Goal: Task Accomplishment & Management: Manage account settings

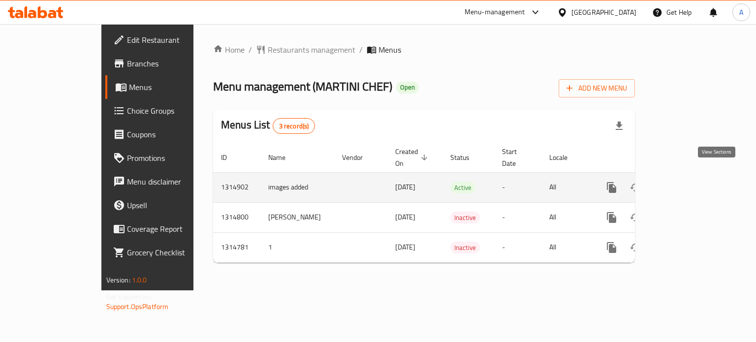
click at [694, 176] on link "enhanced table" at bounding box center [682, 188] width 24 height 24
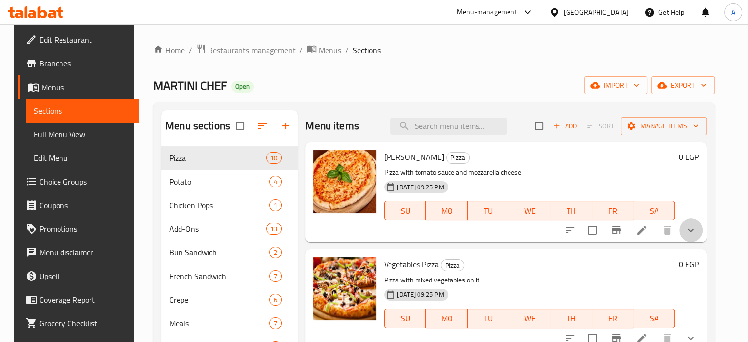
click at [690, 234] on button "show more" at bounding box center [691, 230] width 24 height 24
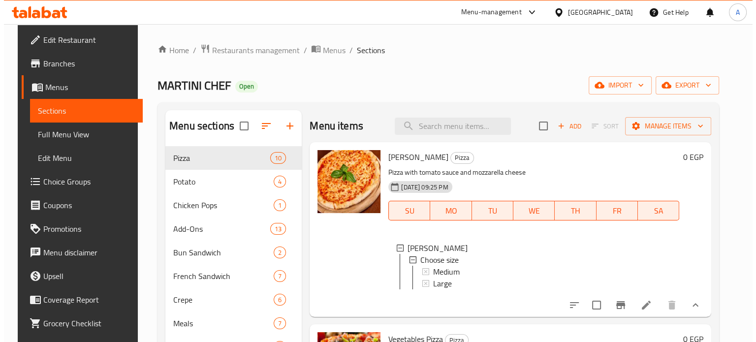
scroll to position [53, 0]
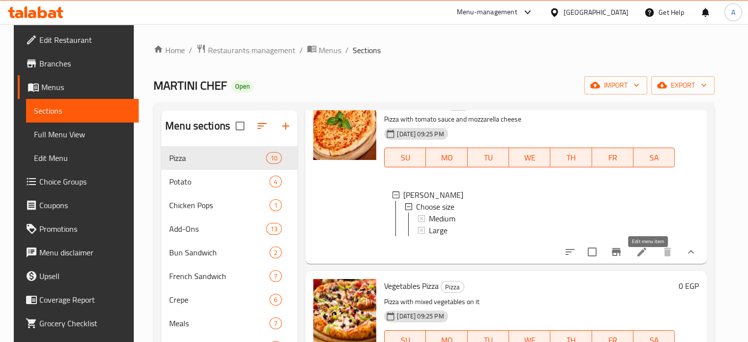
click at [643, 258] on icon at bounding box center [642, 252] width 12 height 12
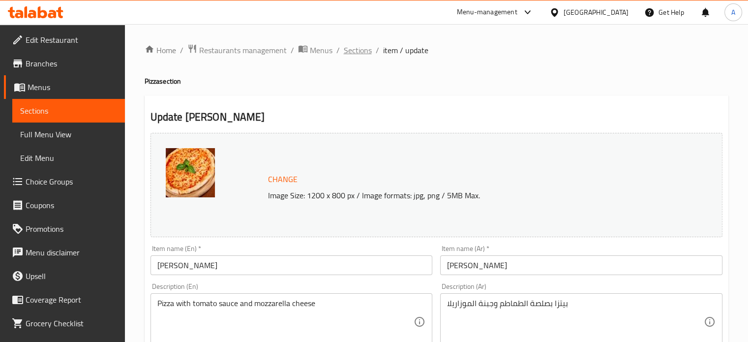
click at [352, 44] on span "Sections" at bounding box center [358, 50] width 28 height 12
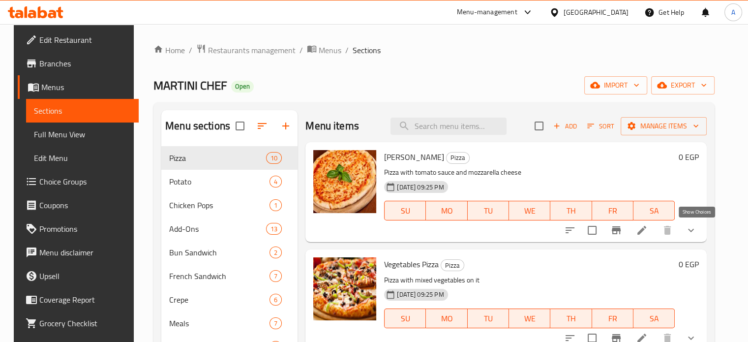
click at [695, 231] on icon "show more" at bounding box center [691, 230] width 12 height 12
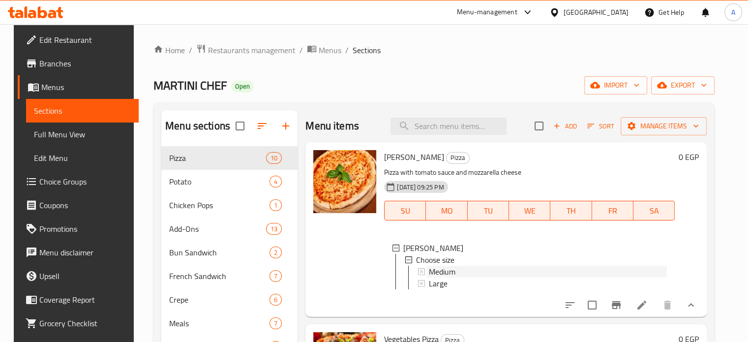
click at [429, 269] on span "Medium" at bounding box center [442, 272] width 27 height 12
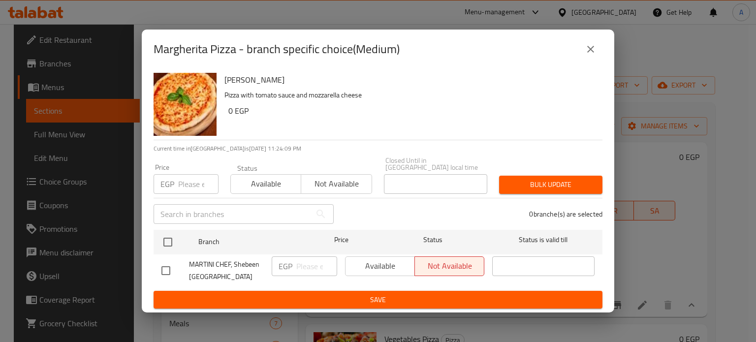
click at [588, 53] on icon "close" at bounding box center [590, 49] width 7 height 7
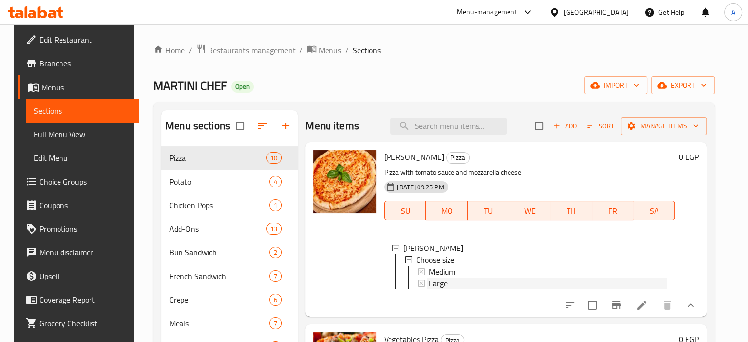
click at [474, 287] on div "Large" at bounding box center [548, 283] width 238 height 12
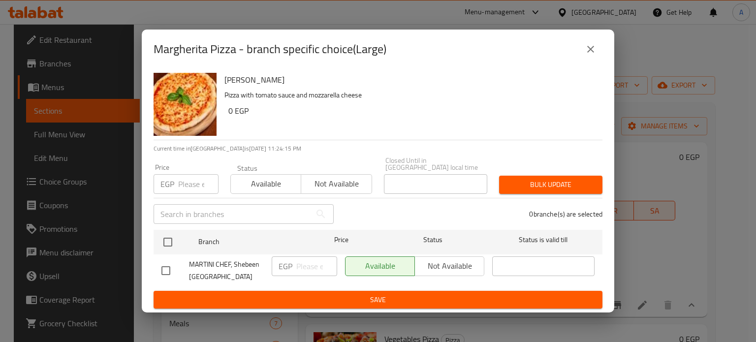
click at [174, 185] on div "EGP Price" at bounding box center [185, 184] width 65 height 20
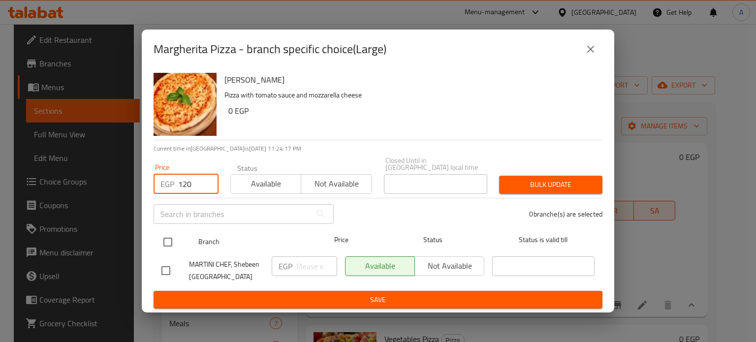
type input "120"
click at [166, 228] on div at bounding box center [175, 242] width 37 height 29
click at [175, 241] on input "checkbox" at bounding box center [167, 242] width 21 height 21
checkbox input "true"
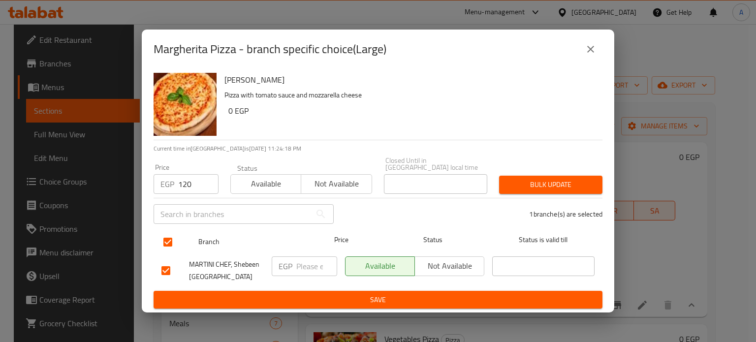
click at [300, 244] on span "Branch" at bounding box center [249, 242] width 102 height 12
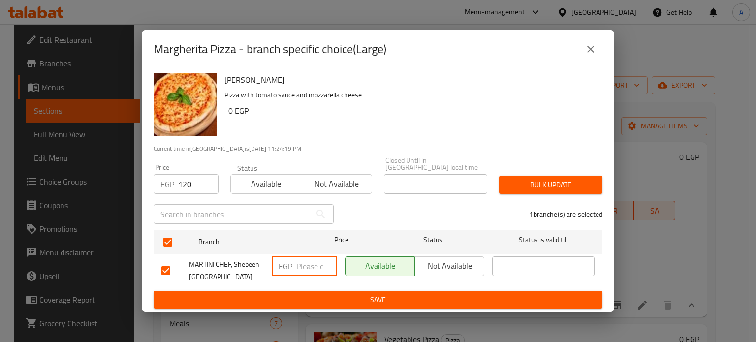
click at [304, 256] on input "number" at bounding box center [316, 266] width 41 height 20
type input "120"
click at [557, 190] on div "Bulk update" at bounding box center [550, 185] width 115 height 30
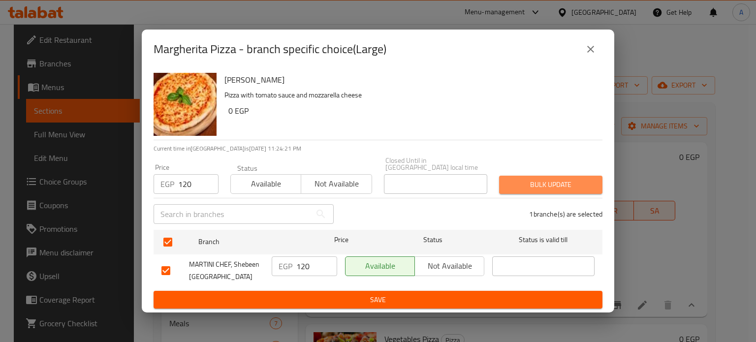
click at [551, 182] on span "Bulk update" at bounding box center [551, 185] width 88 height 12
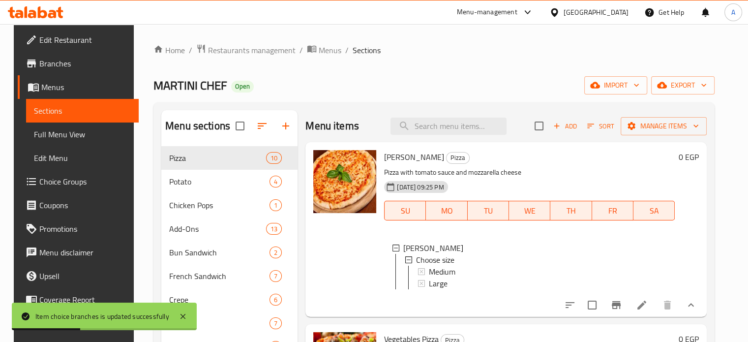
click at [688, 314] on button "show more" at bounding box center [691, 305] width 24 height 24
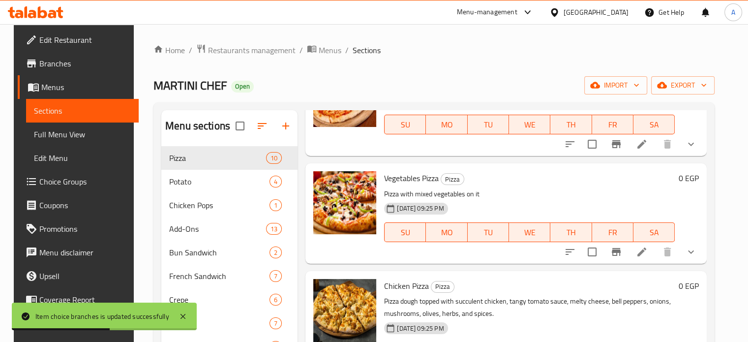
scroll to position [115, 0]
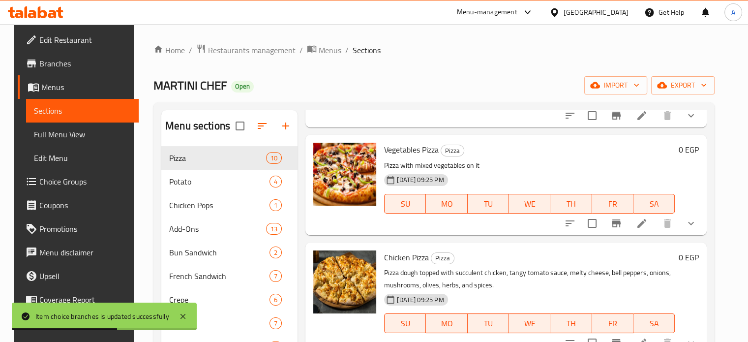
click at [697, 217] on icon "show more" at bounding box center [691, 223] width 12 height 12
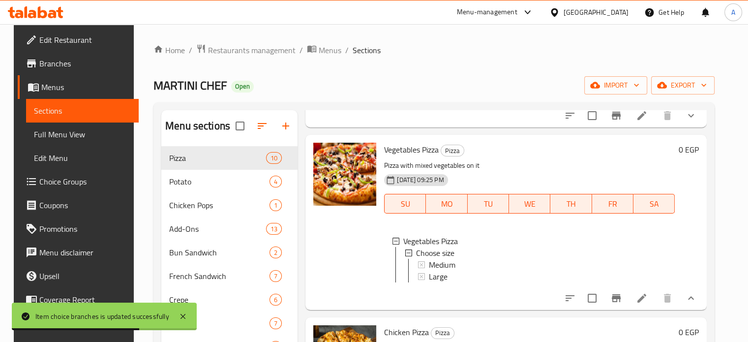
scroll to position [46, 0]
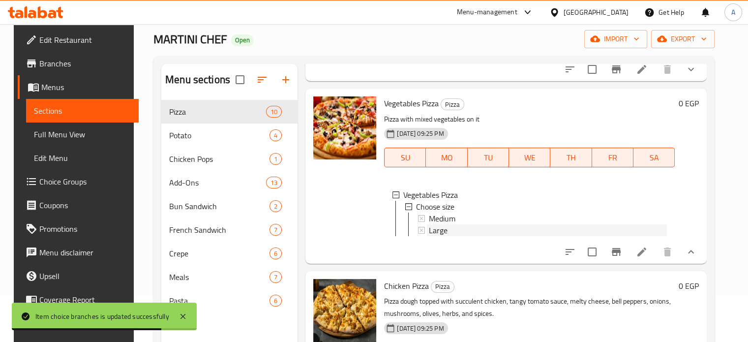
click at [437, 232] on span "Large" at bounding box center [438, 230] width 19 height 12
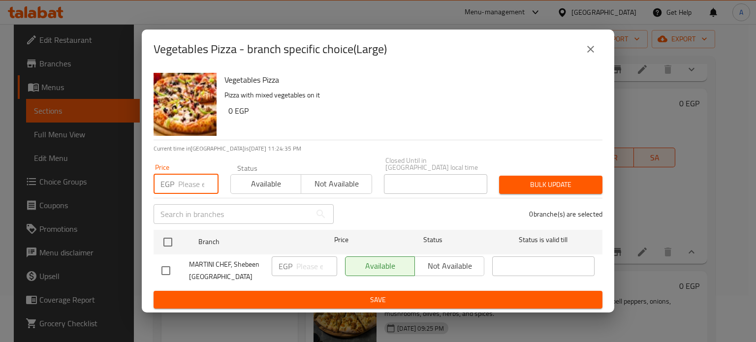
click at [190, 186] on input "number" at bounding box center [198, 184] width 40 height 20
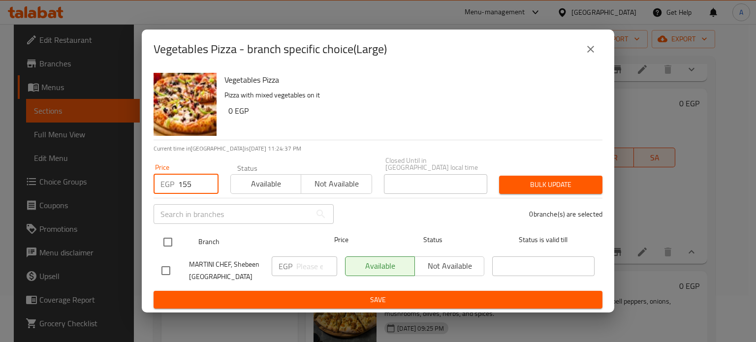
type input "155"
click at [164, 241] on input "checkbox" at bounding box center [167, 242] width 21 height 21
checkbox input "true"
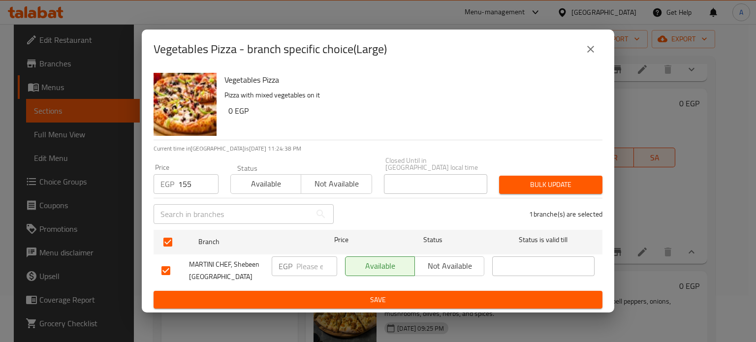
click at [304, 261] on input "number" at bounding box center [316, 266] width 41 height 20
type input "155"
click at [517, 179] on span "Bulk update" at bounding box center [551, 185] width 88 height 12
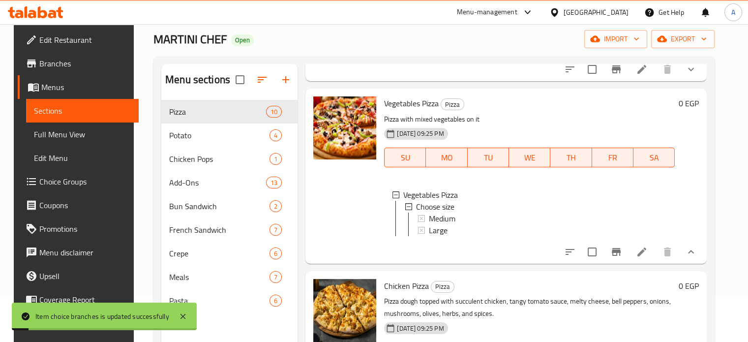
click at [691, 259] on button "show more" at bounding box center [691, 252] width 24 height 24
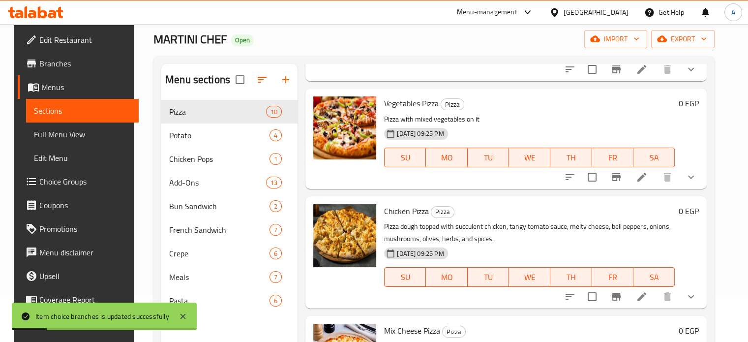
scroll to position [150, 0]
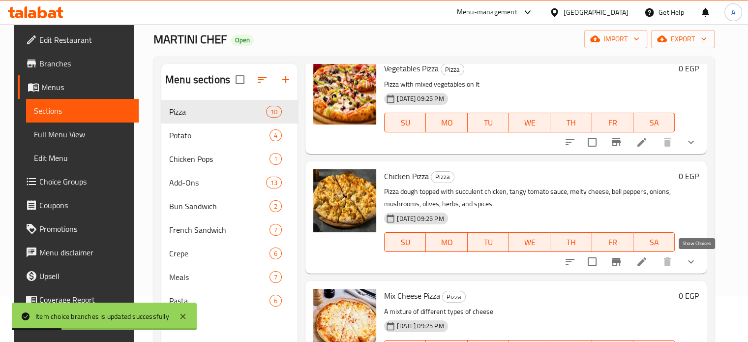
click at [693, 267] on icon "show more" at bounding box center [691, 262] width 12 height 12
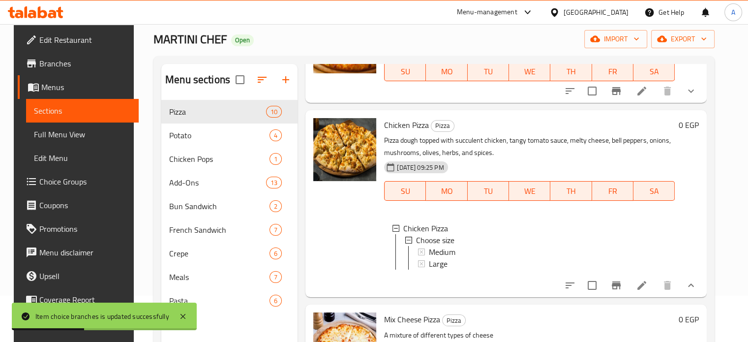
scroll to position [239, 0]
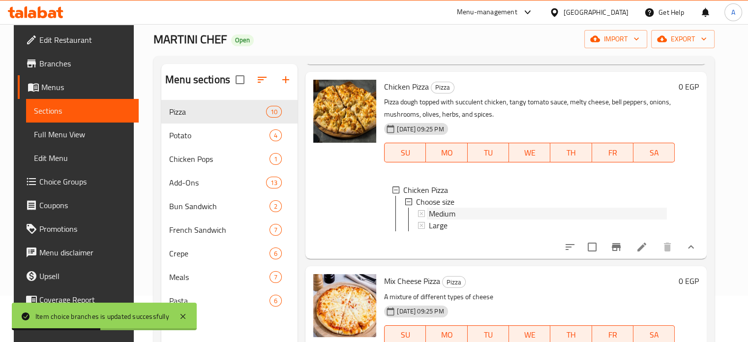
click at [467, 212] on div "Medium" at bounding box center [548, 214] width 238 height 12
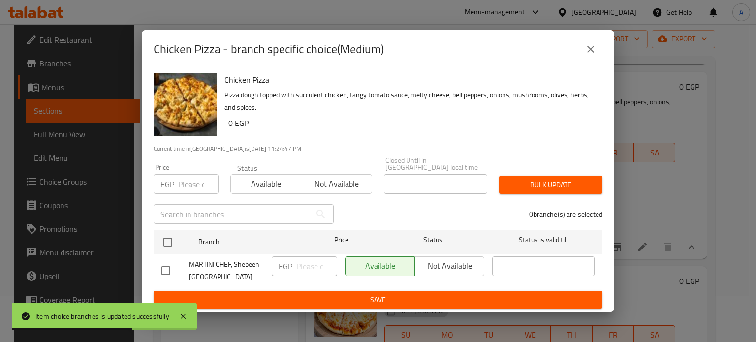
click at [435, 257] on div "Available Not available" at bounding box center [414, 266] width 139 height 20
click at [437, 260] on div "Available Not available" at bounding box center [414, 266] width 139 height 20
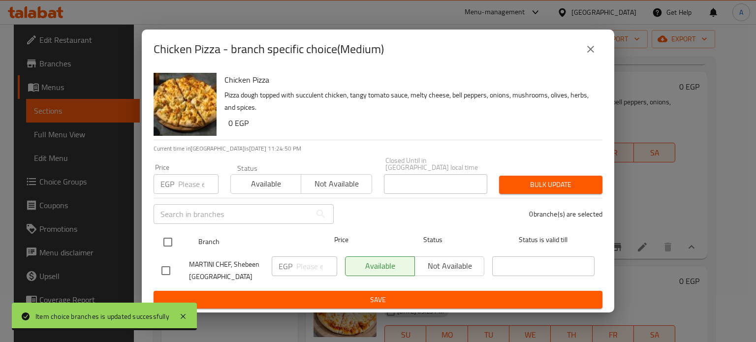
click at [172, 240] on input "checkbox" at bounding box center [167, 242] width 21 height 21
checkbox input "true"
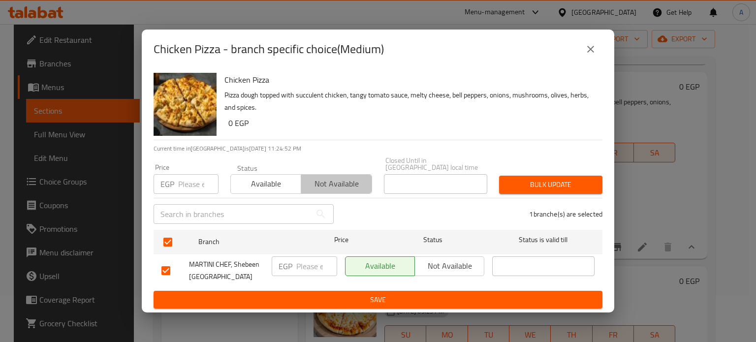
click at [302, 174] on button "Not available" at bounding box center [336, 184] width 71 height 20
click at [438, 259] on span "Not available" at bounding box center [449, 266] width 61 height 14
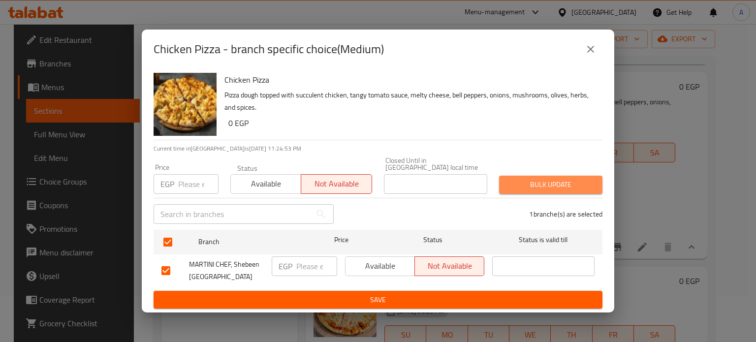
click at [507, 181] on span "Bulk update" at bounding box center [551, 185] width 88 height 12
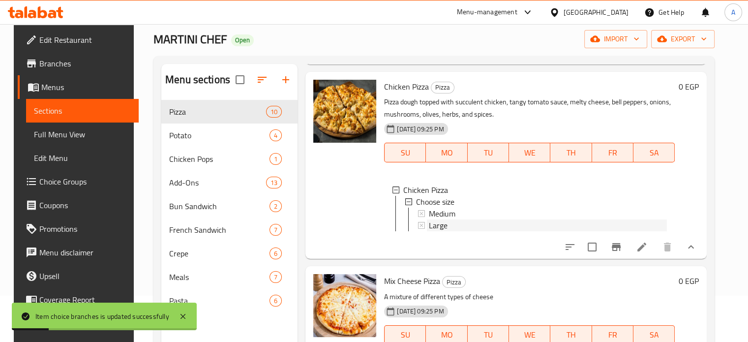
click at [430, 228] on span "Large" at bounding box center [438, 225] width 19 height 12
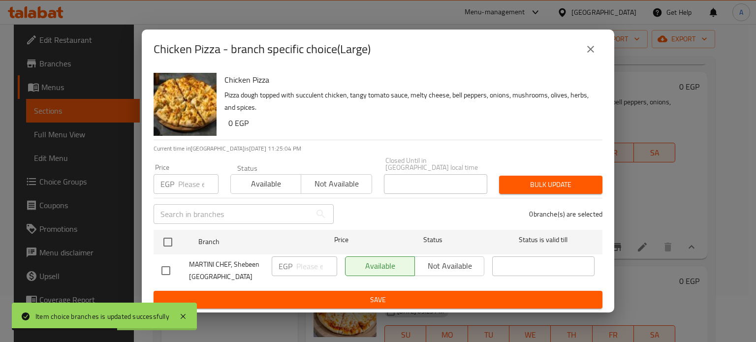
click at [185, 177] on input "number" at bounding box center [198, 184] width 40 height 20
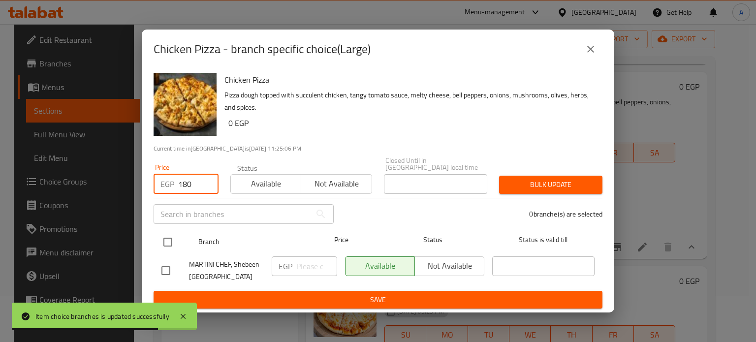
type input "180"
click at [174, 239] on input "checkbox" at bounding box center [167, 242] width 21 height 21
checkbox input "true"
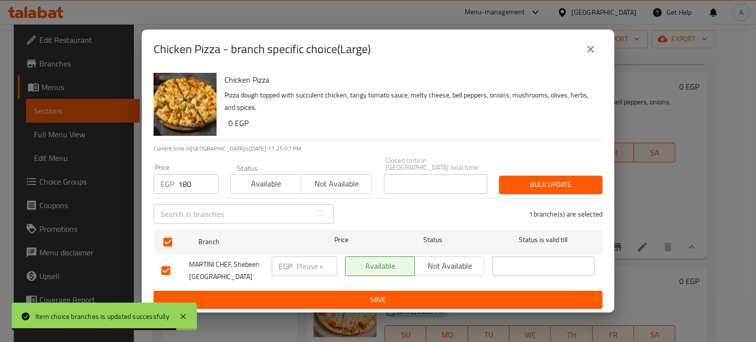
click at [305, 263] on input "number" at bounding box center [316, 266] width 41 height 20
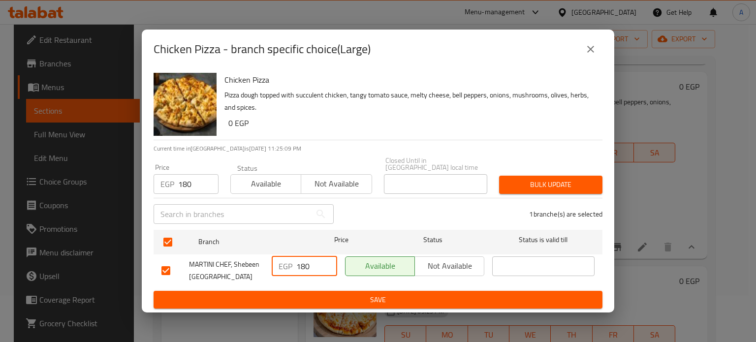
type input "180"
click at [522, 184] on span "Bulk update" at bounding box center [551, 185] width 88 height 12
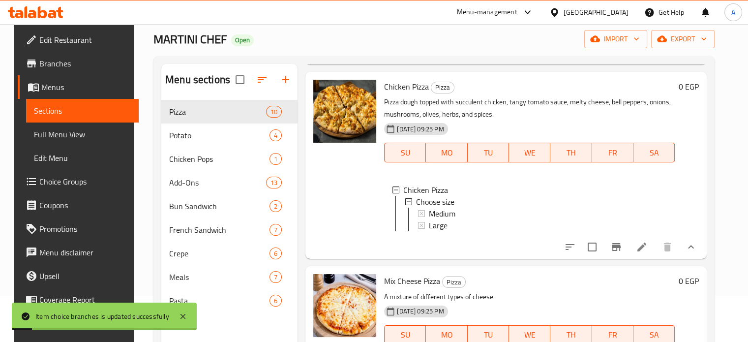
click at [694, 248] on icon "show more" at bounding box center [691, 246] width 6 height 3
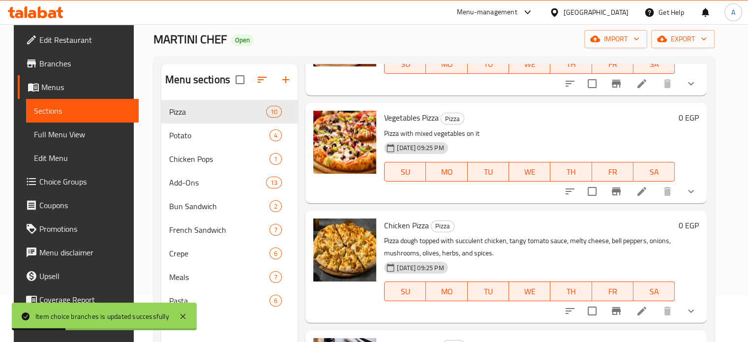
scroll to position [101, 0]
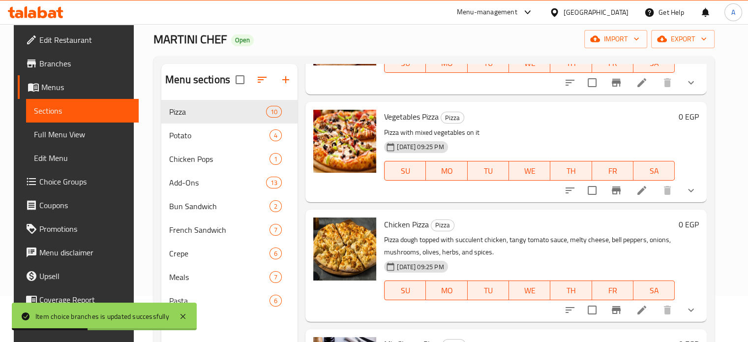
click at [690, 198] on button "show more" at bounding box center [691, 191] width 24 height 24
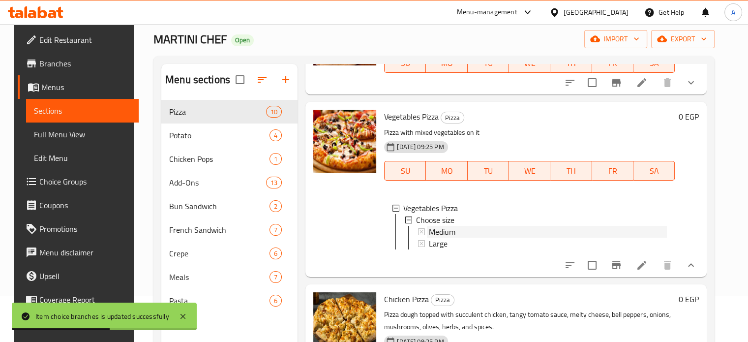
click at [443, 233] on span "Medium" at bounding box center [442, 232] width 27 height 12
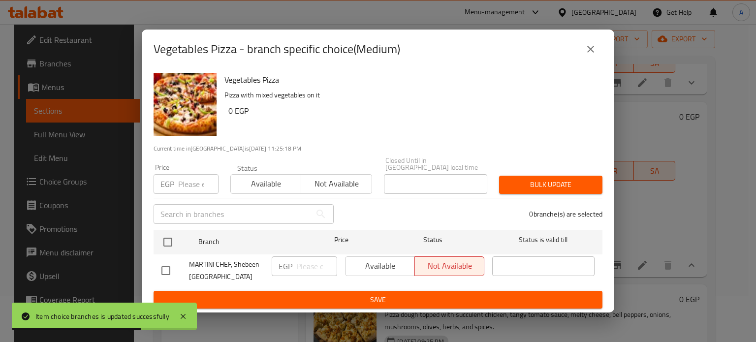
click at [582, 55] on button "close" at bounding box center [590, 49] width 24 height 24
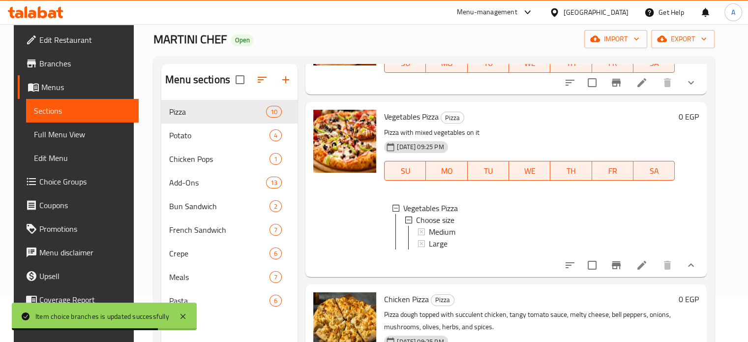
click at [697, 271] on icon "show more" at bounding box center [691, 265] width 12 height 12
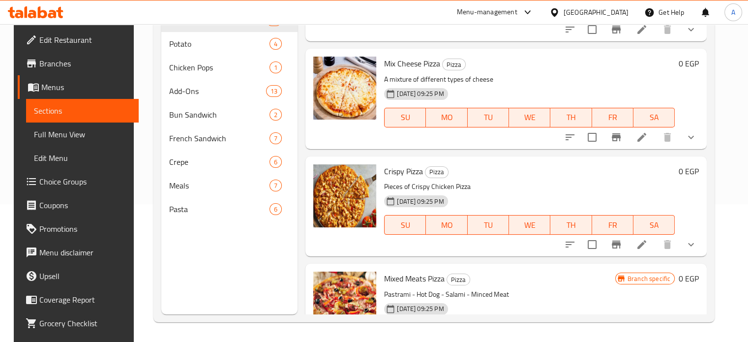
scroll to position [301, 0]
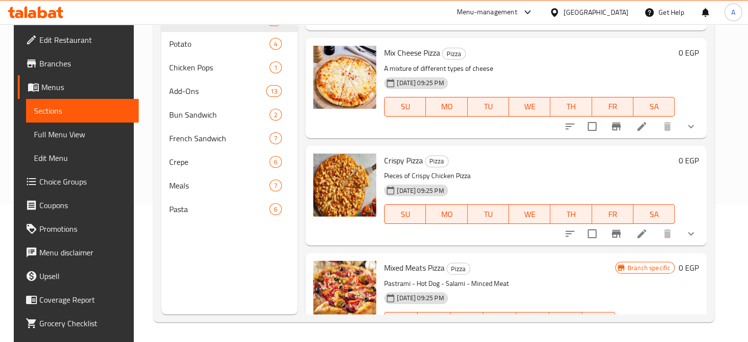
click at [697, 127] on icon "show more" at bounding box center [691, 127] width 12 height 12
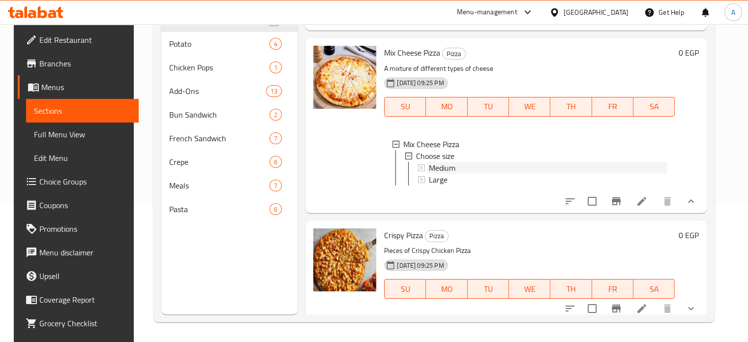
click at [427, 165] on div "Medium" at bounding box center [547, 168] width 240 height 12
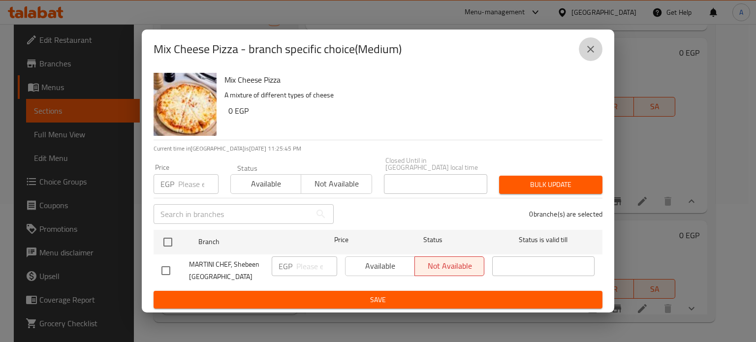
click at [587, 53] on icon "close" at bounding box center [590, 49] width 7 height 7
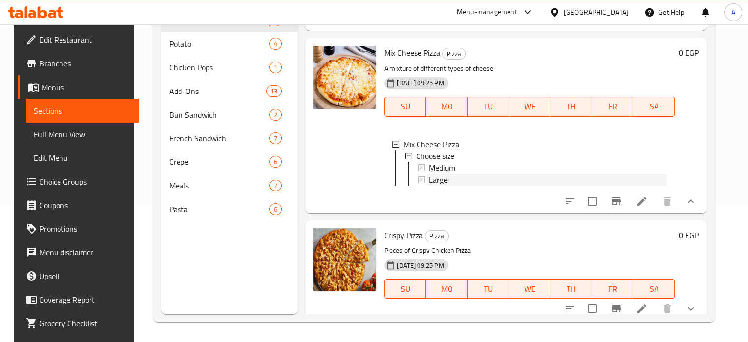
click at [429, 177] on span "Large" at bounding box center [438, 180] width 19 height 12
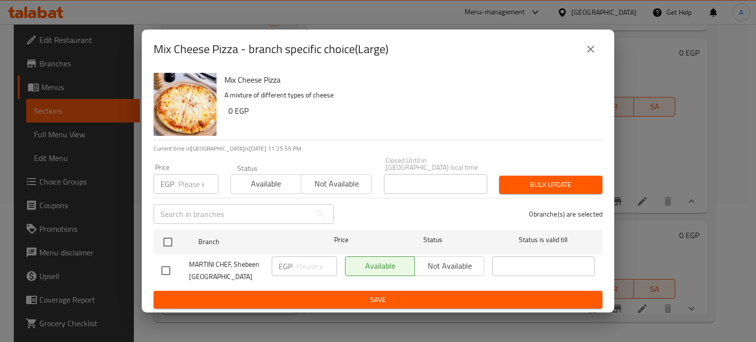
click at [185, 183] on input "number" at bounding box center [198, 184] width 40 height 20
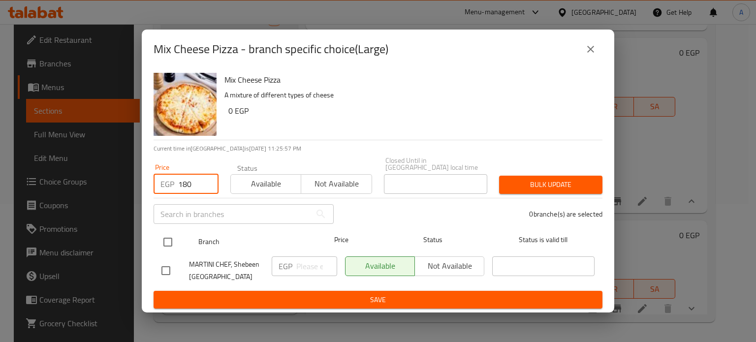
type input "180"
click at [169, 234] on input "checkbox" at bounding box center [167, 242] width 21 height 21
checkbox input "true"
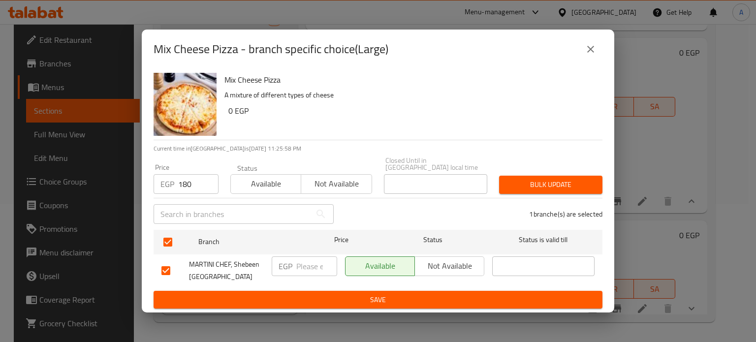
click at [304, 265] on input "number" at bounding box center [316, 266] width 41 height 20
type input "180"
click at [551, 184] on span "Bulk update" at bounding box center [551, 185] width 88 height 12
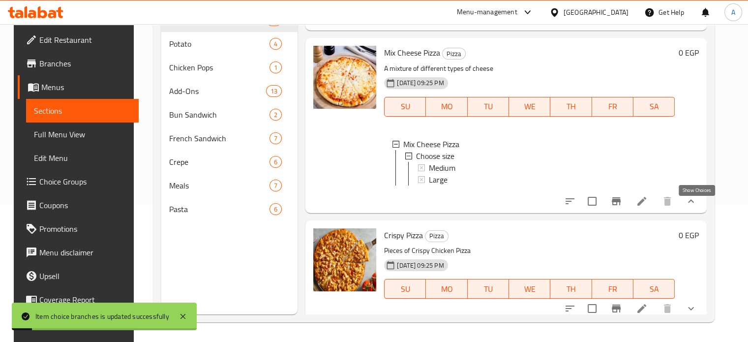
click at [697, 207] on icon "show more" at bounding box center [691, 201] width 12 height 12
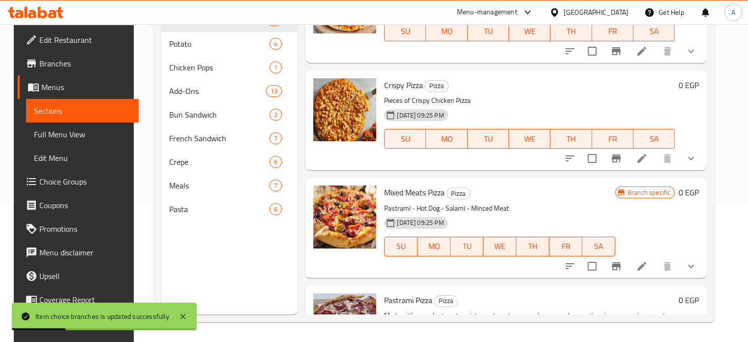
scroll to position [399, 0]
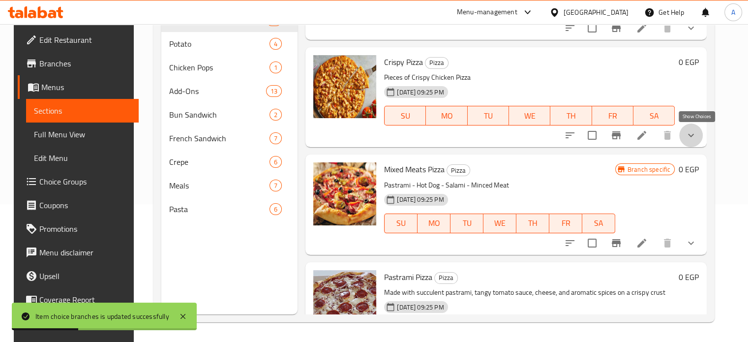
click at [697, 134] on icon "show more" at bounding box center [691, 135] width 12 height 12
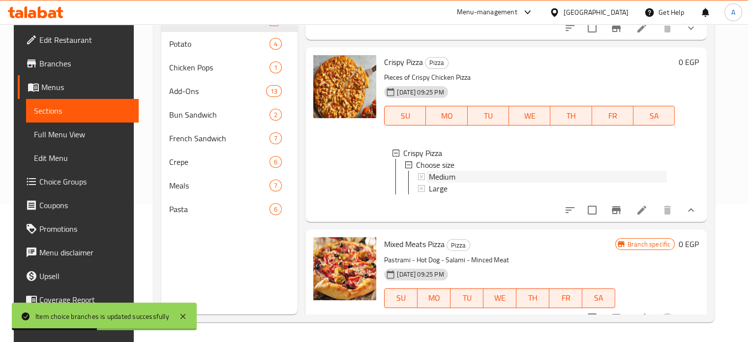
click at [449, 178] on span "Medium" at bounding box center [442, 177] width 27 height 12
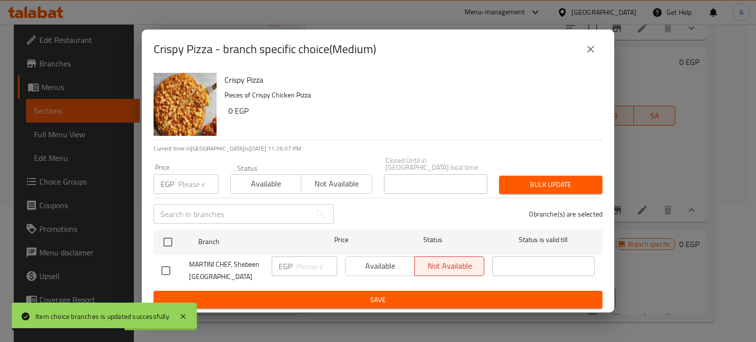
click at [582, 49] on button "close" at bounding box center [590, 49] width 24 height 24
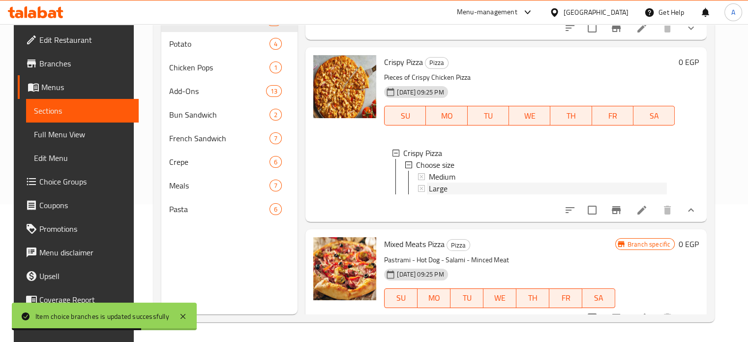
click at [429, 189] on span "Large" at bounding box center [438, 189] width 19 height 12
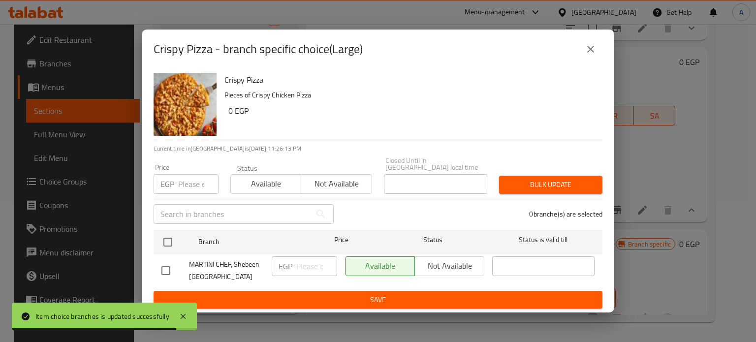
click at [185, 176] on input "number" at bounding box center [198, 184] width 40 height 20
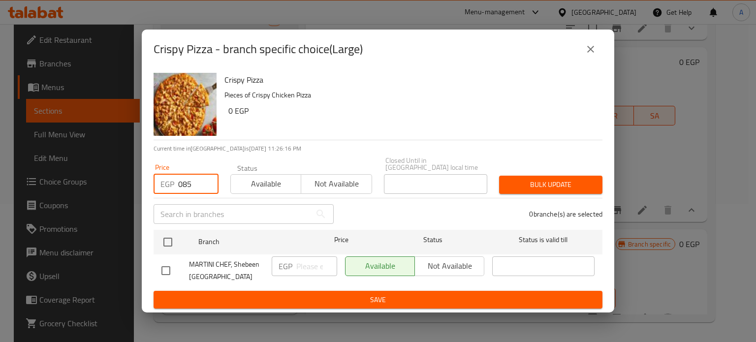
drag, startPoint x: 181, startPoint y: 177, endPoint x: 171, endPoint y: 178, distance: 9.4
click at [171, 178] on div "EGP 085 Price" at bounding box center [185, 184] width 65 height 20
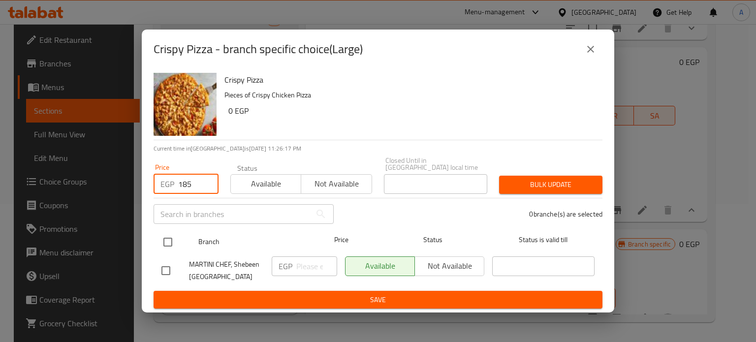
type input "185"
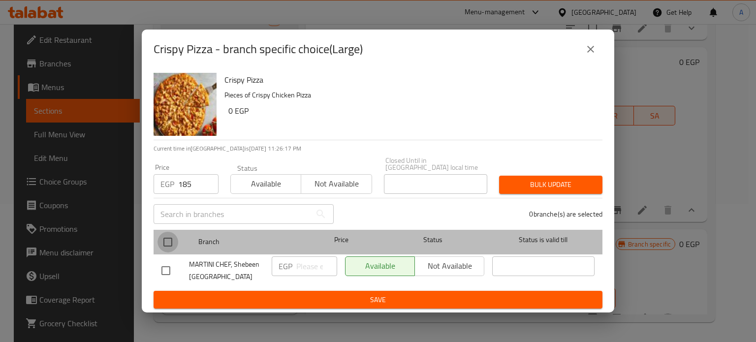
click at [171, 241] on input "checkbox" at bounding box center [167, 242] width 21 height 21
checkbox input "true"
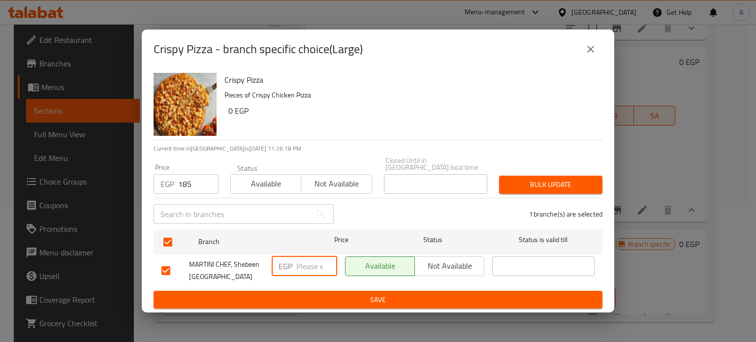
click at [301, 261] on input "number" at bounding box center [316, 266] width 41 height 20
type input "185"
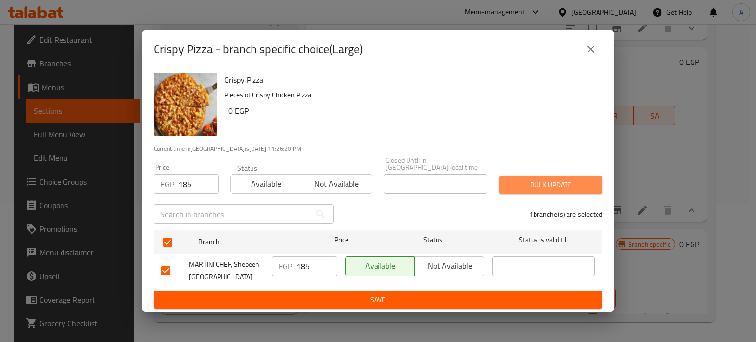
click at [510, 188] on button "Bulk update" at bounding box center [550, 185] width 103 height 18
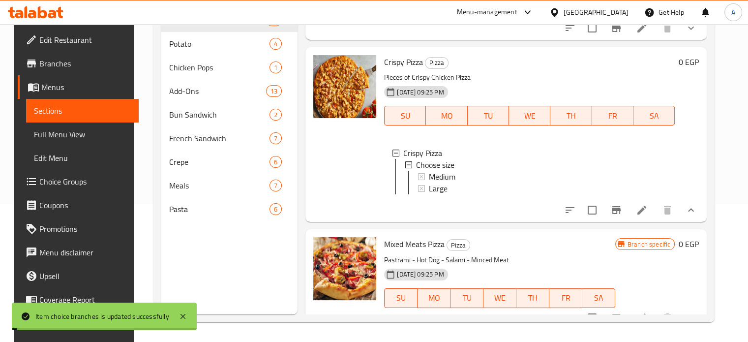
click at [692, 216] on icon "show more" at bounding box center [691, 210] width 12 height 12
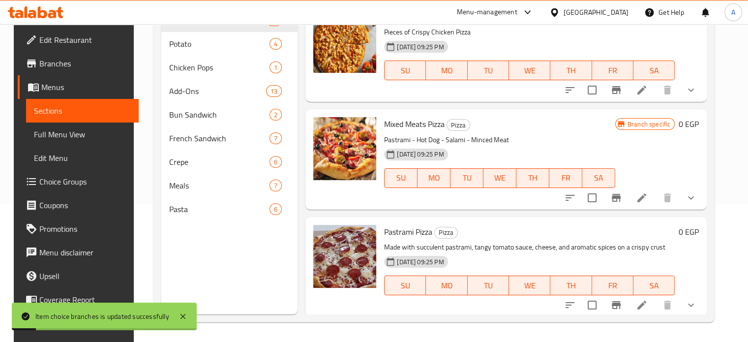
scroll to position [455, 0]
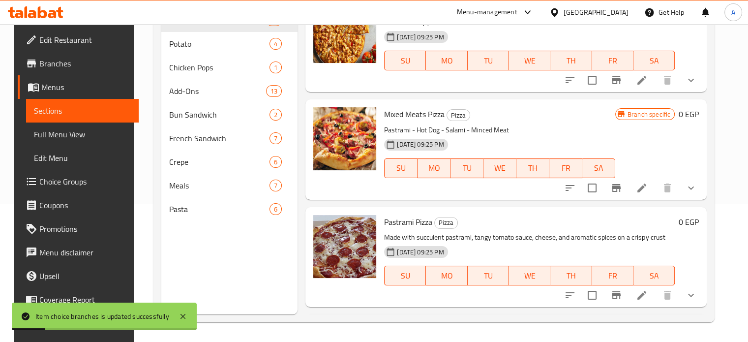
click at [697, 190] on icon "show more" at bounding box center [691, 188] width 12 height 12
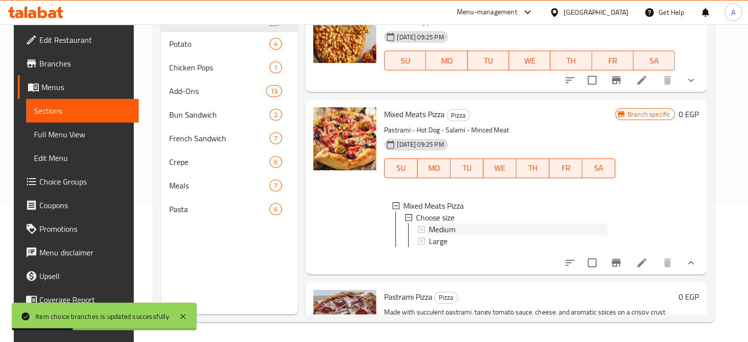
click at [511, 223] on div "Medium" at bounding box center [518, 229] width 179 height 12
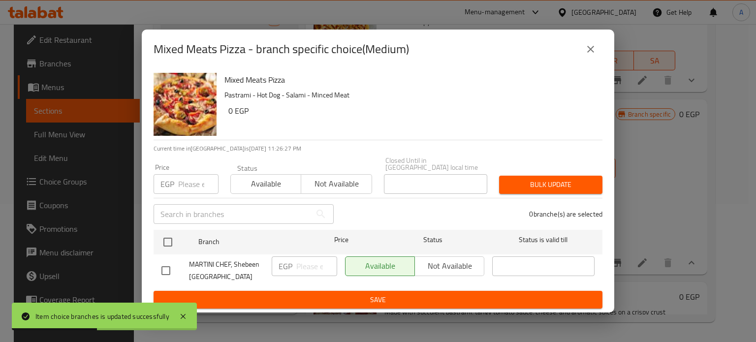
click at [448, 263] on div "Available Not available" at bounding box center [414, 266] width 139 height 20
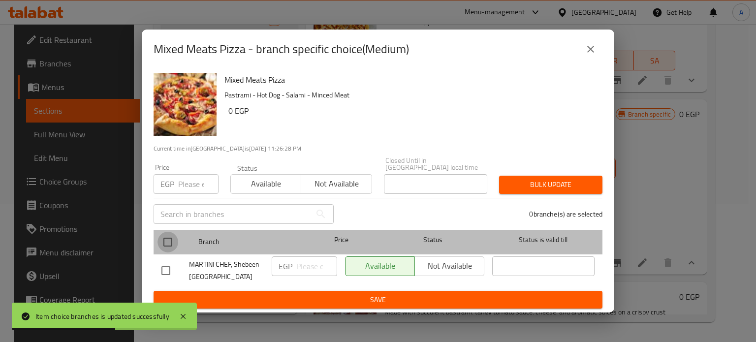
click at [172, 234] on input "checkbox" at bounding box center [167, 242] width 21 height 21
checkbox input "true"
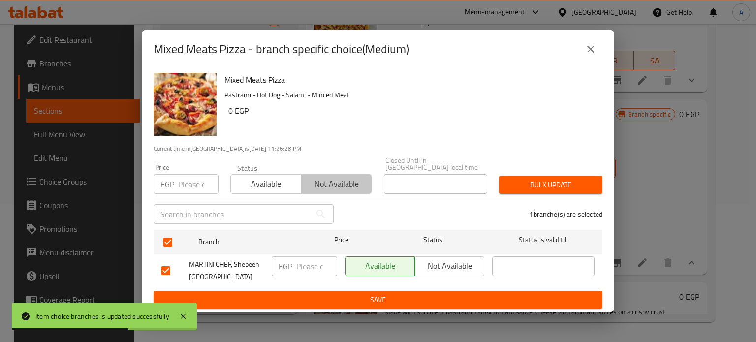
click at [325, 177] on span "Not available" at bounding box center [336, 184] width 62 height 14
click at [457, 264] on span "Not available" at bounding box center [449, 266] width 61 height 14
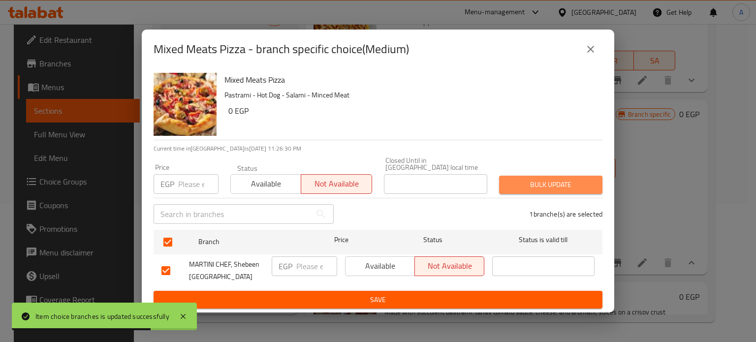
click at [532, 179] on span "Bulk update" at bounding box center [551, 185] width 88 height 12
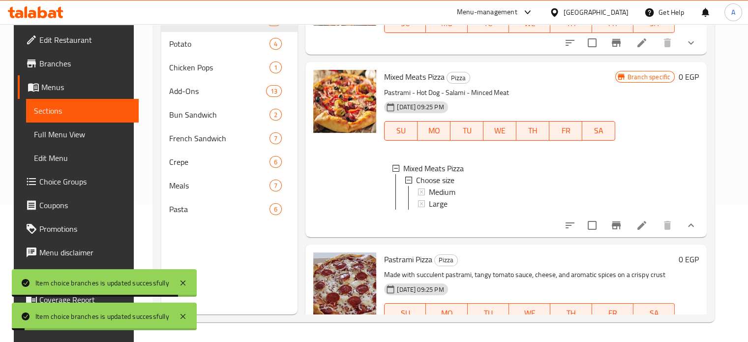
scroll to position [523, 0]
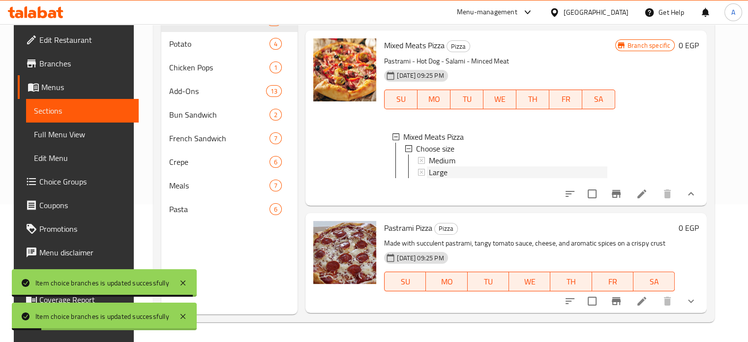
click at [474, 172] on div "Large" at bounding box center [518, 172] width 179 height 12
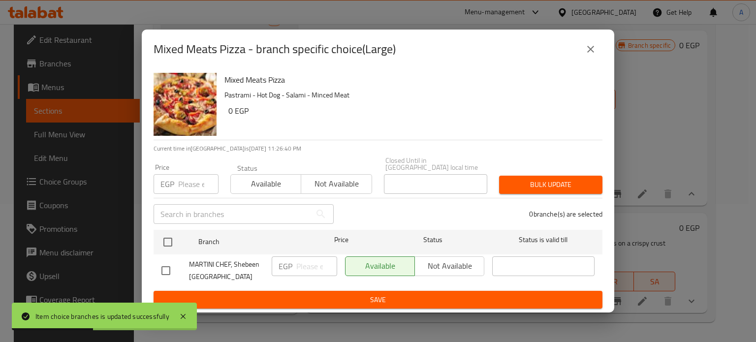
click at [191, 190] on div "Price EGP Price" at bounding box center [186, 179] width 77 height 42
click at [192, 185] on input "number" at bounding box center [198, 184] width 40 height 20
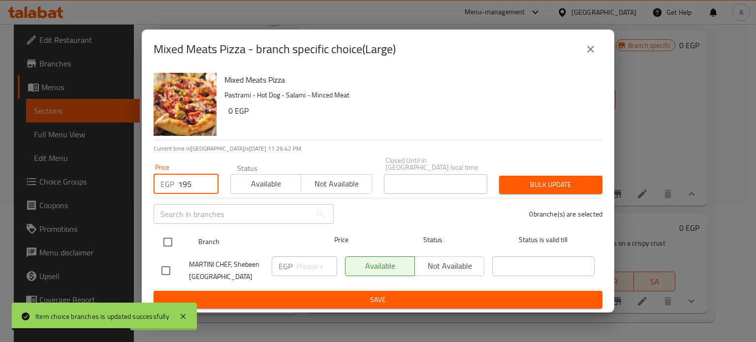
type input "195"
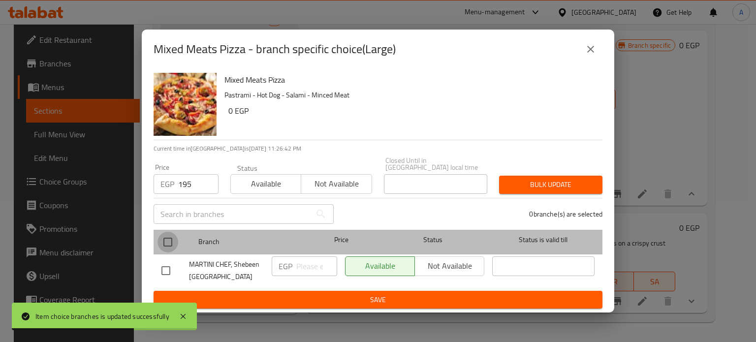
click at [165, 242] on input "checkbox" at bounding box center [167, 242] width 21 height 21
checkbox input "true"
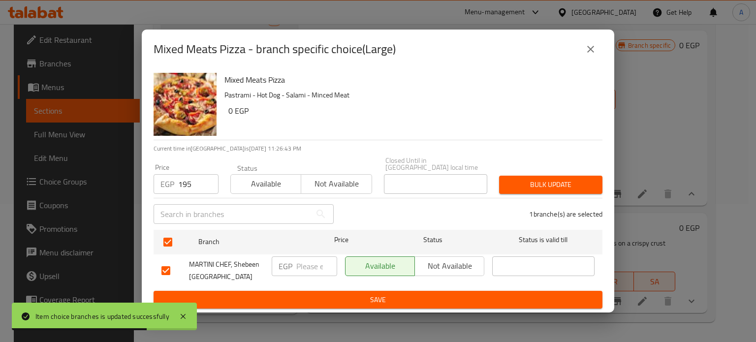
click at [310, 262] on input "number" at bounding box center [316, 266] width 41 height 20
type input "195"
click at [502, 183] on button "Bulk update" at bounding box center [550, 185] width 103 height 18
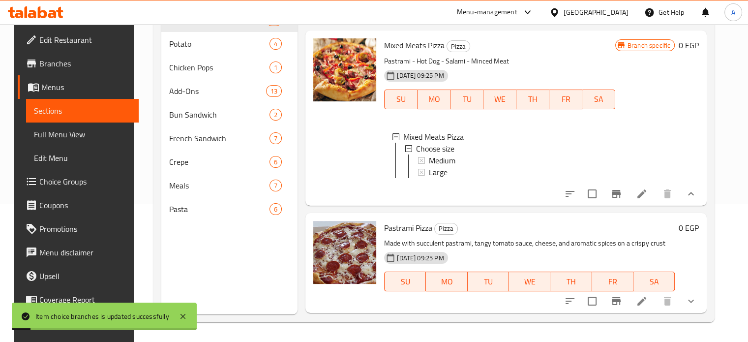
click at [694, 195] on icon "show more" at bounding box center [691, 193] width 6 height 3
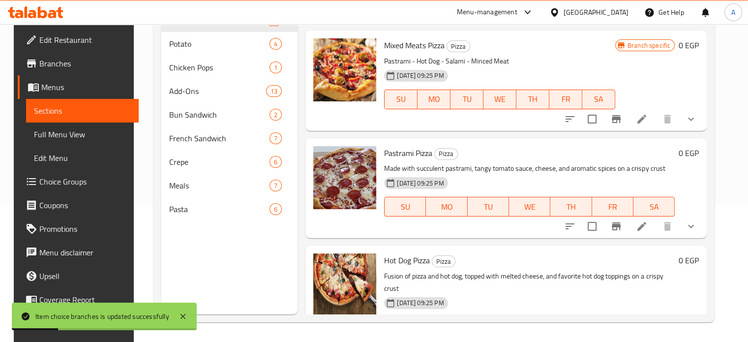
drag, startPoint x: 712, startPoint y: 197, endPoint x: 718, endPoint y: 217, distance: 20.5
click at [707, 217] on div "Menu items Add Sort Manage items Margherita Pizza Pizza Pizza with tomato sauce…" at bounding box center [502, 143] width 409 height 342
click at [697, 226] on icon "show more" at bounding box center [691, 226] width 12 height 12
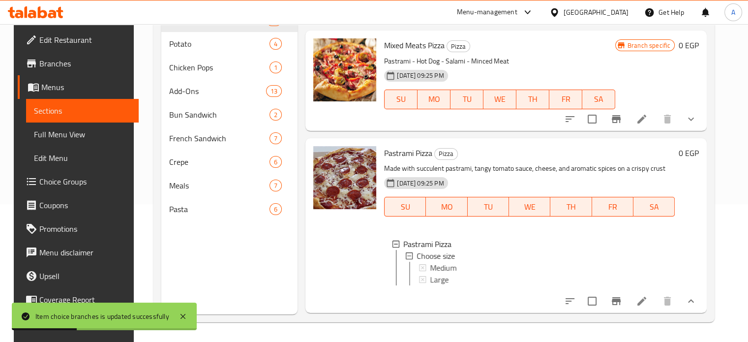
click at [707, 209] on div "Pastrami Pizza Pizza Made with succulent pastrami, tangy tomato sauce, cheese, …" at bounding box center [505, 225] width 401 height 175
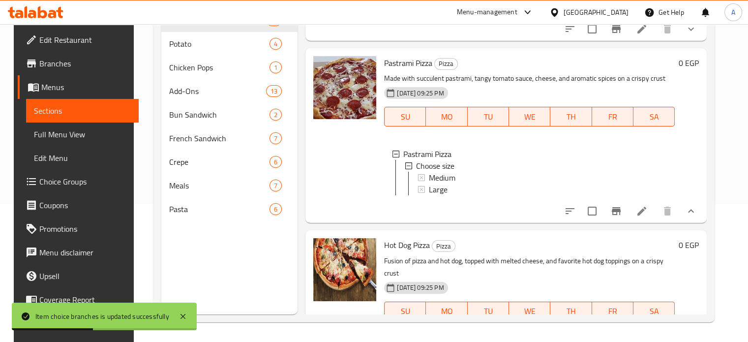
scroll to position [622, 0]
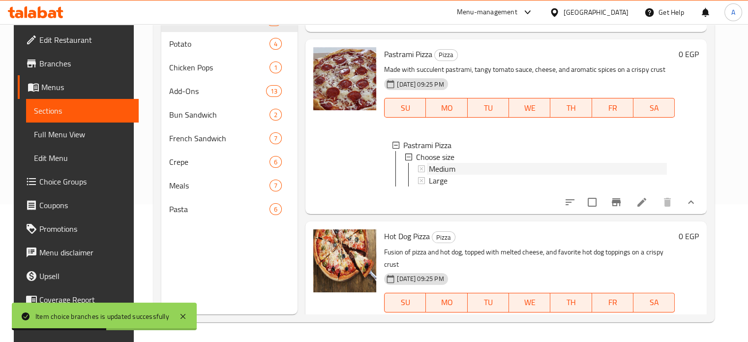
click at [442, 166] on span "Medium" at bounding box center [442, 169] width 27 height 12
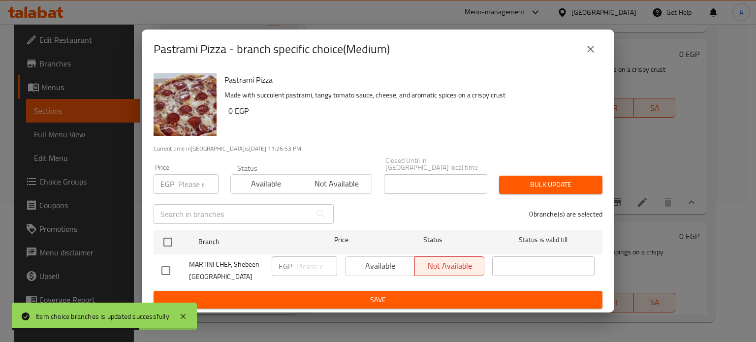
click at [590, 50] on icon "close" at bounding box center [590, 49] width 12 height 12
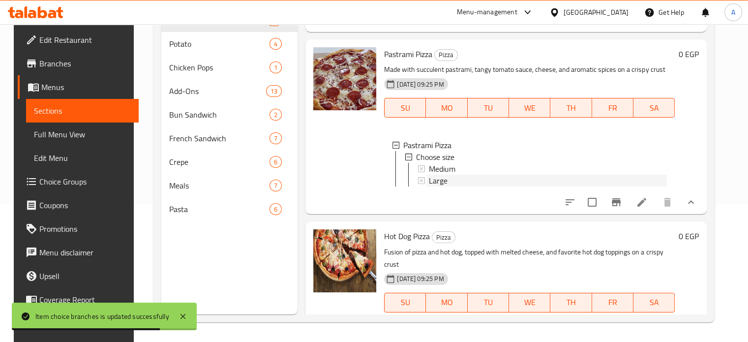
click at [437, 179] on span "Large" at bounding box center [438, 181] width 19 height 12
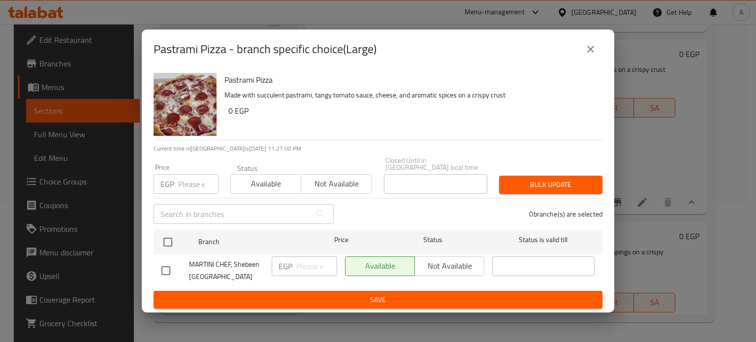
click at [198, 182] on input "number" at bounding box center [198, 184] width 40 height 20
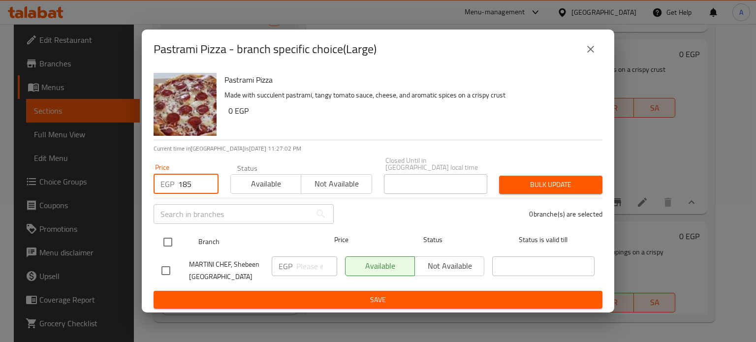
type input "185"
click at [176, 236] on input "checkbox" at bounding box center [167, 242] width 21 height 21
checkbox input "true"
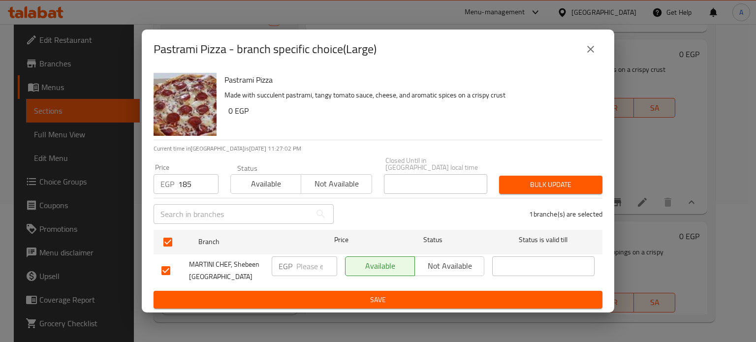
click at [305, 265] on input "number" at bounding box center [316, 266] width 41 height 20
type input "185"
click at [564, 184] on span "Bulk update" at bounding box center [551, 185] width 88 height 12
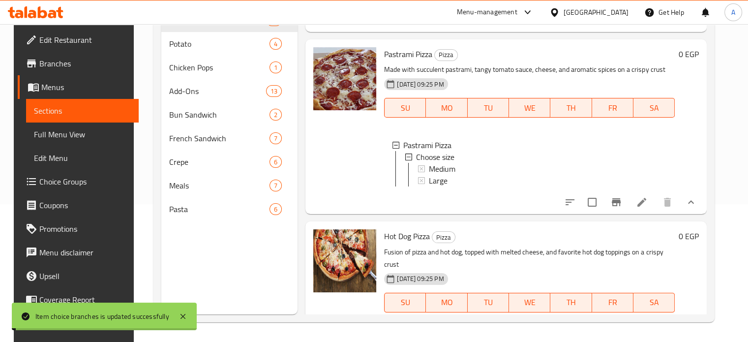
click at [691, 211] on button "show more" at bounding box center [691, 202] width 24 height 24
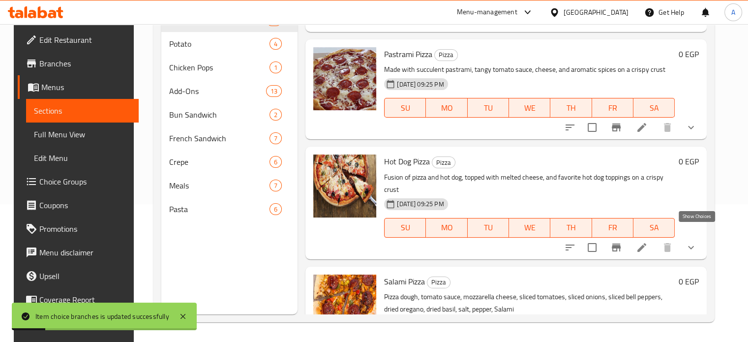
click at [692, 242] on icon "show more" at bounding box center [691, 248] width 12 height 12
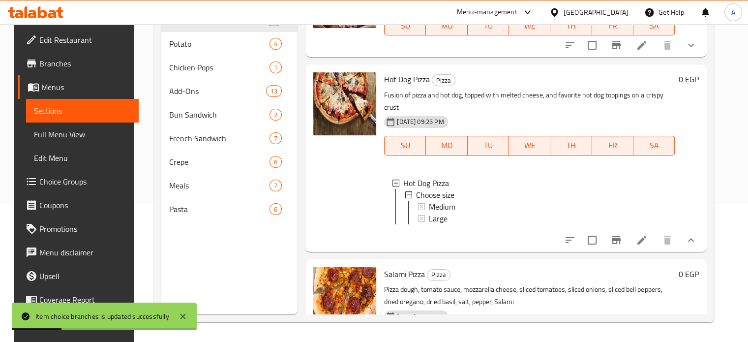
scroll to position [718, 0]
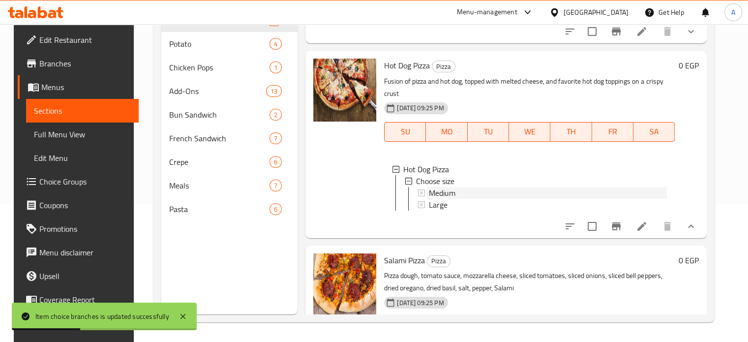
click at [493, 187] on div "Medium" at bounding box center [548, 193] width 238 height 12
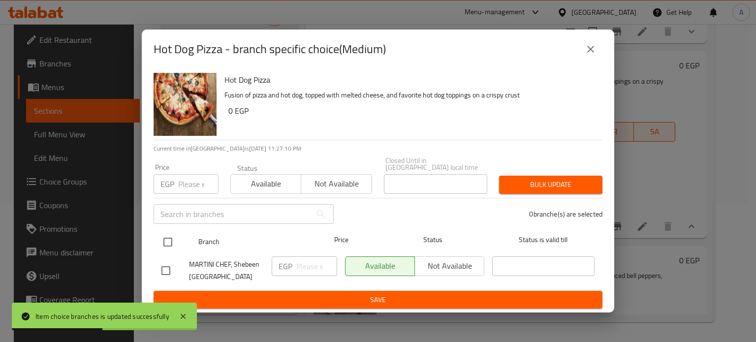
click at [178, 242] on input "checkbox" at bounding box center [167, 242] width 21 height 21
checkbox input "true"
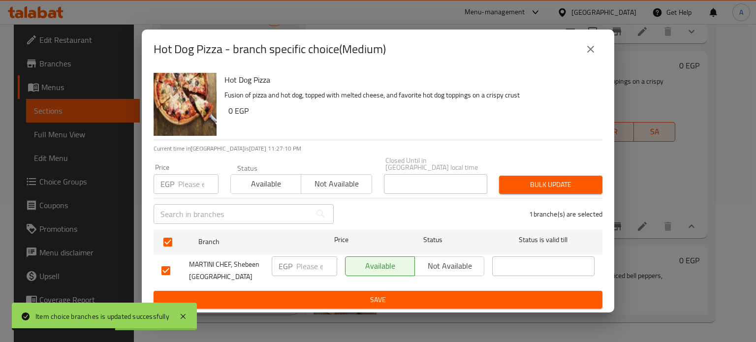
click at [333, 185] on span "Not available" at bounding box center [336, 184] width 62 height 14
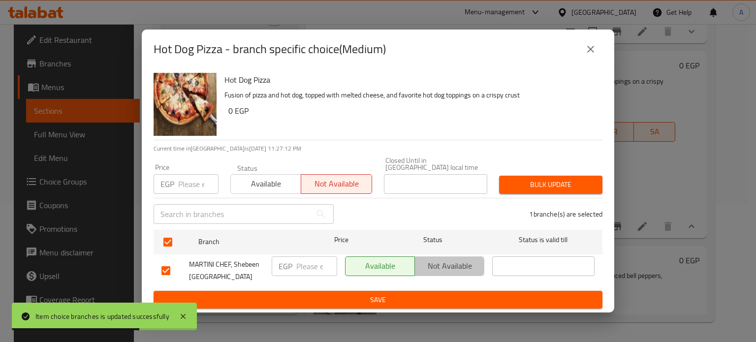
click at [451, 256] on button "Not available" at bounding box center [449, 266] width 70 height 20
click at [544, 186] on span "Bulk update" at bounding box center [551, 185] width 88 height 12
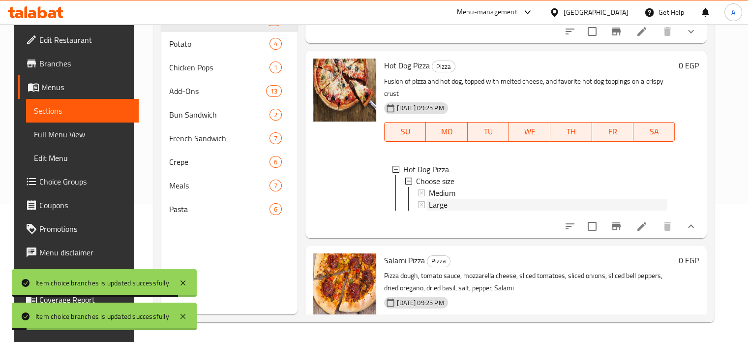
click at [447, 199] on div "Large" at bounding box center [548, 205] width 238 height 12
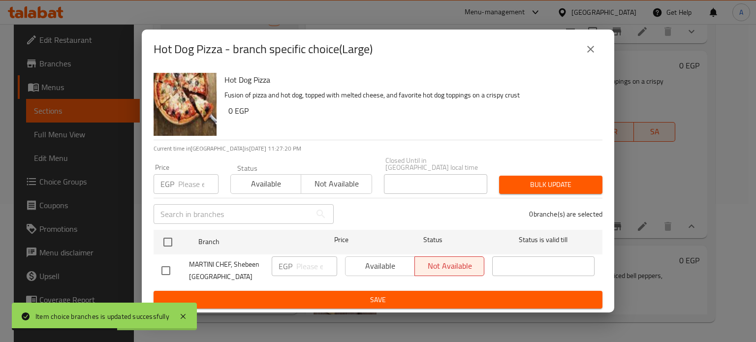
click at [589, 53] on icon "close" at bounding box center [590, 49] width 7 height 7
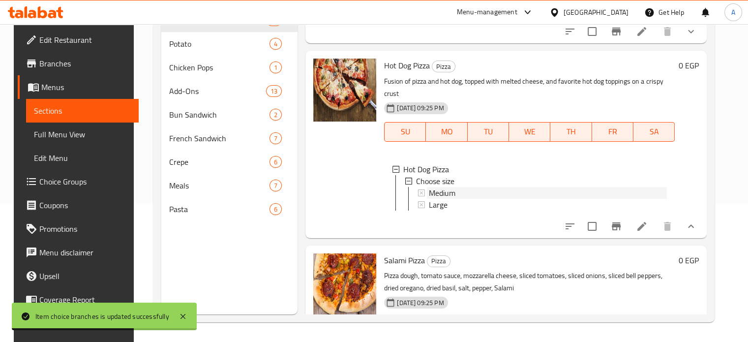
click at [450, 187] on span "Medium" at bounding box center [442, 193] width 27 height 12
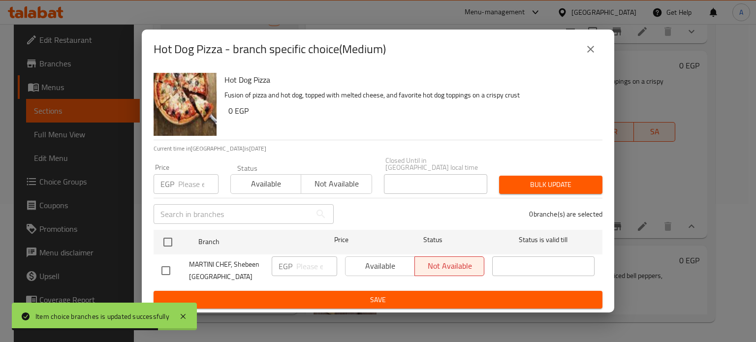
click at [588, 51] on icon "close" at bounding box center [590, 49] width 7 height 7
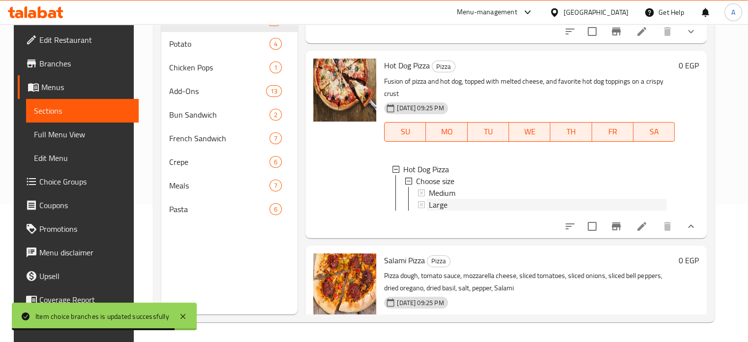
click at [431, 199] on span "Large" at bounding box center [438, 205] width 19 height 12
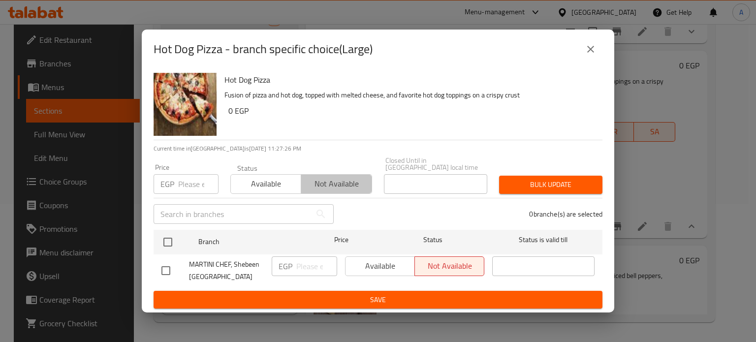
click at [334, 182] on span "Not available" at bounding box center [336, 184] width 62 height 14
click at [275, 183] on span "Available" at bounding box center [266, 184] width 62 height 14
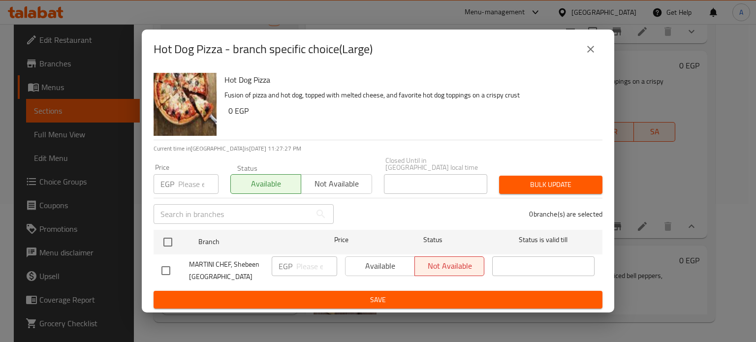
click at [376, 257] on div "Available Not available" at bounding box center [414, 266] width 139 height 20
click at [381, 263] on div "Available Not available" at bounding box center [414, 266] width 139 height 20
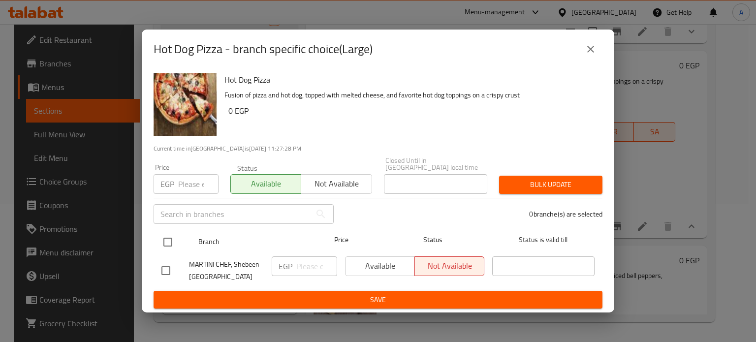
click at [177, 238] on input "checkbox" at bounding box center [167, 242] width 21 height 21
checkbox input "true"
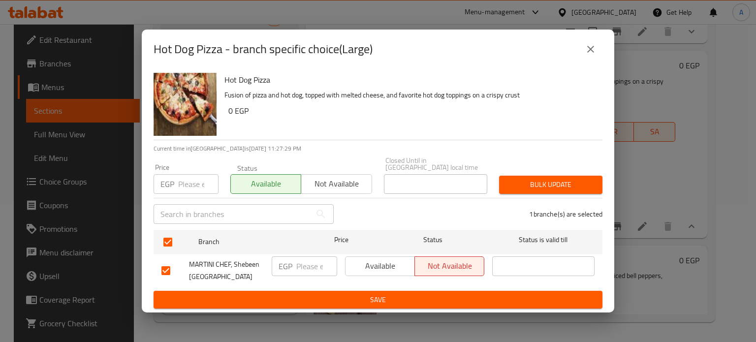
click at [388, 267] on span "Available" at bounding box center [379, 266] width 61 height 14
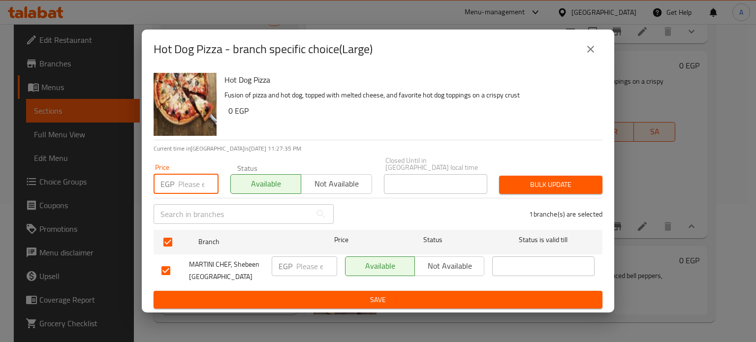
click at [196, 183] on input "number" at bounding box center [198, 184] width 40 height 20
type input "155"
click at [312, 259] on input "number" at bounding box center [316, 266] width 41 height 20
type input "155"
click at [532, 185] on span "Bulk update" at bounding box center [551, 185] width 88 height 12
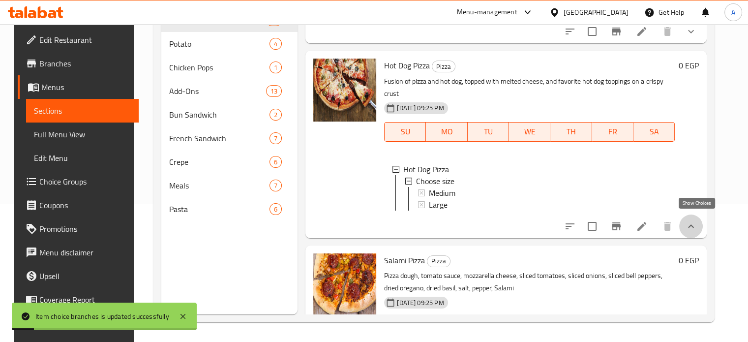
click at [697, 225] on icon "show more" at bounding box center [691, 226] width 12 height 12
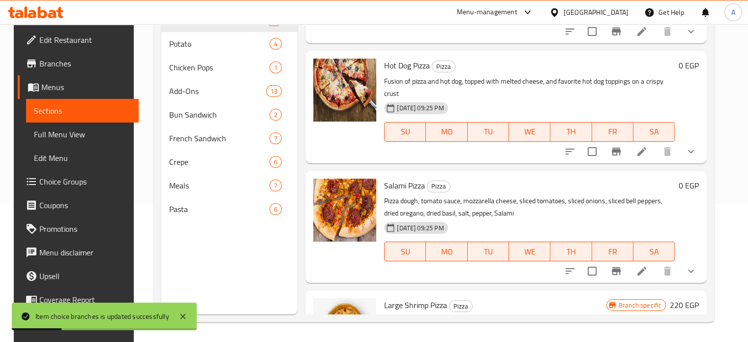
scroll to position [782, 0]
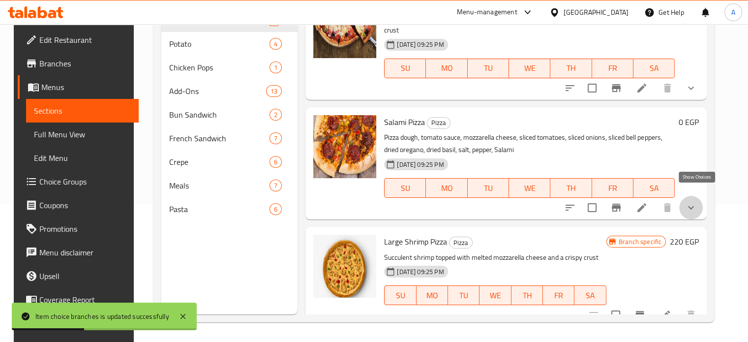
click at [694, 206] on icon "show more" at bounding box center [691, 207] width 6 height 3
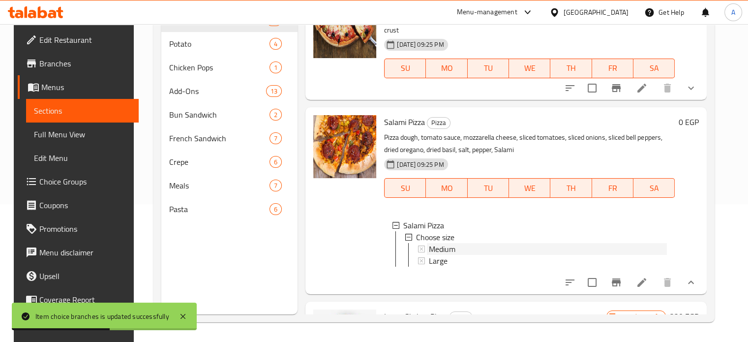
click at [443, 243] on span "Medium" at bounding box center [442, 249] width 27 height 12
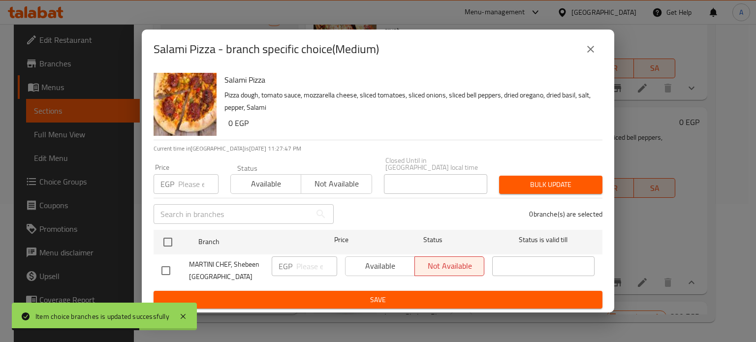
click at [584, 54] on icon "close" at bounding box center [590, 49] width 12 height 12
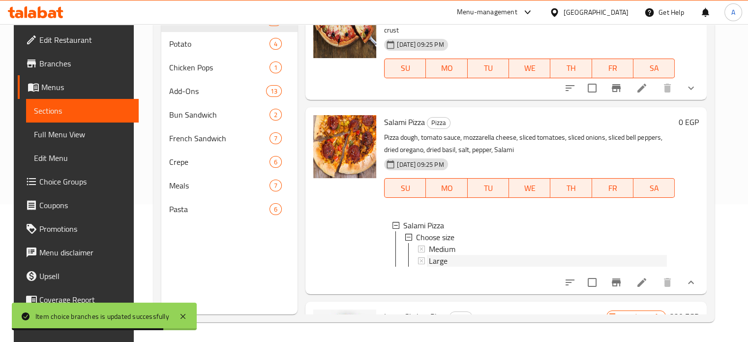
click at [448, 255] on div "Large" at bounding box center [548, 261] width 238 height 12
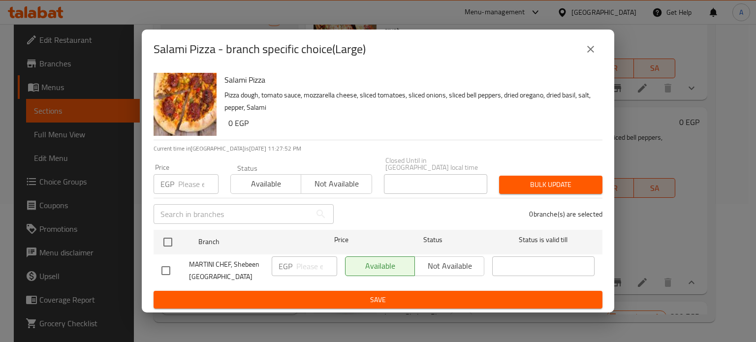
click at [176, 185] on div "EGP Price" at bounding box center [185, 184] width 65 height 20
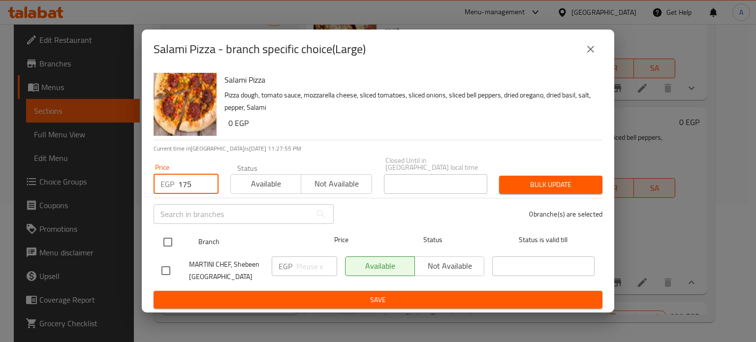
type input "175"
click at [157, 242] on input "checkbox" at bounding box center [167, 242] width 21 height 21
checkbox input "true"
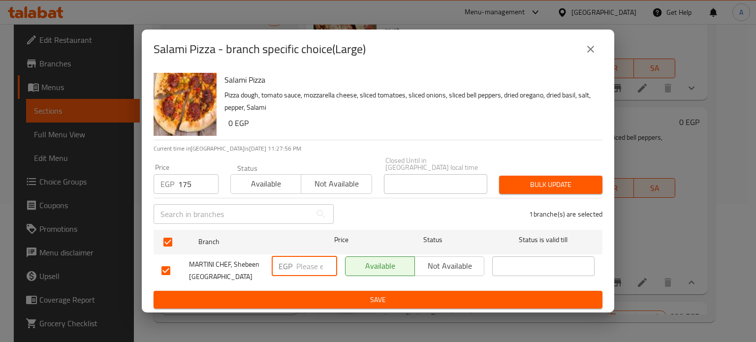
click at [299, 265] on input "number" at bounding box center [316, 266] width 41 height 20
type input "175"
click at [537, 179] on span "Bulk update" at bounding box center [551, 185] width 88 height 12
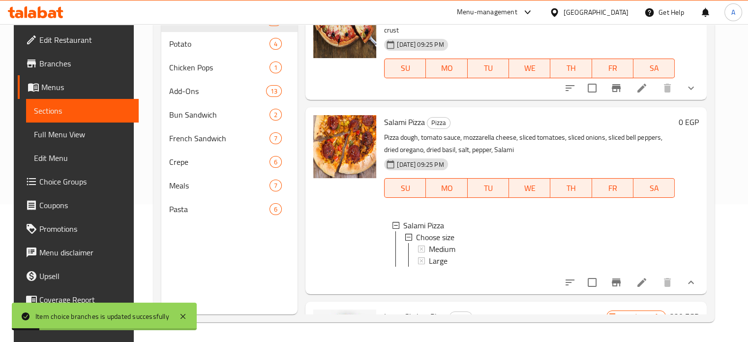
click at [689, 273] on button "show more" at bounding box center [691, 283] width 24 height 24
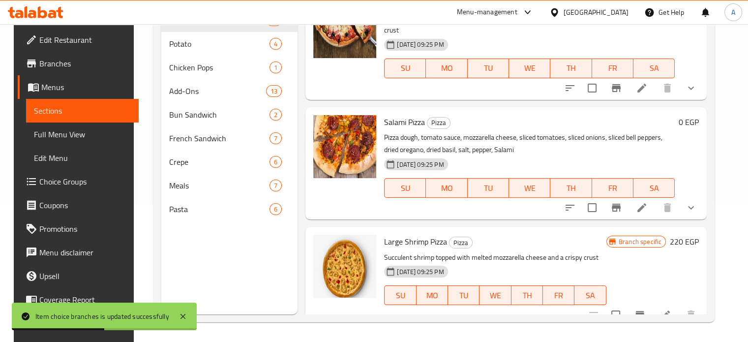
click at [684, 235] on h6 "220 EGP" at bounding box center [684, 242] width 29 height 14
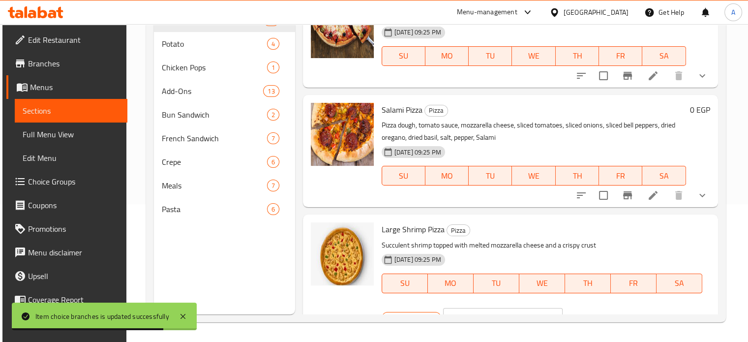
scroll to position [803, 0]
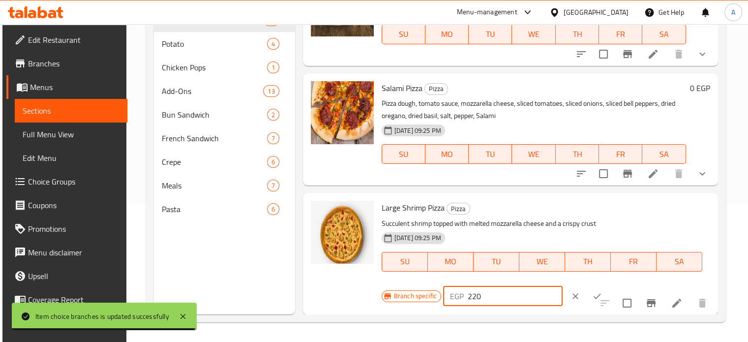
drag, startPoint x: 470, startPoint y: 298, endPoint x: 496, endPoint y: 298, distance: 26.1
click at [496, 299] on input "220" at bounding box center [515, 296] width 95 height 20
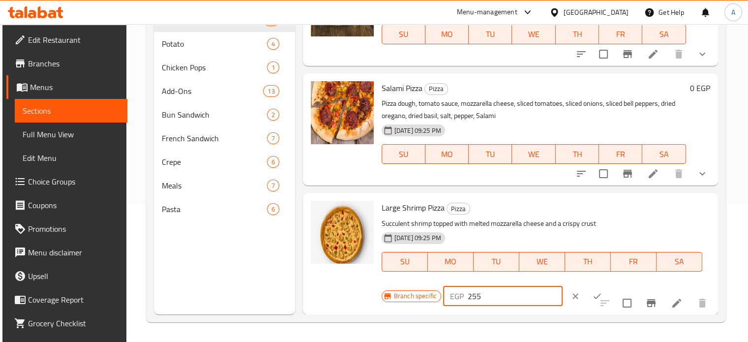
type input "255"
click at [592, 294] on icon "ok" at bounding box center [597, 296] width 10 height 10
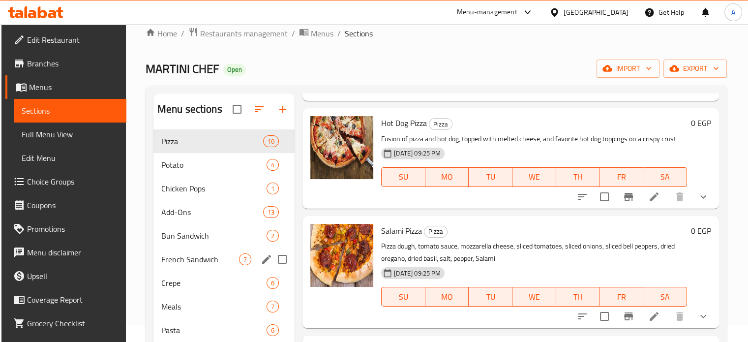
scroll to position [89, 0]
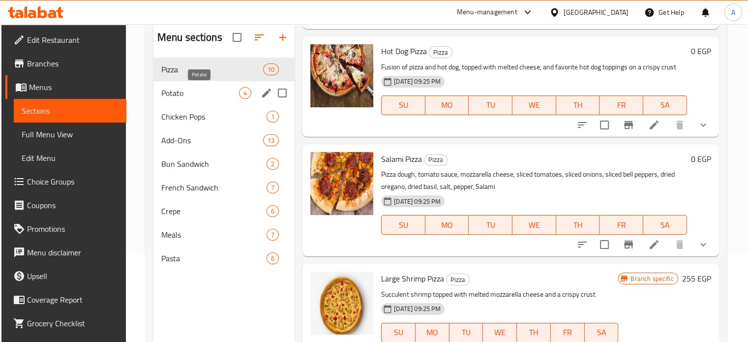
click at [181, 96] on span "Potato" at bounding box center [200, 93] width 78 height 12
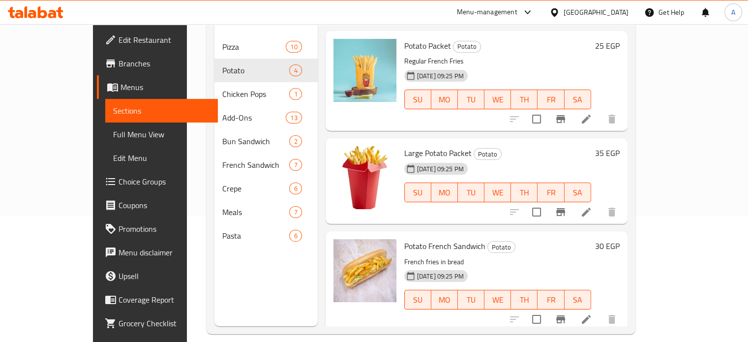
scroll to position [138, 0]
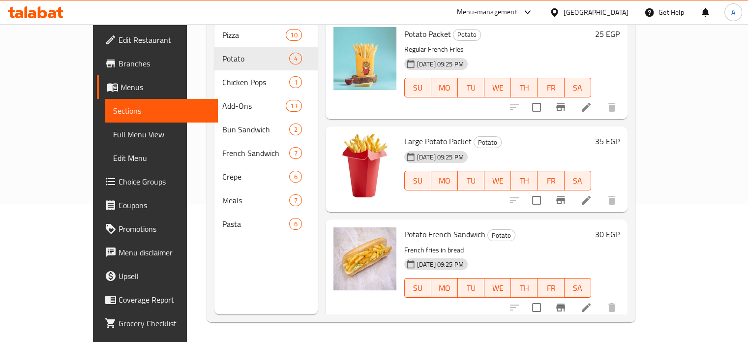
click at [620, 227] on h6 "30 EGP" at bounding box center [607, 234] width 25 height 14
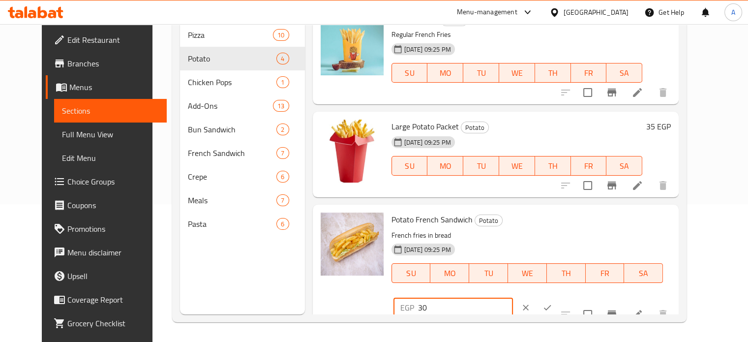
click at [513, 298] on div "EGP 30 ​" at bounding box center [454, 308] width 120 height 20
type input "40"
click at [552, 303] on icon "ok" at bounding box center [548, 308] width 10 height 10
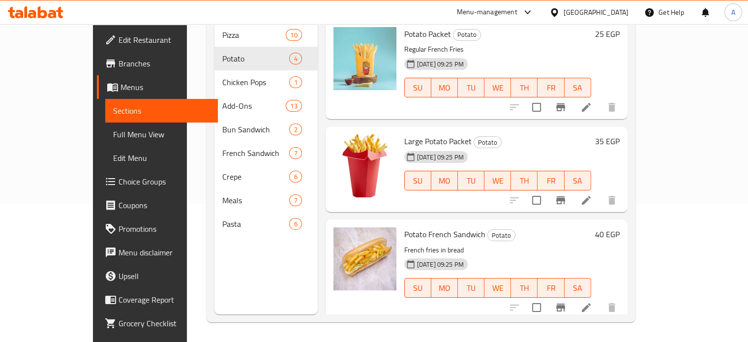
scroll to position [97, 0]
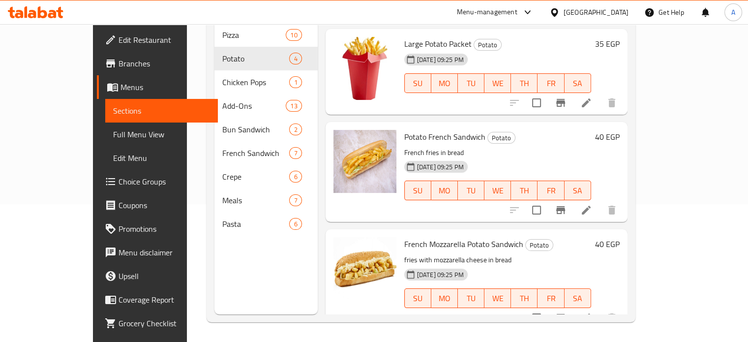
click at [620, 237] on h6 "40 EGP" at bounding box center [607, 244] width 25 height 14
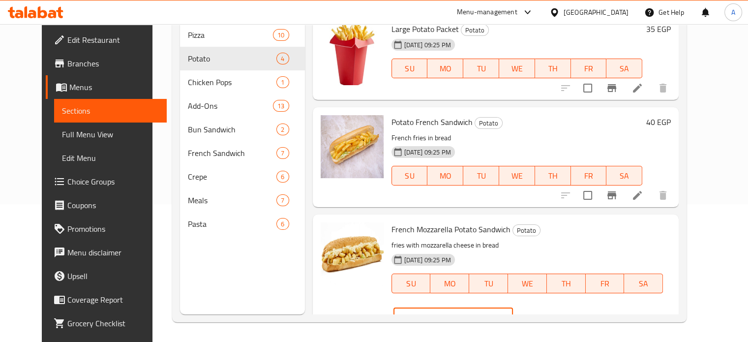
drag, startPoint x: 576, startPoint y: 235, endPoint x: 565, endPoint y: 237, distance: 10.4
click at [513, 308] on div "EGP 40 ​" at bounding box center [454, 318] width 120 height 20
type input "50"
click at [552, 313] on icon "ok" at bounding box center [548, 318] width 10 height 10
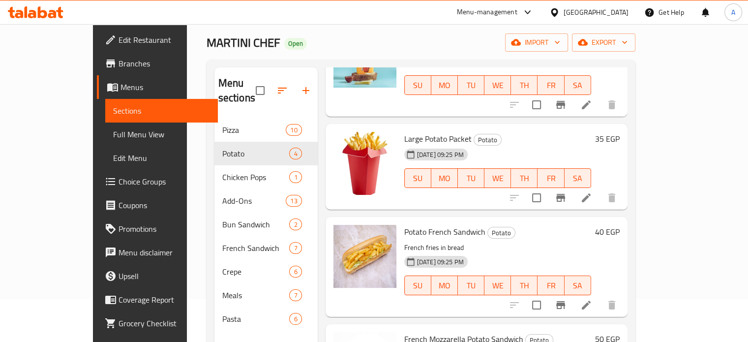
scroll to position [0, 0]
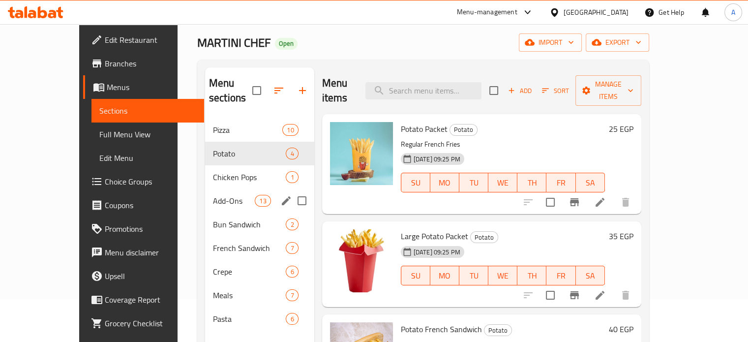
click at [205, 189] on div "Add-Ons 13" at bounding box center [259, 201] width 109 height 24
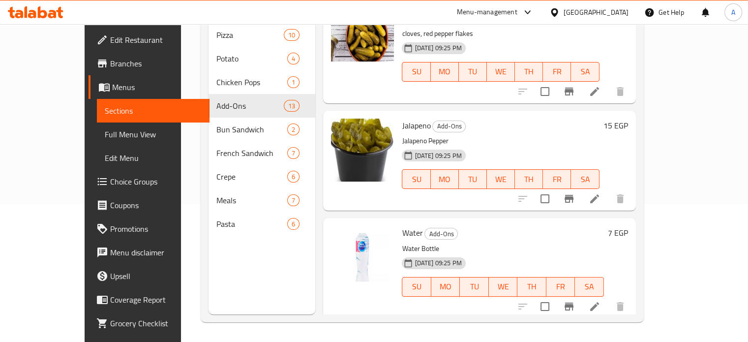
scroll to position [1065, 0]
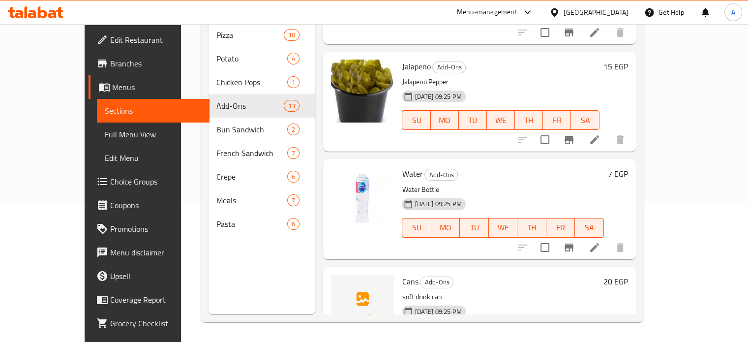
click at [628, 167] on h6 "7 EGP" at bounding box center [618, 174] width 20 height 14
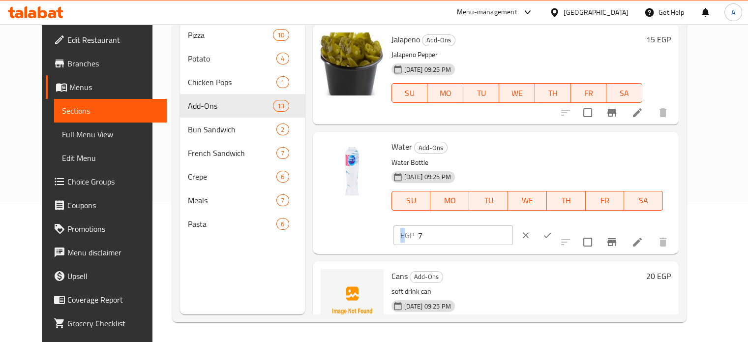
drag, startPoint x: 560, startPoint y: 122, endPoint x: 574, endPoint y: 129, distance: 15.4
click at [513, 225] on div "EGP 7 ​" at bounding box center [454, 235] width 120 height 20
click at [513, 225] on input "7" at bounding box center [465, 235] width 95 height 20
click at [513, 225] on div "EGP 7 ​" at bounding box center [454, 235] width 120 height 20
type input "8"
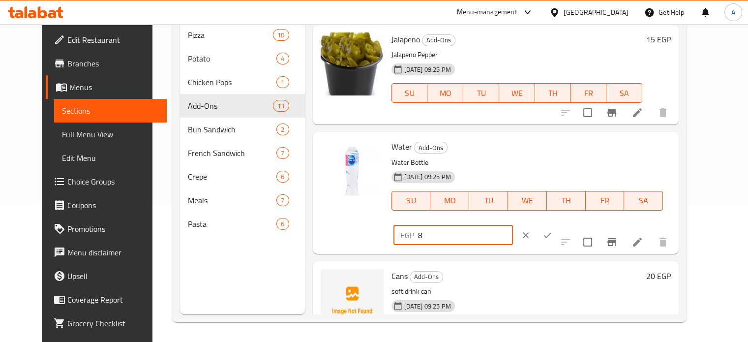
click at [558, 224] on button "ok" at bounding box center [548, 235] width 22 height 22
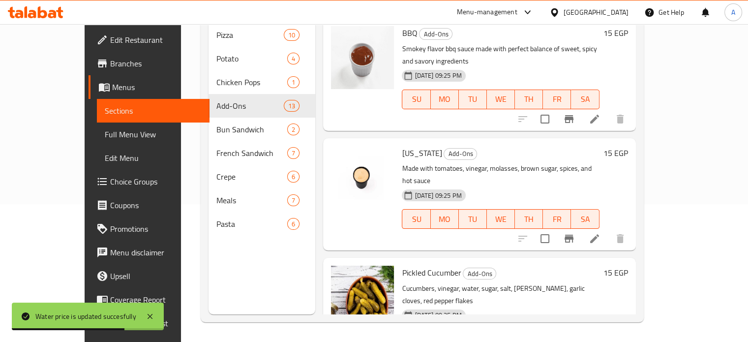
scroll to position [723, 0]
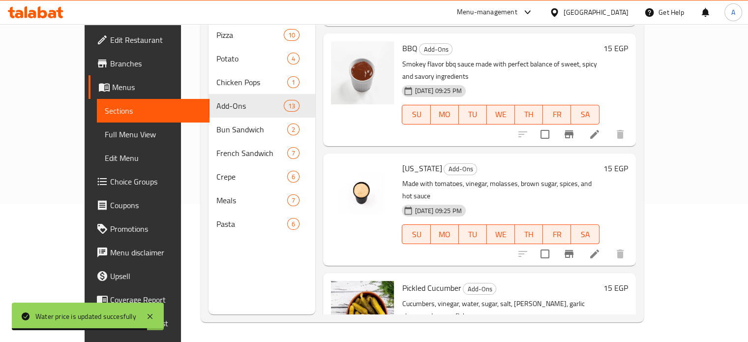
click at [628, 161] on h6 "15 EGP" at bounding box center [616, 168] width 25 height 14
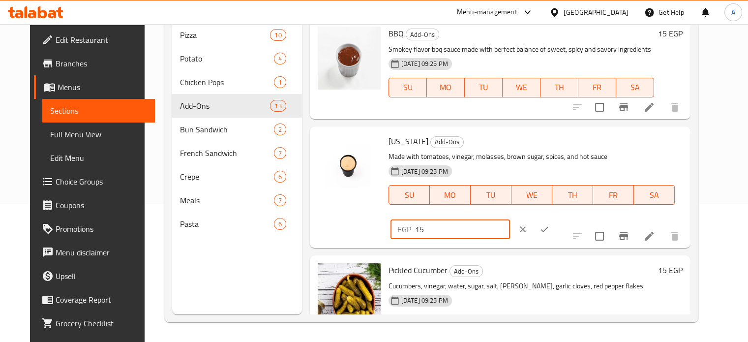
drag, startPoint x: 586, startPoint y: 146, endPoint x: 572, endPoint y: 144, distance: 13.9
click at [510, 219] on input "15" at bounding box center [462, 229] width 95 height 20
type input "20"
click at [555, 218] on button "ok" at bounding box center [545, 229] width 22 height 22
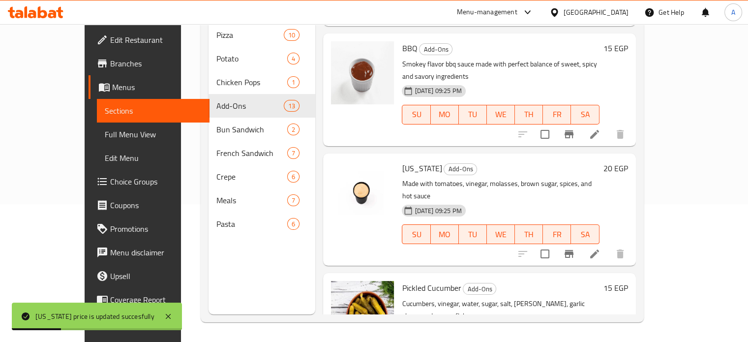
click at [628, 41] on h6 "15 EGP" at bounding box center [616, 48] width 25 height 14
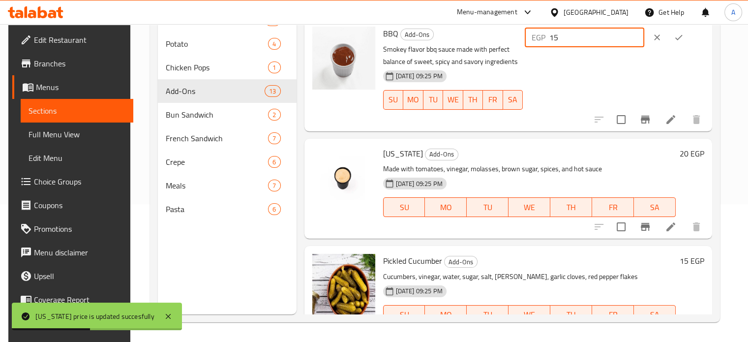
drag, startPoint x: 605, startPoint y: 35, endPoint x: 564, endPoint y: 30, distance: 40.7
click at [564, 30] on div "EGP 15 ​" at bounding box center [585, 38] width 120 height 20
type input "20"
click at [683, 38] on icon "ok" at bounding box center [678, 37] width 7 height 5
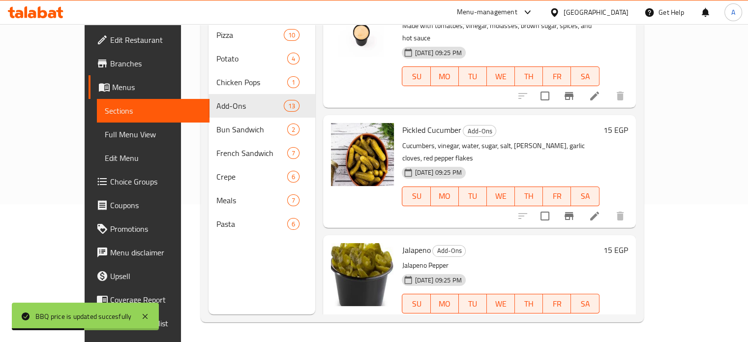
scroll to position [893, 0]
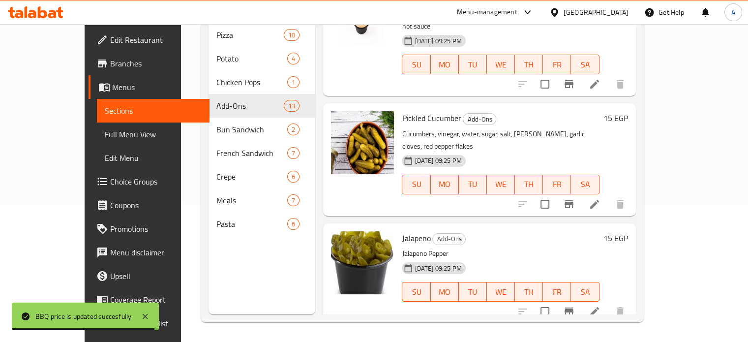
drag, startPoint x: 722, startPoint y: 221, endPoint x: 722, endPoint y: 204, distance: 17.2
click at [643, 204] on div "Menu sections Pizza 10 Potato 4 Chicken Pops 1 Add-Ons 13 Bun Sandwich 2 French…" at bounding box center [422, 144] width 443 height 358
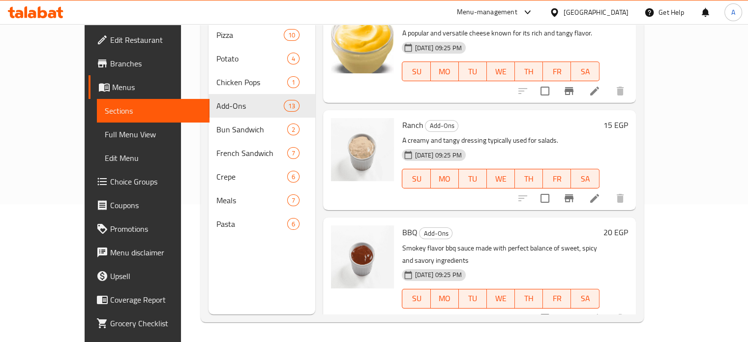
scroll to position [514, 0]
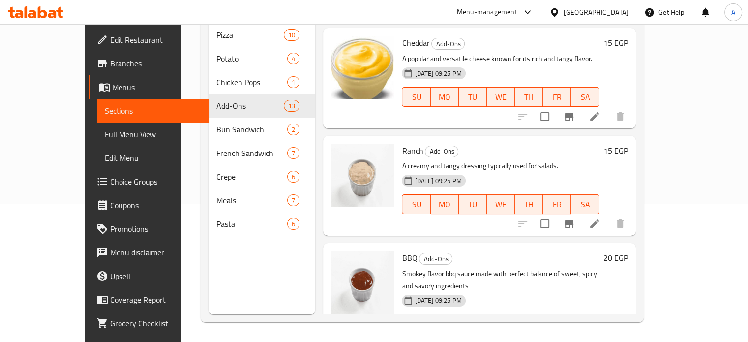
click at [628, 144] on h6 "15 EGP" at bounding box center [616, 151] width 25 height 14
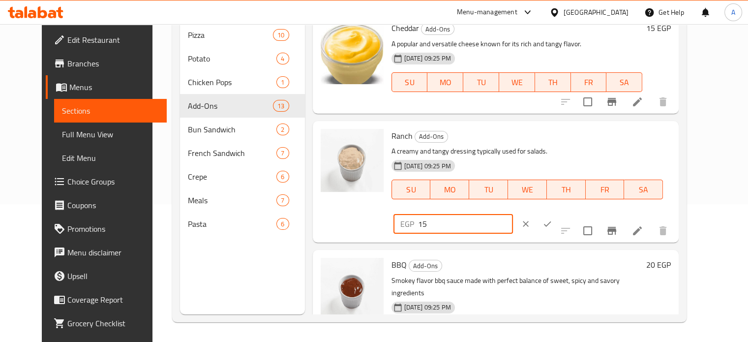
drag, startPoint x: 576, startPoint y: 142, endPoint x: 556, endPoint y: 142, distance: 20.2
click at [513, 214] on div "EGP 15 ​" at bounding box center [454, 224] width 120 height 20
drag, startPoint x: 591, startPoint y: 142, endPoint x: 565, endPoint y: 143, distance: 26.6
click at [513, 214] on div "EGP 15 ​" at bounding box center [454, 224] width 120 height 20
type input "20"
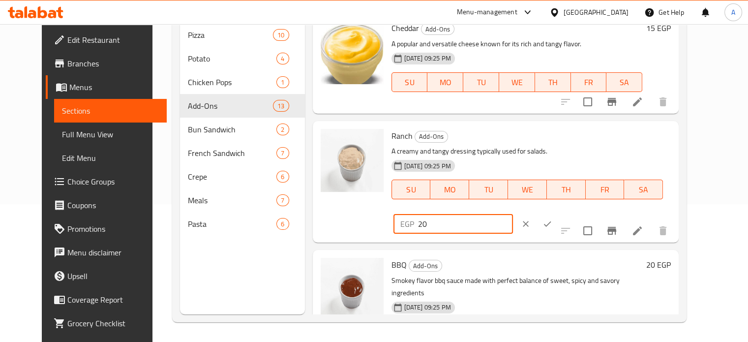
click at [558, 213] on button "ok" at bounding box center [548, 224] width 22 height 22
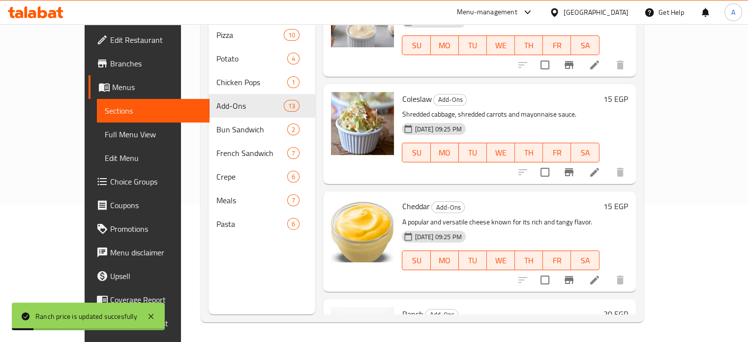
scroll to position [384, 0]
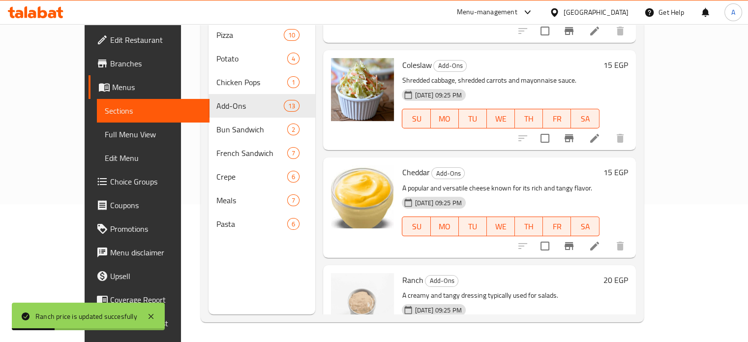
click at [628, 165] on h6 "15 EGP" at bounding box center [616, 172] width 25 height 14
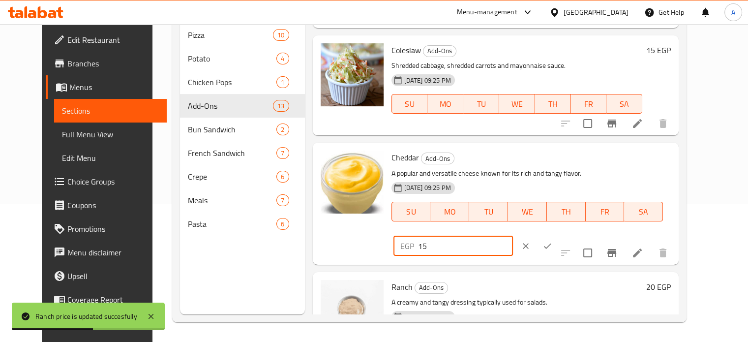
drag, startPoint x: 600, startPoint y: 166, endPoint x: 563, endPoint y: 167, distance: 36.9
click at [513, 236] on div "EGP 15 ​" at bounding box center [454, 246] width 120 height 20
type input "20"
click at [552, 241] on icon "ok" at bounding box center [548, 246] width 10 height 10
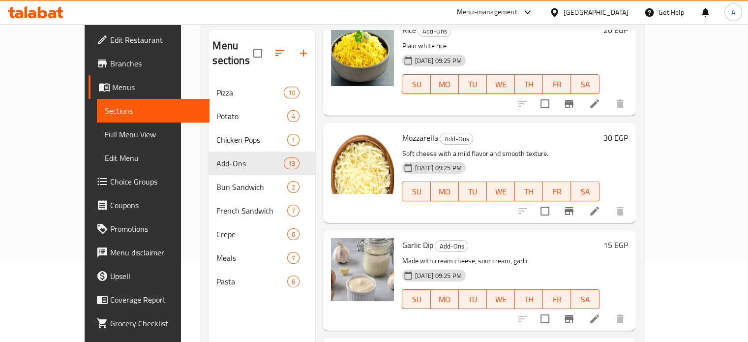
scroll to position [207, 0]
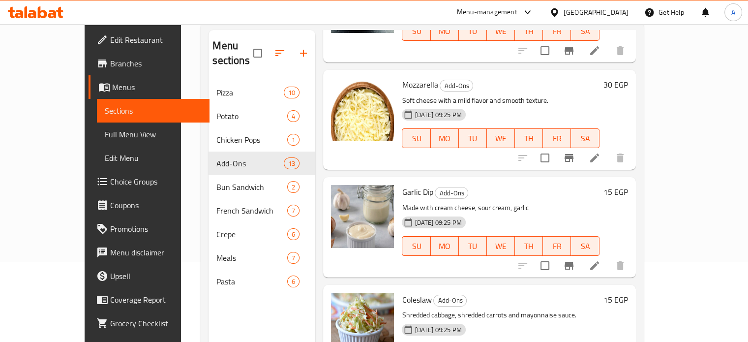
click at [628, 78] on h6 "30 EGP" at bounding box center [616, 85] width 25 height 14
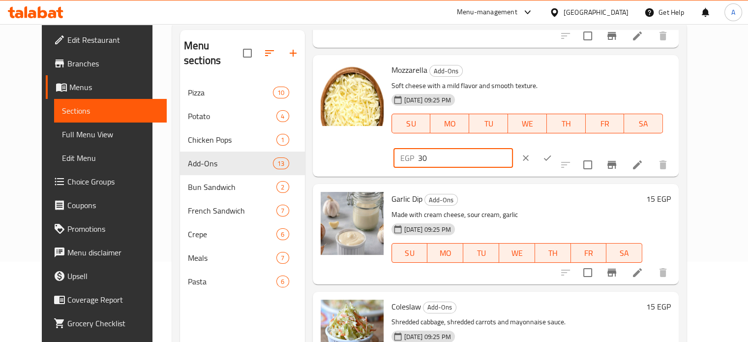
drag, startPoint x: 573, startPoint y: 70, endPoint x: 565, endPoint y: 70, distance: 8.4
click at [513, 148] on div "EGP 30 ​" at bounding box center [454, 158] width 120 height 20
type input "40"
click at [558, 147] on button "ok" at bounding box center [548, 158] width 22 height 22
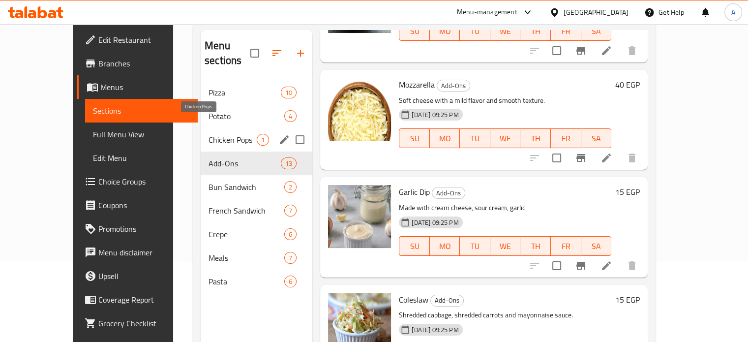
click at [209, 134] on span "Chicken Pops" at bounding box center [233, 140] width 48 height 12
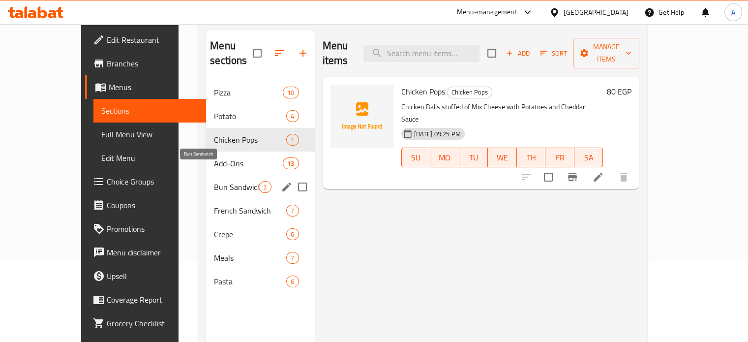
click at [214, 181] on span "Bun Sandwich" at bounding box center [236, 187] width 45 height 12
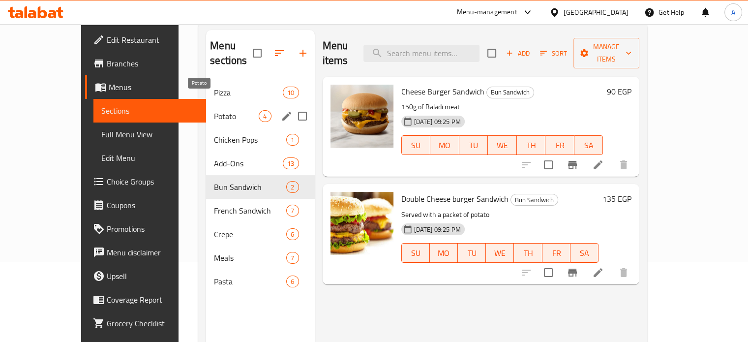
click at [214, 110] on span "Potato" at bounding box center [236, 116] width 45 height 12
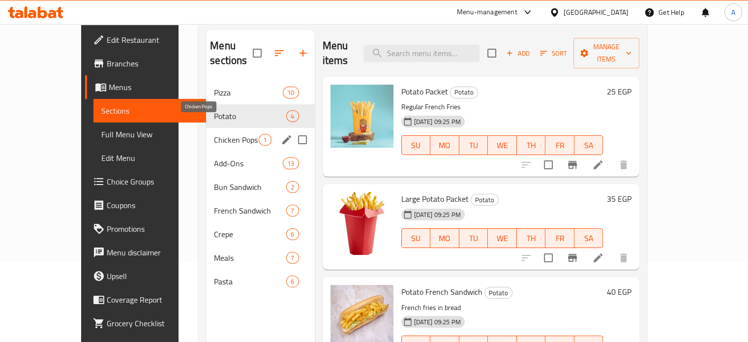
click at [214, 134] on span "Chicken Pops" at bounding box center [236, 140] width 45 height 12
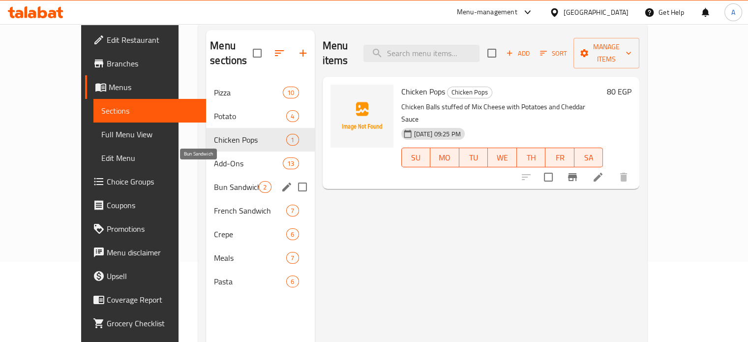
click at [214, 181] on span "Bun Sandwich" at bounding box center [236, 187] width 45 height 12
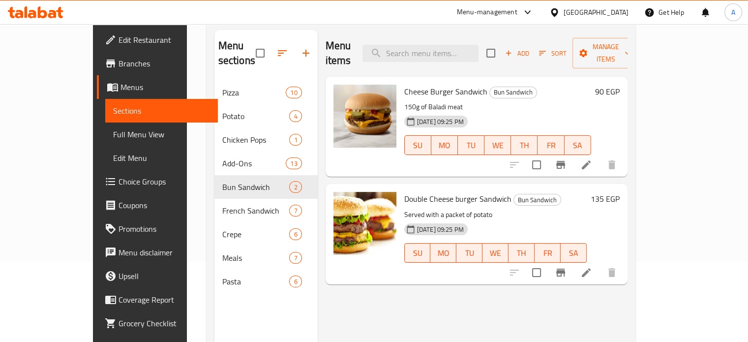
click at [620, 85] on h6 "90 EGP" at bounding box center [607, 92] width 25 height 14
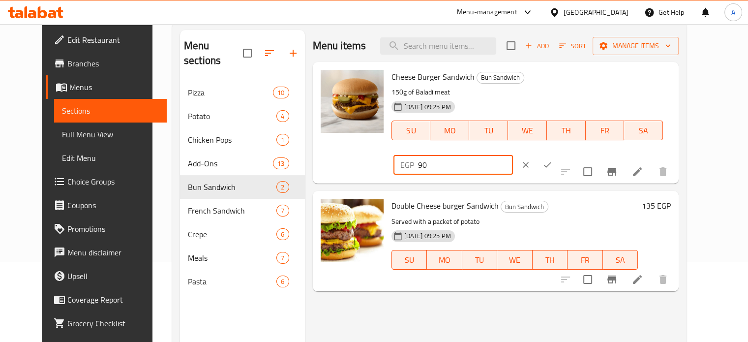
drag, startPoint x: 594, startPoint y: 82, endPoint x: 522, endPoint y: 90, distance: 72.7
click at [522, 90] on div "Cheese Burger Sandwich Bun Sandwich 150g of Baladi meat [DATE] 09:25 PM SU MO T…" at bounding box center [532, 123] width 288 height 114
type input "105"
click at [551, 162] on icon "ok" at bounding box center [547, 164] width 7 height 5
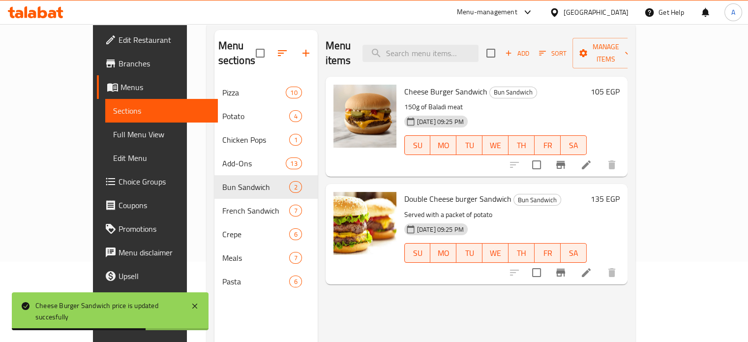
click at [620, 192] on h6 "135 EGP" at bounding box center [605, 199] width 29 height 14
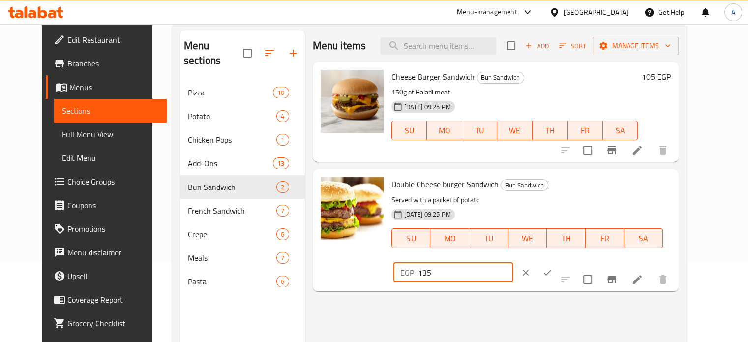
drag, startPoint x: 594, startPoint y: 184, endPoint x: 548, endPoint y: 187, distance: 45.4
click at [548, 187] on div "Double Cheese burger Sandwich Bun Sandwich Served with a packet of potato [DATE…" at bounding box center [532, 230] width 288 height 114
type input "170"
click at [552, 268] on icon "ok" at bounding box center [548, 273] width 10 height 10
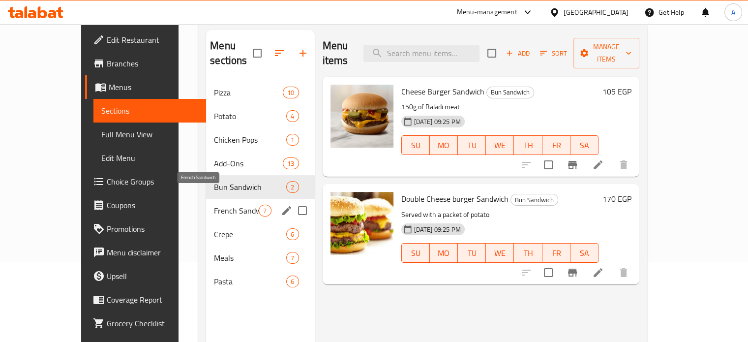
click at [214, 205] on span "French Sandwich" at bounding box center [236, 211] width 45 height 12
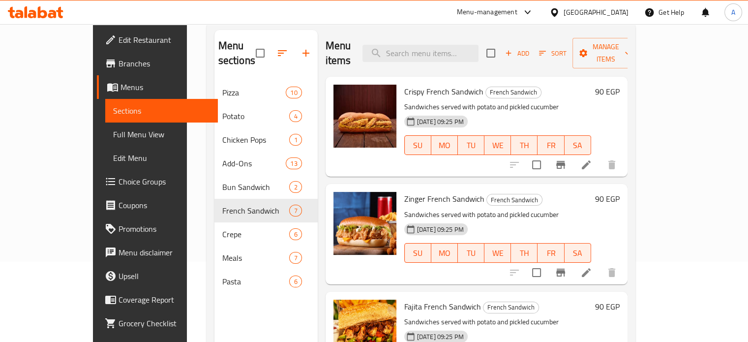
click at [620, 85] on h6 "90 EGP" at bounding box center [607, 92] width 25 height 14
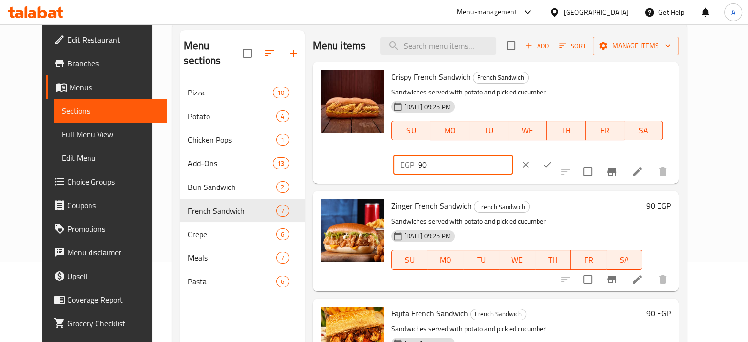
drag, startPoint x: 582, startPoint y: 82, endPoint x: 555, endPoint y: 86, distance: 27.8
click at [513, 155] on div "EGP 90 ​" at bounding box center [454, 165] width 120 height 20
type input "115"
click at [552, 160] on icon "ok" at bounding box center [548, 165] width 10 height 10
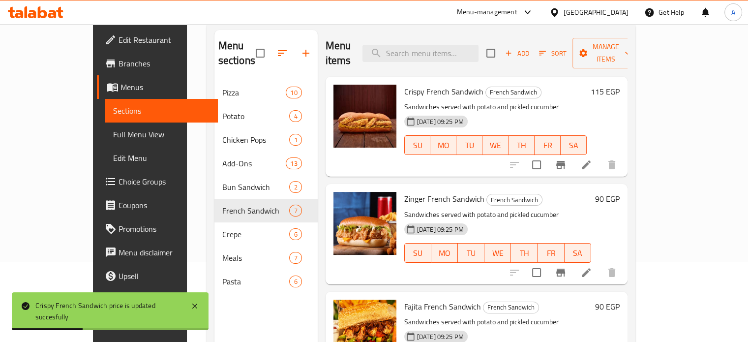
click at [620, 192] on h6 "90 EGP" at bounding box center [607, 199] width 25 height 14
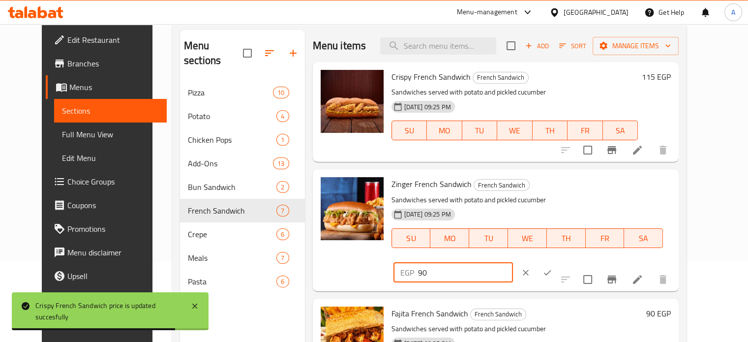
click at [513, 263] on div "EGP 90 ​" at bounding box center [454, 273] width 120 height 20
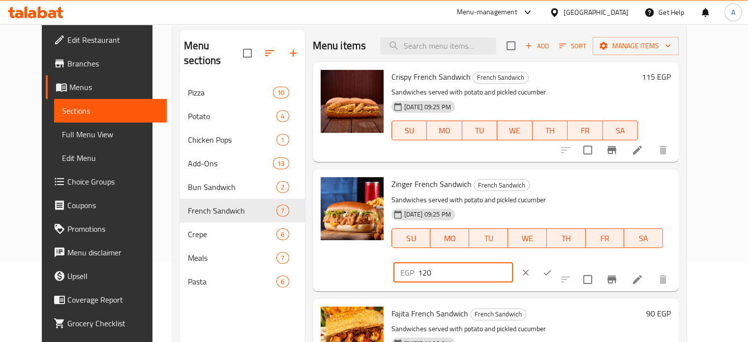
type input "120"
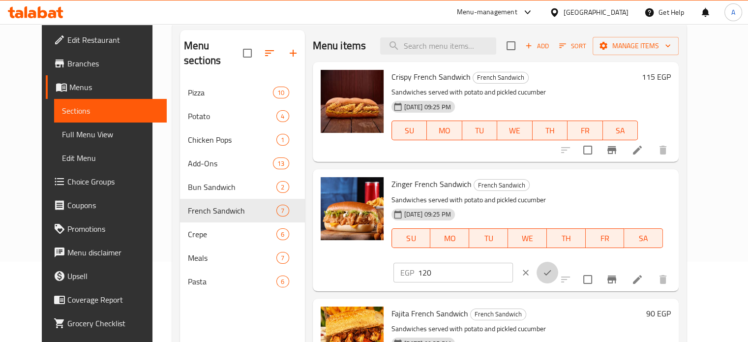
click at [551, 270] on icon "ok" at bounding box center [547, 272] width 7 height 5
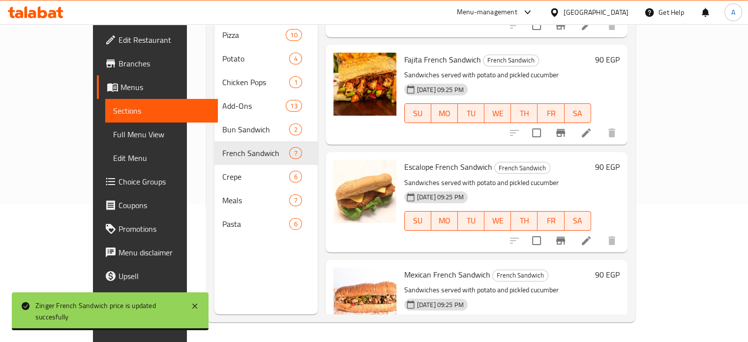
scroll to position [194, 0]
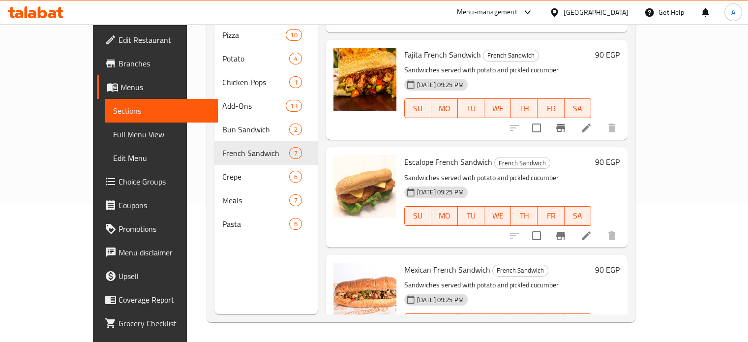
click at [620, 155] on h6 "90 EGP" at bounding box center [607, 162] width 25 height 14
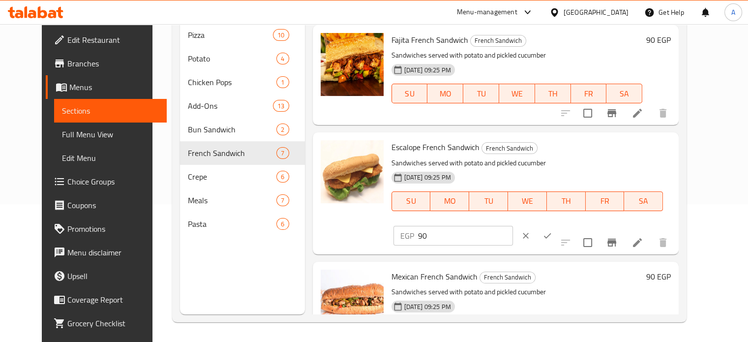
click at [513, 226] on input "90" at bounding box center [465, 236] width 95 height 20
type input "115"
click at [558, 225] on button "ok" at bounding box center [548, 236] width 22 height 22
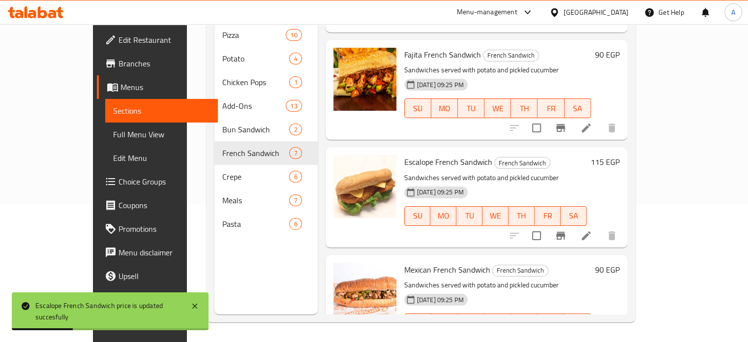
click at [620, 48] on h6 "90 EGP" at bounding box center [607, 55] width 25 height 14
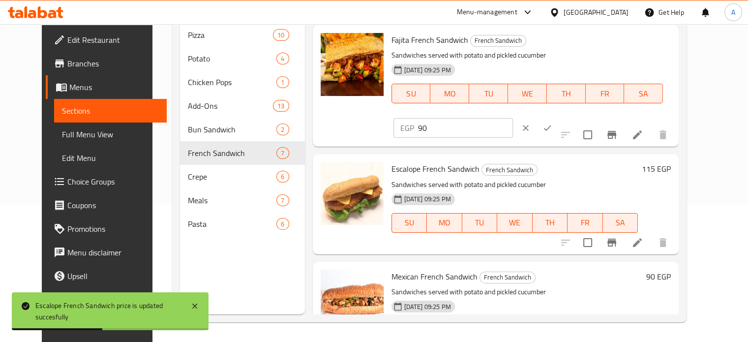
click at [513, 118] on input "90" at bounding box center [465, 128] width 95 height 20
type input "125"
click at [558, 117] on button "ok" at bounding box center [548, 128] width 22 height 22
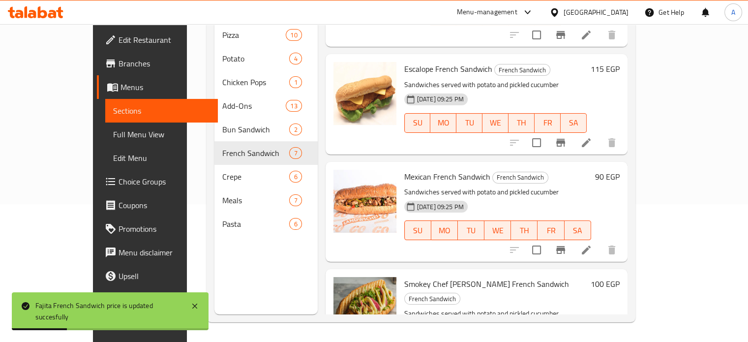
scroll to position [303, 0]
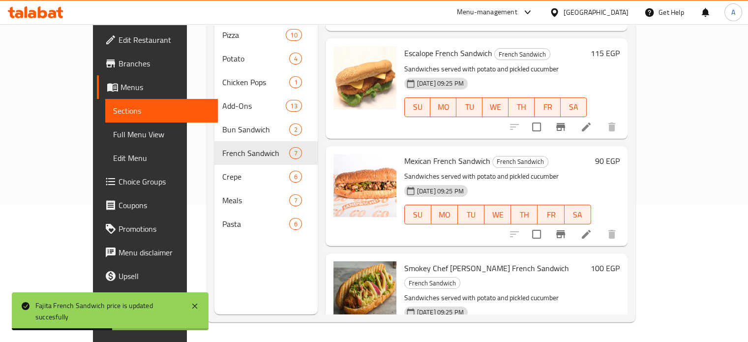
click at [620, 154] on h6 "90 EGP" at bounding box center [607, 161] width 25 height 14
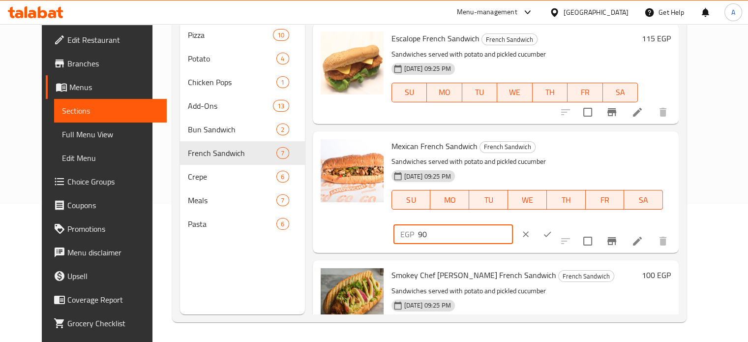
drag, startPoint x: 603, startPoint y: 149, endPoint x: 554, endPoint y: 146, distance: 48.3
click at [513, 224] on div "EGP 90 ​" at bounding box center [454, 234] width 120 height 20
type input "105"
click at [558, 223] on button "ok" at bounding box center [548, 234] width 22 height 22
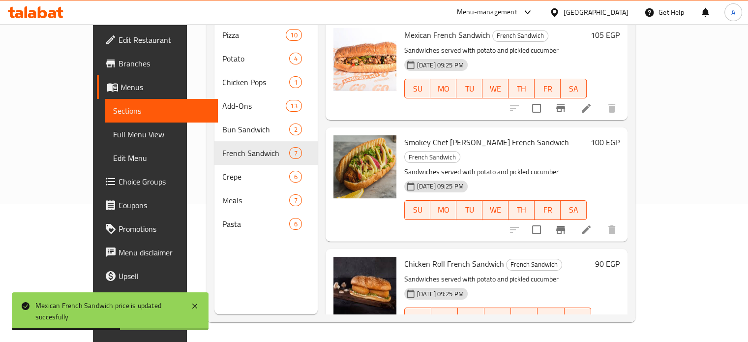
scroll to position [435, 0]
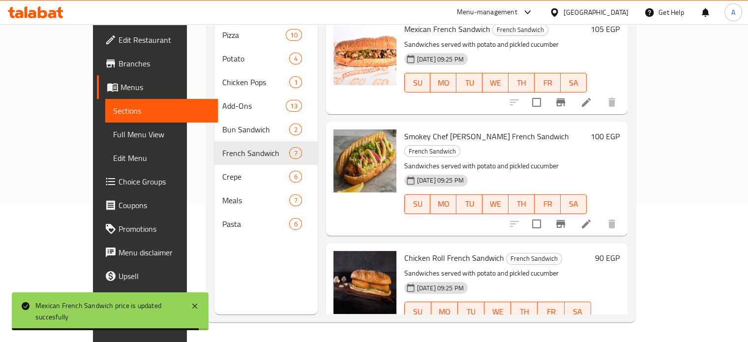
click at [620, 251] on h6 "90 EGP" at bounding box center [607, 258] width 25 height 14
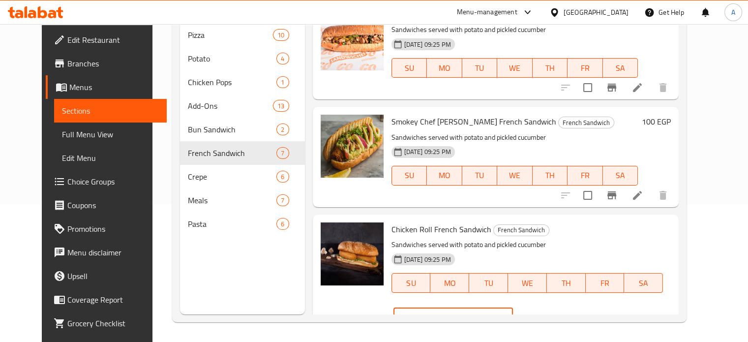
drag, startPoint x: 582, startPoint y: 234, endPoint x: 541, endPoint y: 230, distance: 41.5
click at [541, 230] on div "Chicken Roll French Sandwich French Sandwich Sandwiches served with potato and …" at bounding box center [532, 275] width 288 height 114
type input "115"
click at [558, 306] on button "ok" at bounding box center [548, 317] width 22 height 22
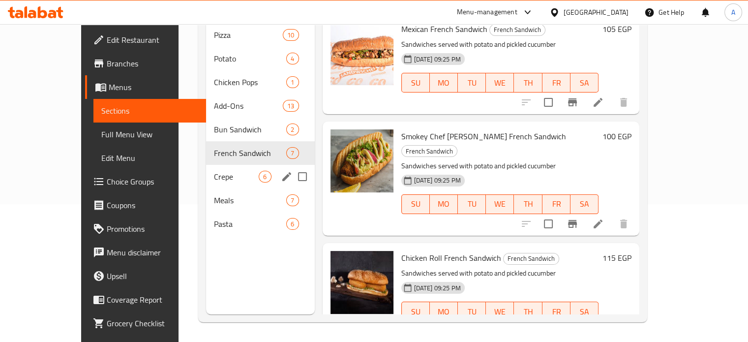
click at [206, 172] on div "Crepe 6" at bounding box center [260, 177] width 108 height 24
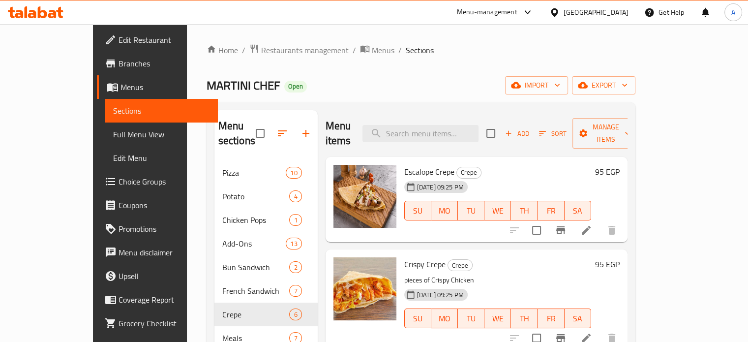
click at [620, 165] on h6 "95 EGP" at bounding box center [607, 172] width 25 height 14
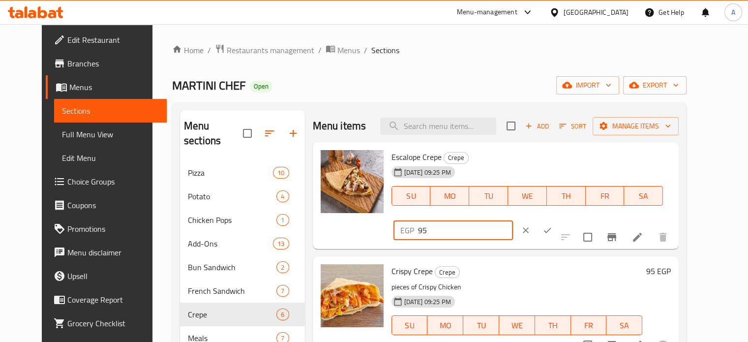
drag, startPoint x: 580, startPoint y: 163, endPoint x: 539, endPoint y: 166, distance: 40.9
click at [539, 166] on div "Escalope Crepe Crepe [DATE] 09:25 PM SU MO TU WE TH FR SA EGP 95 ​" at bounding box center [532, 195] width 288 height 99
type input "120"
click at [552, 225] on icon "ok" at bounding box center [548, 230] width 10 height 10
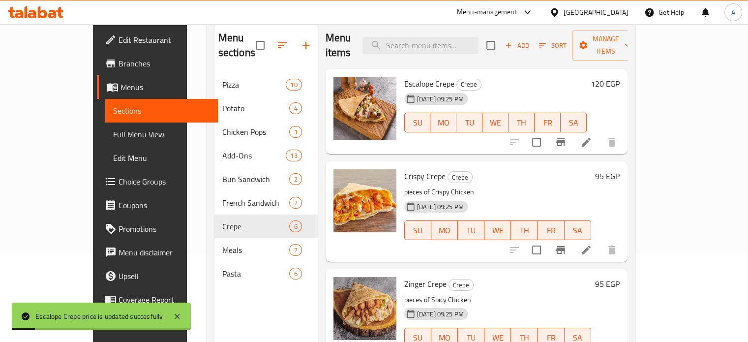
scroll to position [90, 0]
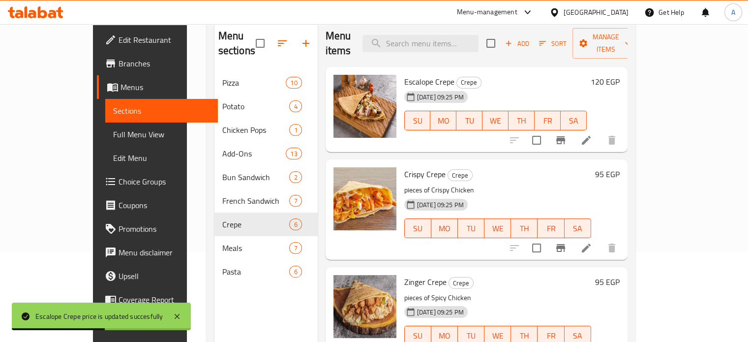
click at [620, 167] on h6 "95 EGP" at bounding box center [607, 174] width 25 height 14
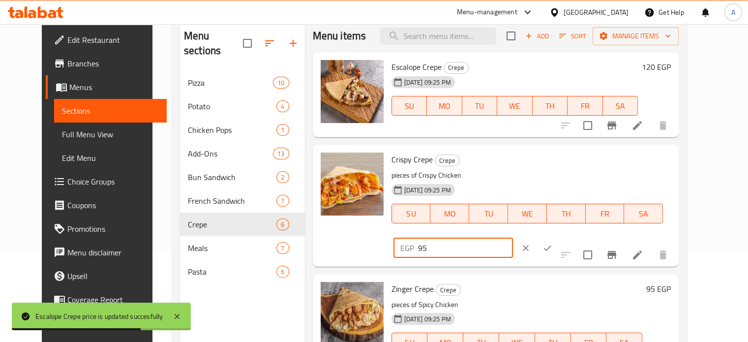
drag, startPoint x: 611, startPoint y: 169, endPoint x: 409, endPoint y: 232, distance: 211.3
click at [409, 232] on div "Crispy Crepe Crepe pieces of Crispy Chicken [DATE] 09:25 PM SU MO TU WE TH FR S…" at bounding box center [532, 206] width 288 height 114
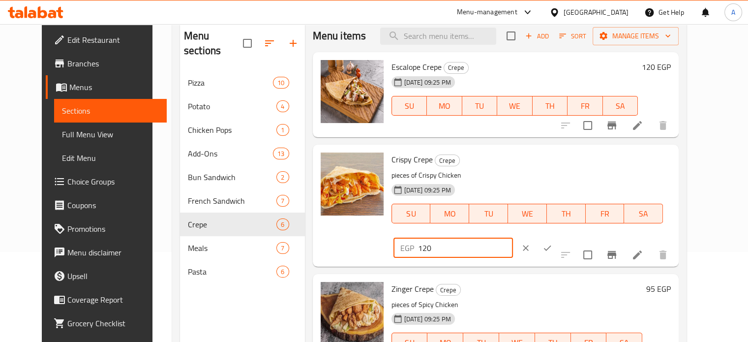
type input "120"
click at [552, 243] on icon "ok" at bounding box center [548, 248] width 10 height 10
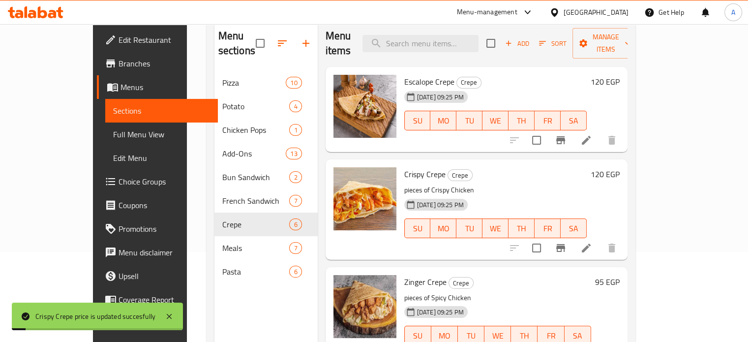
click at [636, 161] on div "Menu sections Pizza 10 Potato 4 Chicken Pops 1 Add-Ons 13 Bun Sandwich 2 French…" at bounding box center [421, 191] width 429 height 358
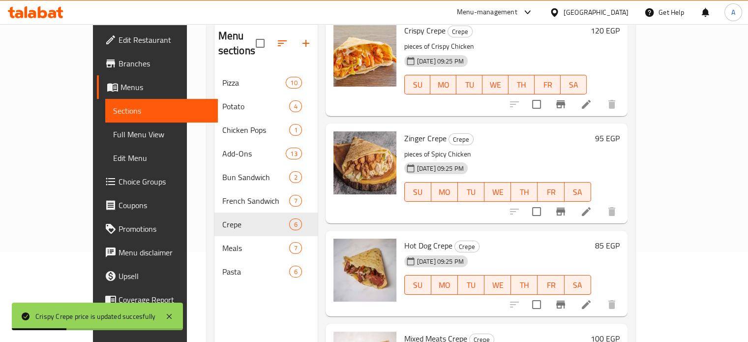
scroll to position [157, 0]
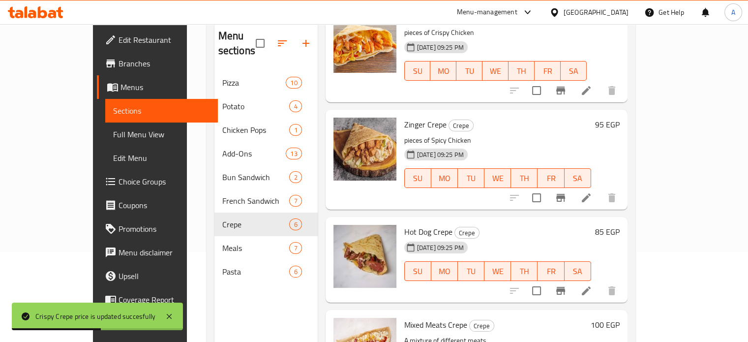
click at [620, 118] on h6 "95 EGP" at bounding box center [607, 125] width 25 height 14
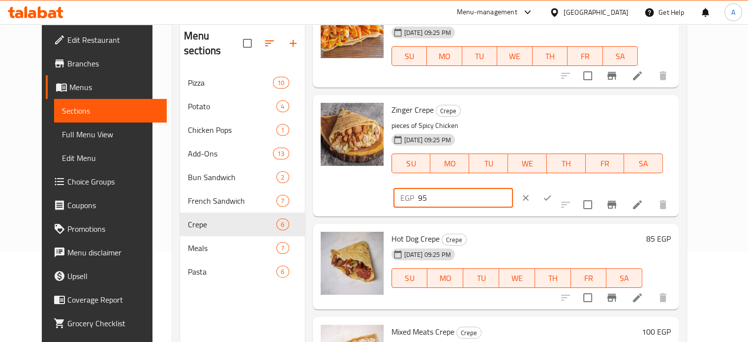
drag, startPoint x: 593, startPoint y: 119, endPoint x: 546, endPoint y: 127, distance: 48.0
click at [546, 187] on div "EGP 95 ​" at bounding box center [483, 198] width 182 height 22
type input "125"
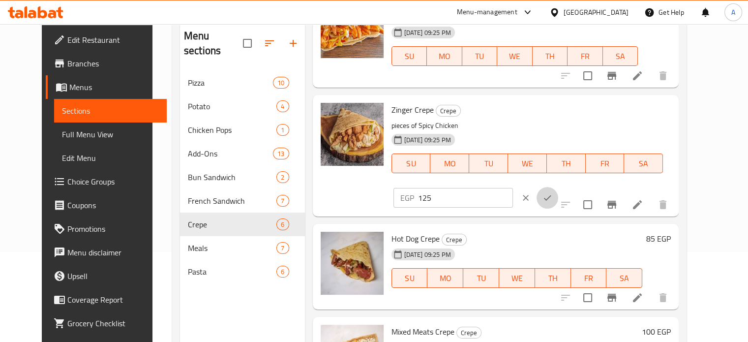
click at [552, 193] on icon "ok" at bounding box center [548, 198] width 10 height 10
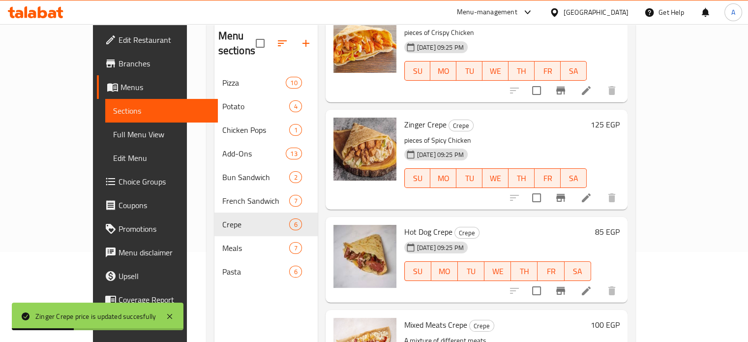
click at [620, 225] on h6 "85 EGP" at bounding box center [607, 232] width 25 height 14
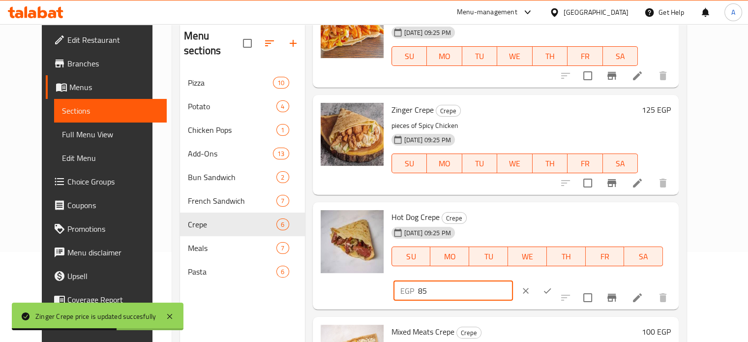
drag, startPoint x: 604, startPoint y: 220, endPoint x: 512, endPoint y: 226, distance: 92.7
click at [512, 226] on div "Hot Dog Crepe Crepe [DATE] 09:25 PM SU MO TU WE TH FR SA EGP 85 ​" at bounding box center [532, 255] width 288 height 99
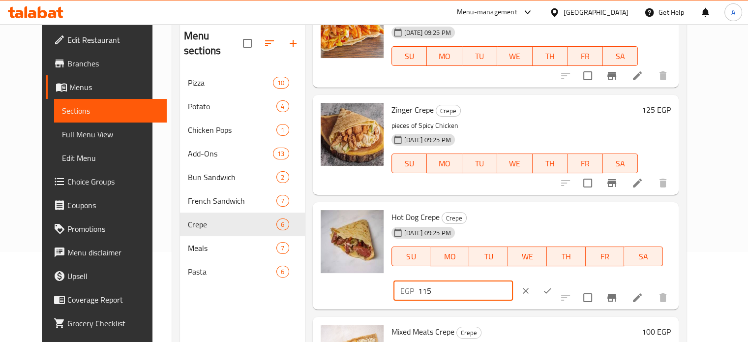
type input "115"
click at [552, 286] on icon "ok" at bounding box center [548, 291] width 10 height 10
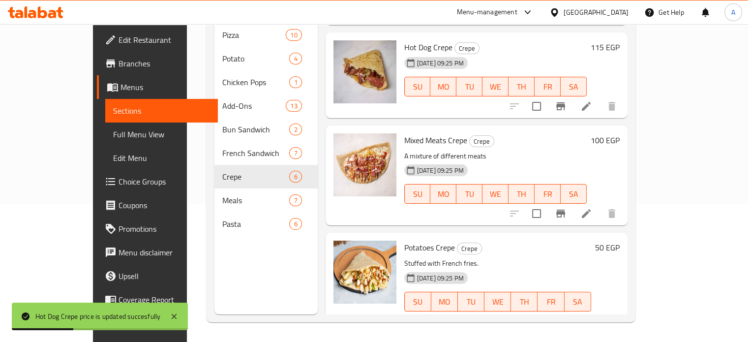
scroll to position [295, 0]
click at [620, 132] on h6 "100 EGP" at bounding box center [605, 139] width 29 height 14
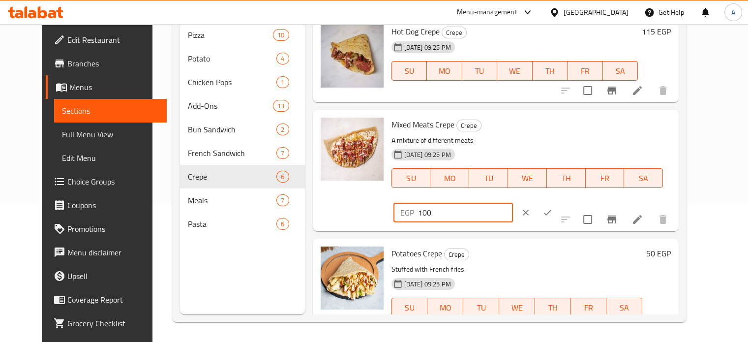
drag, startPoint x: 584, startPoint y: 131, endPoint x: 573, endPoint y: 131, distance: 11.3
click at [513, 203] on input "100" at bounding box center [465, 213] width 95 height 20
type input "135"
click at [552, 208] on icon "ok" at bounding box center [548, 213] width 10 height 10
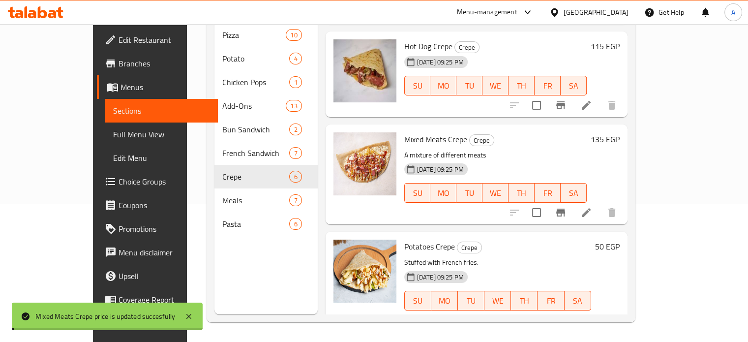
click at [620, 240] on h6 "50 EGP" at bounding box center [607, 247] width 25 height 14
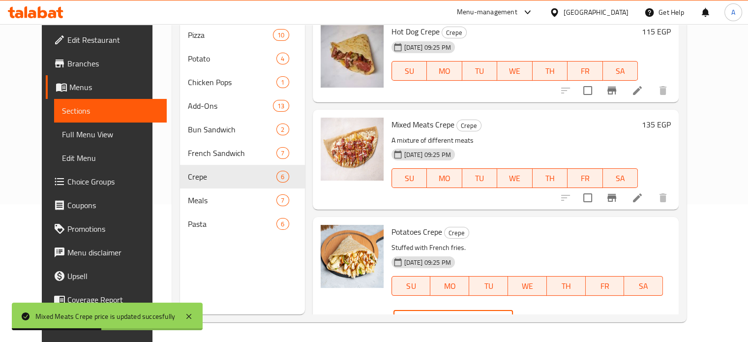
drag, startPoint x: 592, startPoint y: 235, endPoint x: 500, endPoint y: 250, distance: 93.7
click at [500, 250] on div "Potatoes Crepe Crepe Stuffed with French fries. [DATE] 09:25 PM SU MO TU WE TH …" at bounding box center [532, 278] width 288 height 114
type input "70"
click at [551, 318] on icon "ok" at bounding box center [547, 320] width 7 height 5
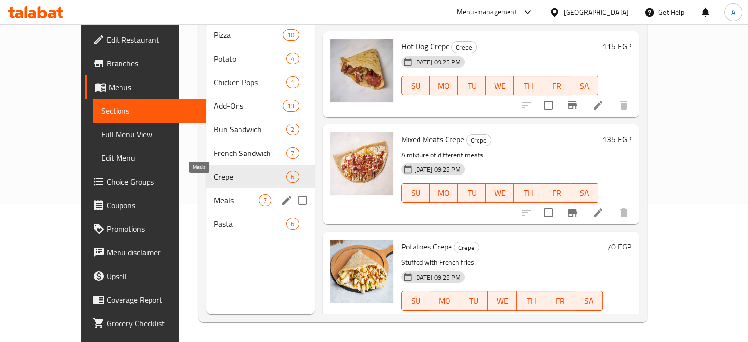
click at [214, 194] on span "Meals" at bounding box center [236, 200] width 45 height 12
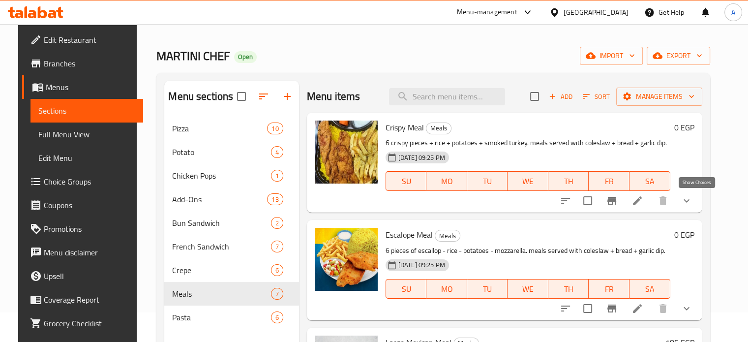
click at [693, 204] on icon "show more" at bounding box center [687, 201] width 12 height 12
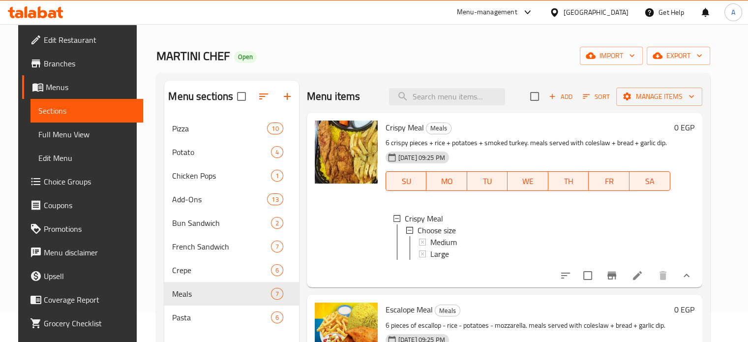
drag, startPoint x: 711, startPoint y: 183, endPoint x: 715, endPoint y: 207, distance: 23.5
click at [702, 207] on div "Menu items Add Sort Manage items Crispy Meal Meals 6 crispy pieces + rice + pot…" at bounding box center [500, 252] width 403 height 342
click at [459, 241] on div "Medium" at bounding box center [546, 242] width 232 height 12
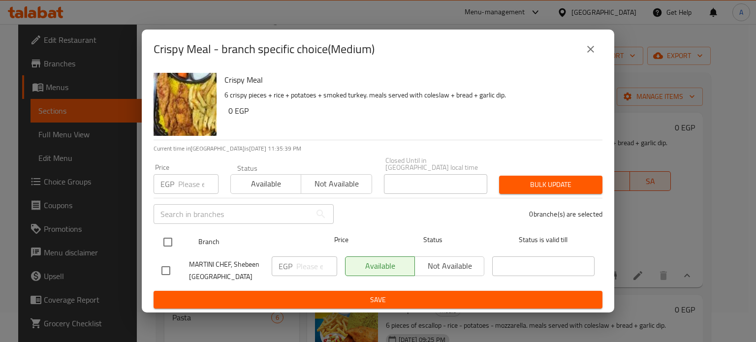
click at [171, 241] on input "checkbox" at bounding box center [167, 242] width 21 height 21
checkbox input "true"
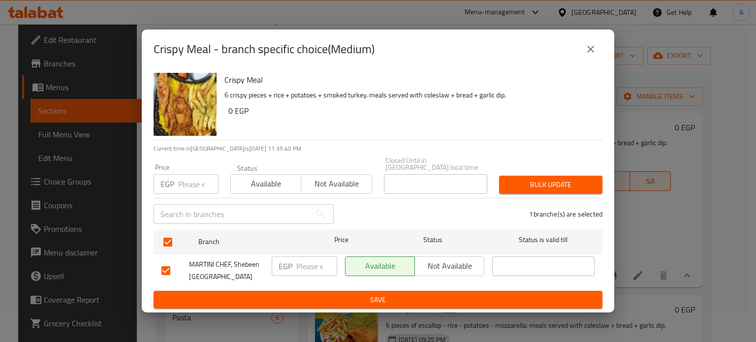
click at [338, 177] on span "Not available" at bounding box center [336, 184] width 62 height 14
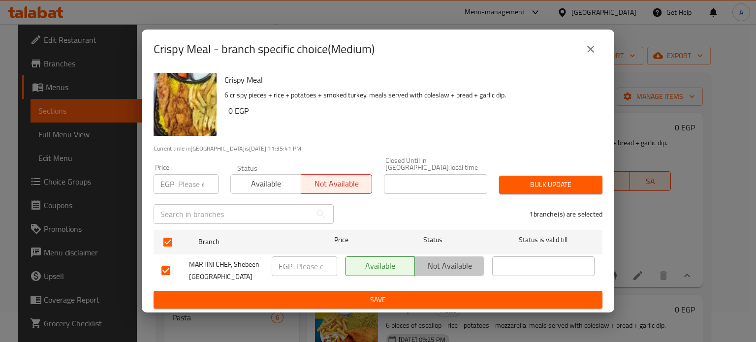
click at [451, 259] on span "Not available" at bounding box center [449, 266] width 61 height 14
click at [550, 161] on div "Price EGP Price Status Available Not available Closed Until in [GEOGRAPHIC_DATA…" at bounding box center [378, 175] width 460 height 49
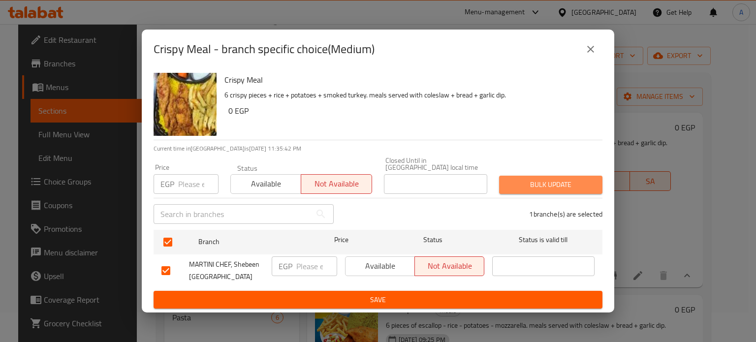
click at [538, 184] on span "Bulk update" at bounding box center [551, 185] width 88 height 12
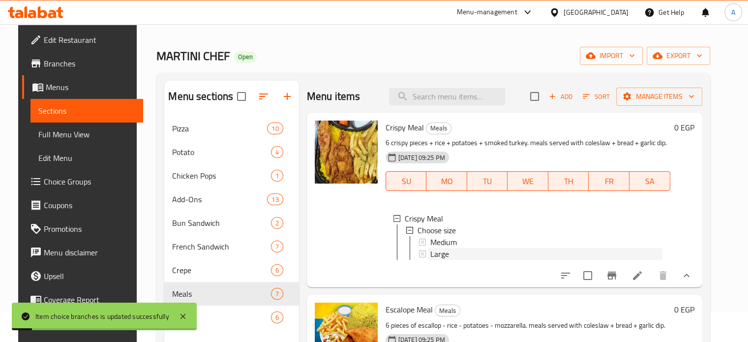
click at [519, 255] on div "Large" at bounding box center [546, 254] width 232 height 12
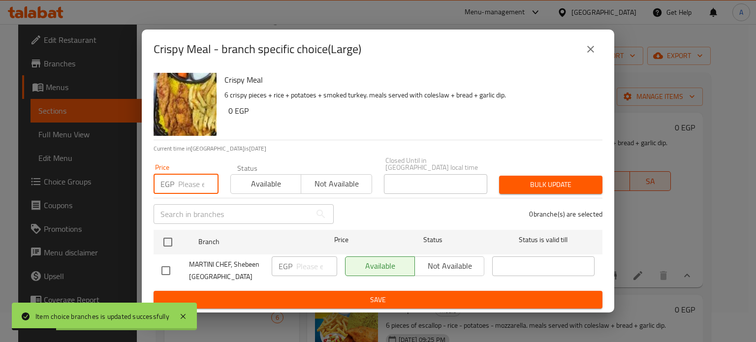
click at [185, 174] on input "number" at bounding box center [198, 184] width 40 height 20
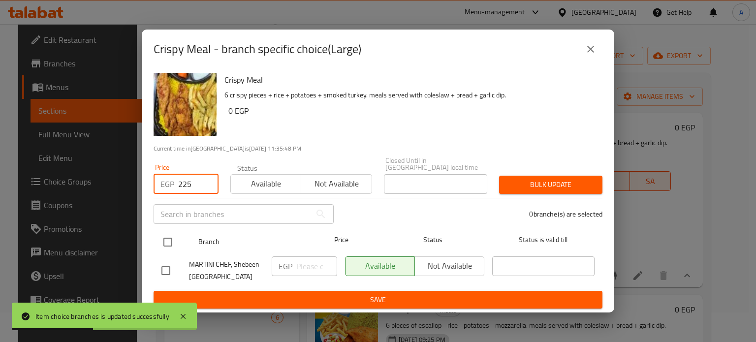
type input "225"
click at [166, 242] on input "checkbox" at bounding box center [167, 242] width 21 height 21
checkbox input "true"
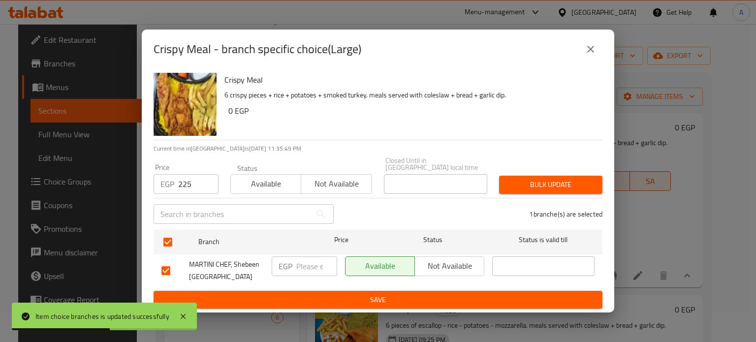
click at [304, 264] on input "number" at bounding box center [316, 266] width 41 height 20
type input "225"
click at [556, 183] on span "Bulk update" at bounding box center [551, 185] width 88 height 12
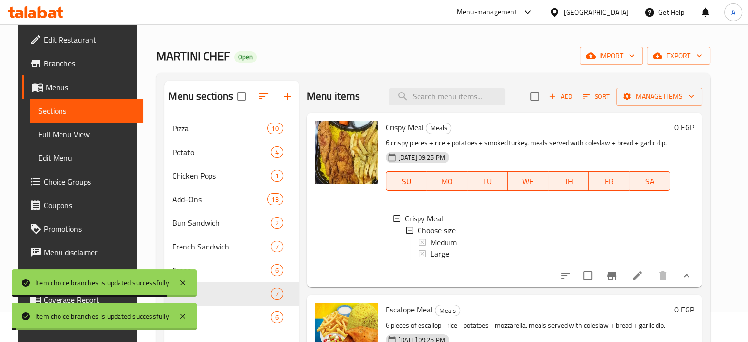
drag, startPoint x: 755, startPoint y: 134, endPoint x: 755, endPoint y: 171, distance: 36.9
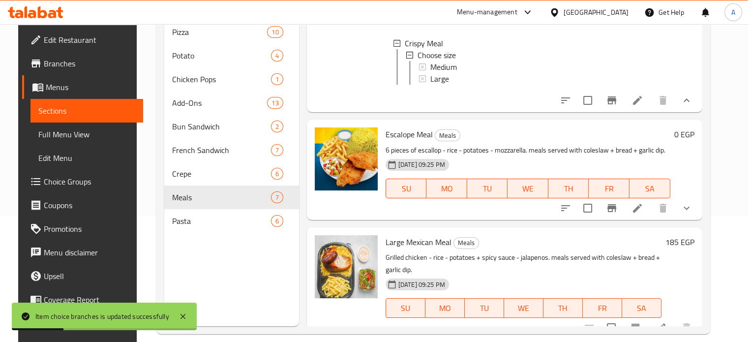
scroll to position [77, 0]
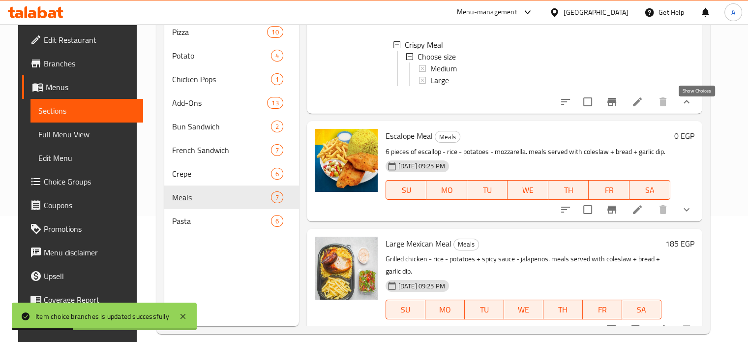
click at [690, 103] on icon "show more" at bounding box center [687, 101] width 6 height 3
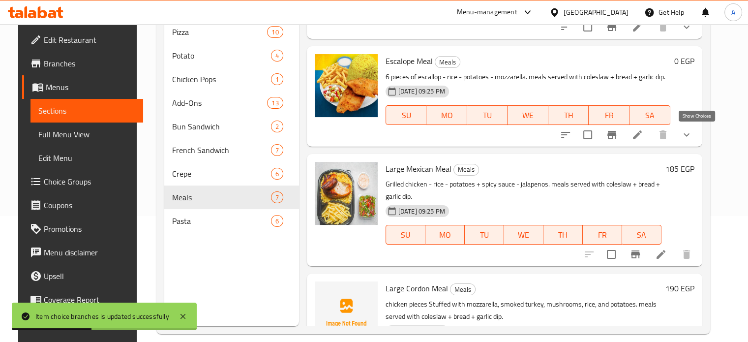
click at [693, 134] on icon "show more" at bounding box center [687, 135] width 12 height 12
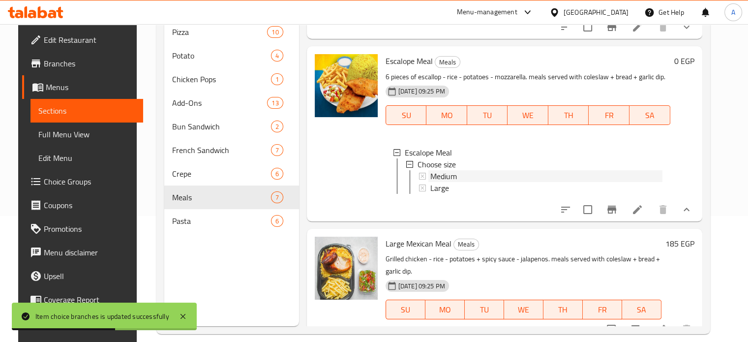
click at [485, 179] on div "Medium" at bounding box center [546, 176] width 232 height 12
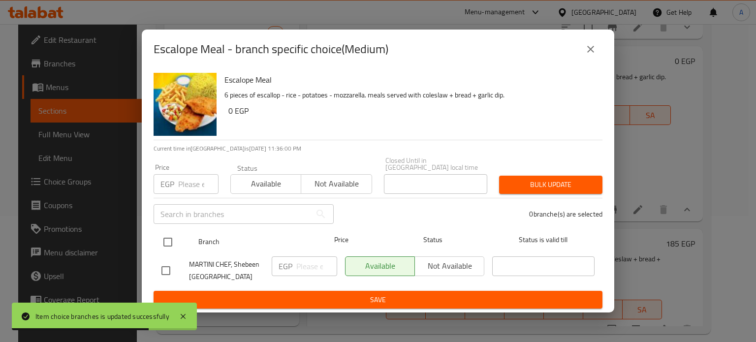
click at [168, 246] on input "checkbox" at bounding box center [167, 242] width 21 height 21
checkbox input "true"
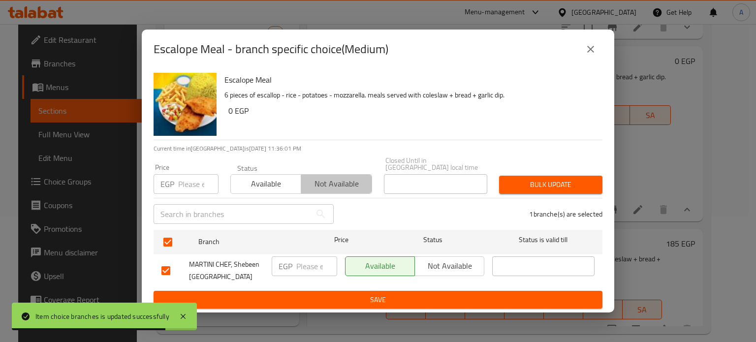
click at [321, 187] on span "Not available" at bounding box center [336, 184] width 62 height 14
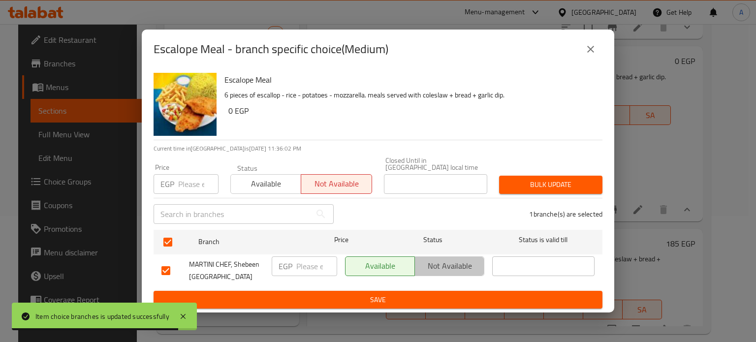
click at [444, 259] on span "Not available" at bounding box center [449, 266] width 61 height 14
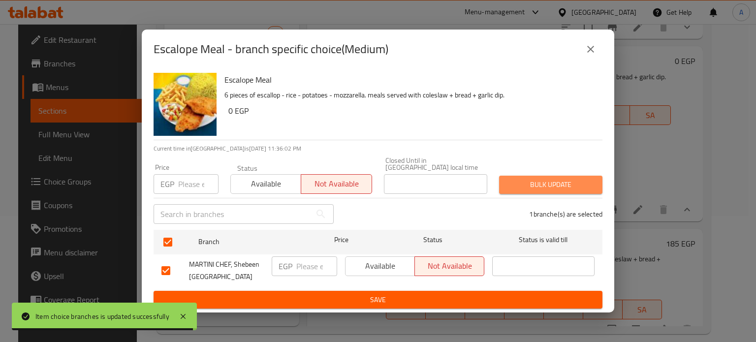
click at [535, 183] on span "Bulk update" at bounding box center [551, 185] width 88 height 12
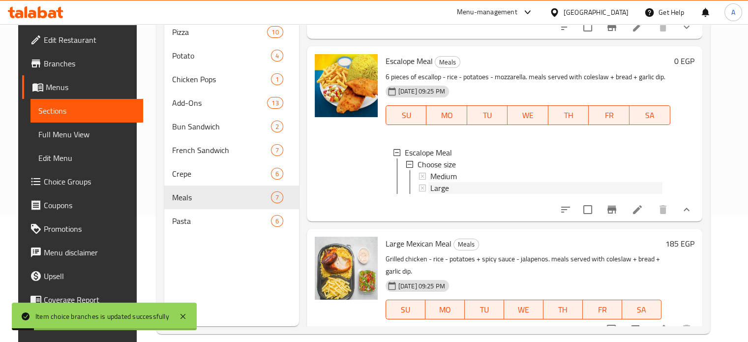
click at [430, 183] on span "Large" at bounding box center [439, 188] width 19 height 12
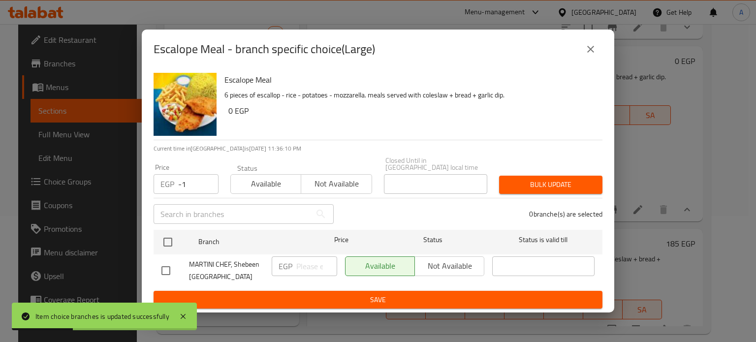
click at [207, 185] on input "-1" at bounding box center [198, 184] width 40 height 20
drag, startPoint x: 195, startPoint y: 179, endPoint x: 142, endPoint y: 194, distance: 55.9
click at [142, 194] on div "Escalope Meal 6 pieces of escallop - rice - potatoes - mozzarella. meals served…" at bounding box center [378, 191] width 472 height 244
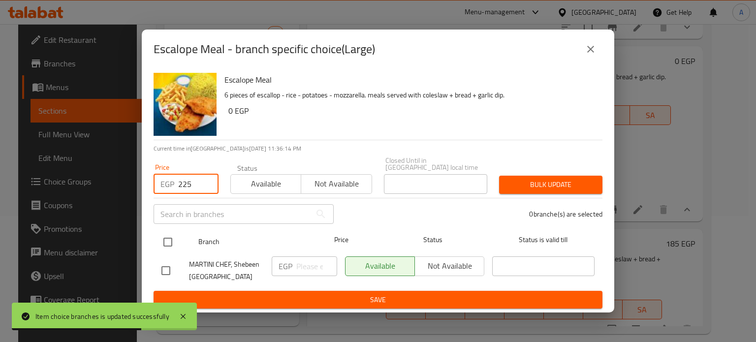
type input "225"
click at [164, 237] on input "checkbox" at bounding box center [167, 242] width 21 height 21
checkbox input "true"
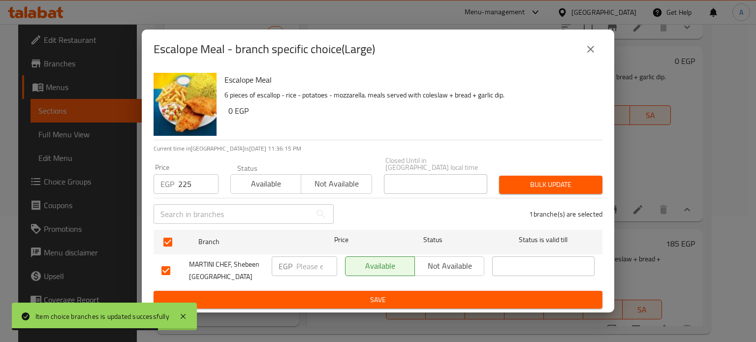
click at [308, 266] on input "number" at bounding box center [316, 266] width 41 height 20
type input "225"
click at [531, 179] on span "Bulk update" at bounding box center [551, 185] width 88 height 12
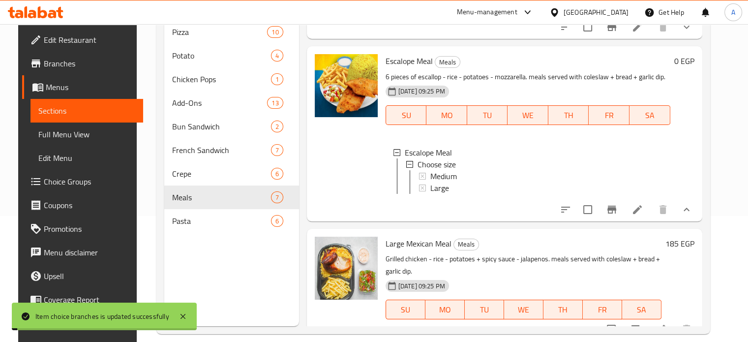
click at [693, 215] on icon "show more" at bounding box center [687, 210] width 12 height 12
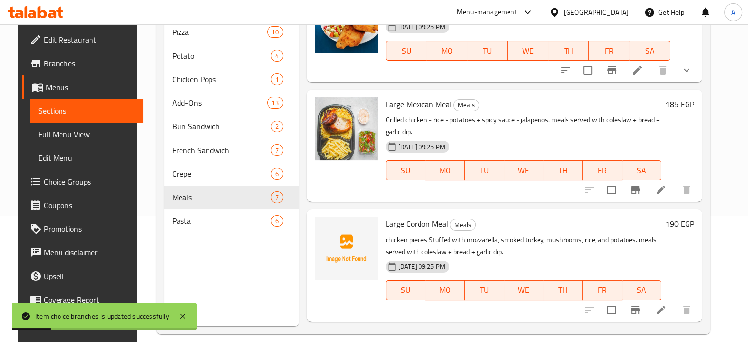
scroll to position [151, 0]
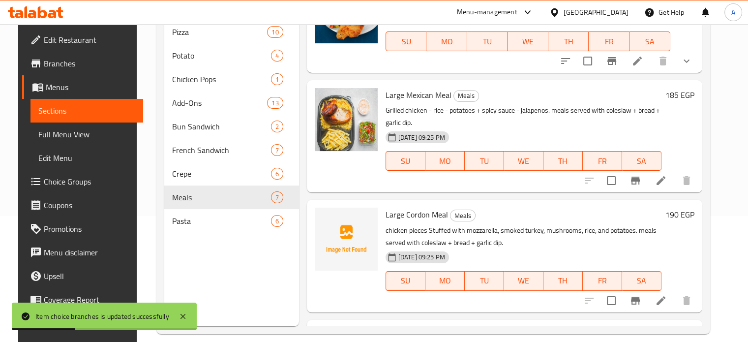
click at [685, 95] on h6 "185 EGP" at bounding box center [680, 95] width 29 height 14
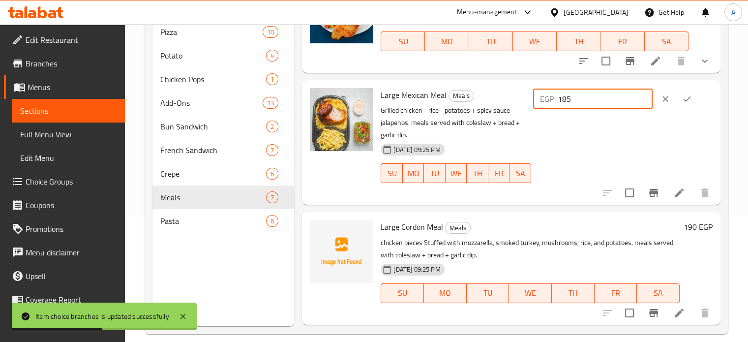
drag, startPoint x: 592, startPoint y: 102, endPoint x: 536, endPoint y: 103, distance: 56.1
click at [536, 103] on div "Large Mexican Meal Meals Grilled chicken - rice - potatoes + spicy sauce - jala…" at bounding box center [547, 142] width 340 height 117
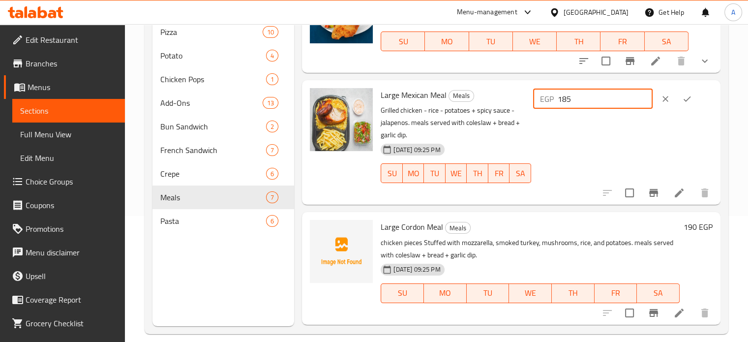
click at [659, 95] on button "clear" at bounding box center [666, 99] width 22 height 22
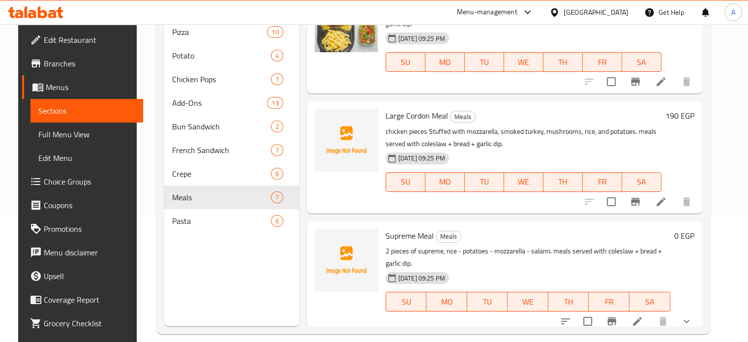
scroll to position [275, 0]
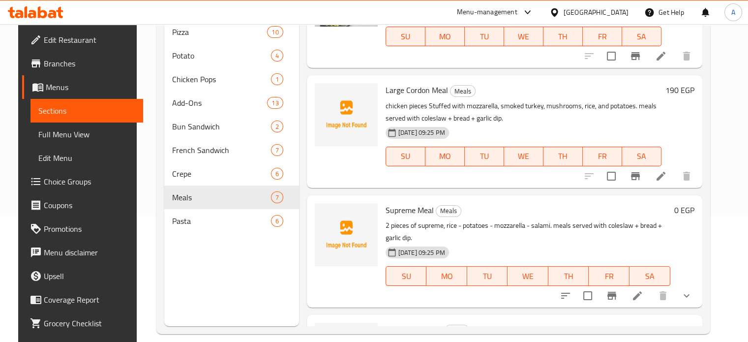
click at [685, 88] on h6 "190 EGP" at bounding box center [680, 90] width 29 height 14
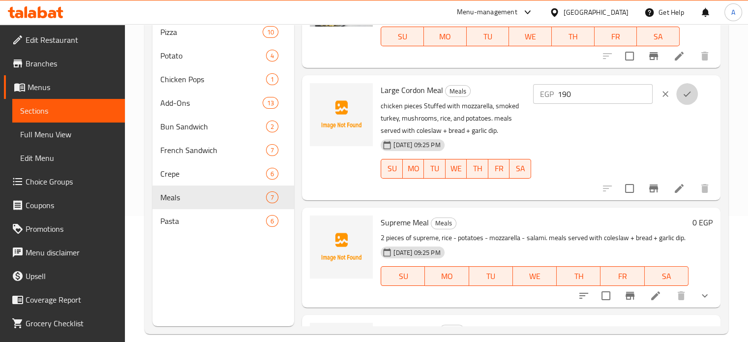
click at [682, 96] on icon "ok" at bounding box center [687, 94] width 10 height 10
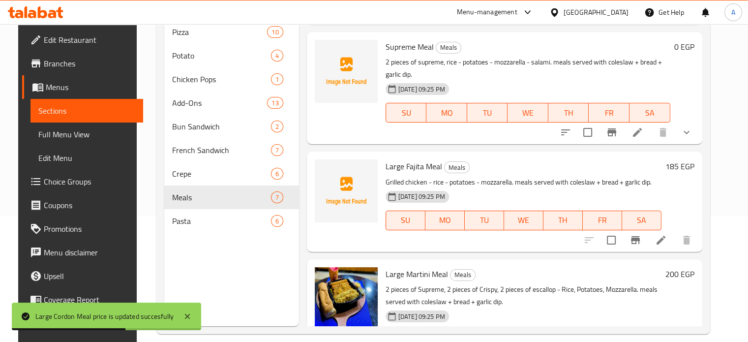
scroll to position [446, 0]
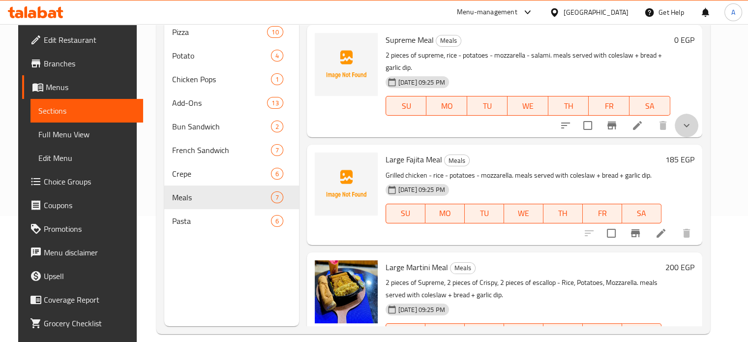
click at [691, 127] on button "show more" at bounding box center [687, 126] width 24 height 24
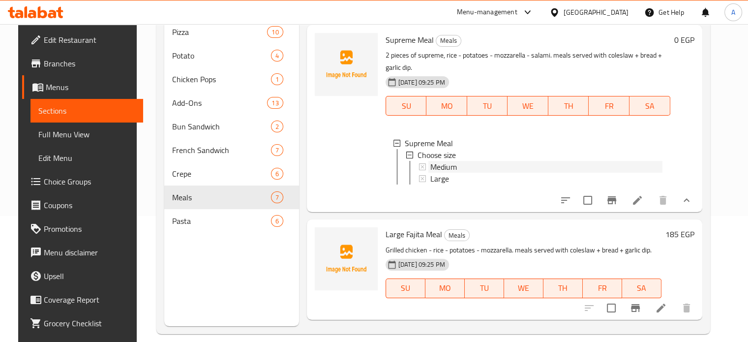
click at [430, 161] on span "Medium" at bounding box center [443, 167] width 27 height 12
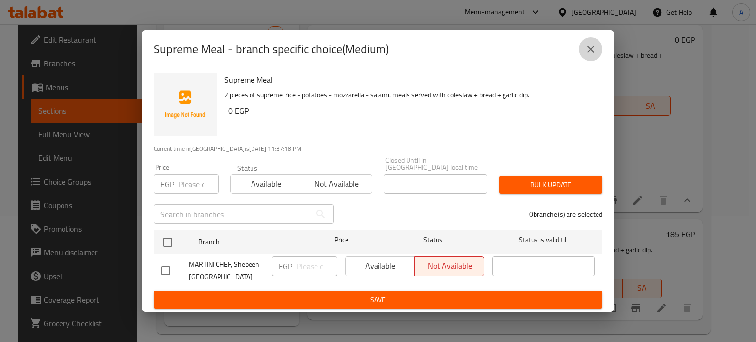
click at [588, 55] on icon "close" at bounding box center [590, 49] width 12 height 12
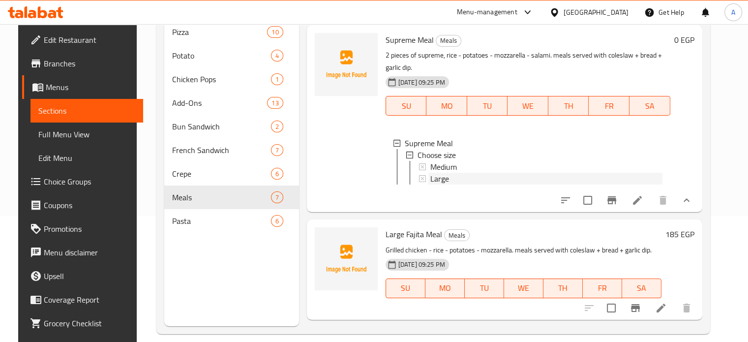
click at [462, 178] on div "Large" at bounding box center [546, 179] width 232 height 12
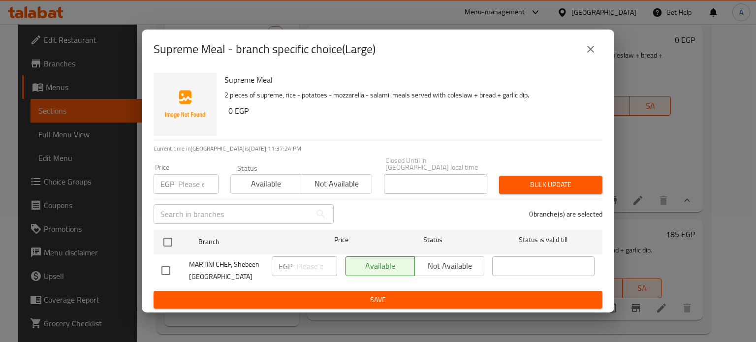
click at [195, 185] on input "number" at bounding box center [198, 184] width 40 height 20
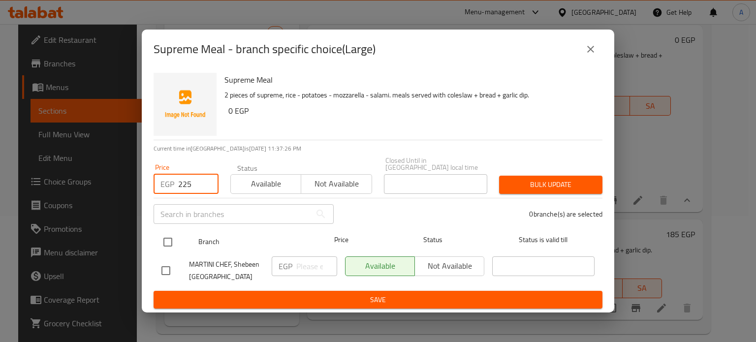
type input "225"
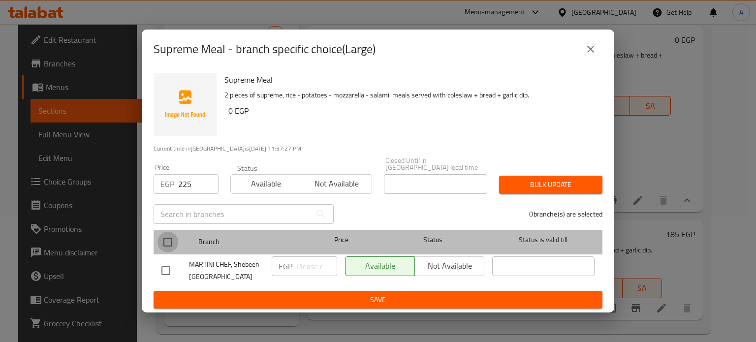
click at [167, 238] on input "checkbox" at bounding box center [167, 242] width 21 height 21
checkbox input "true"
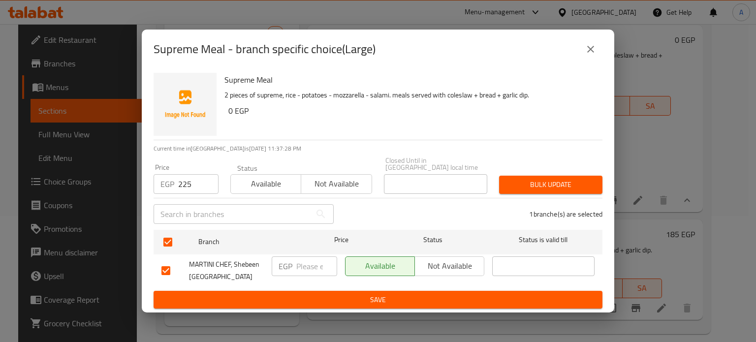
click at [313, 265] on input "number" at bounding box center [316, 266] width 41 height 20
type input "225"
click at [551, 179] on span "Bulk update" at bounding box center [551, 185] width 88 height 12
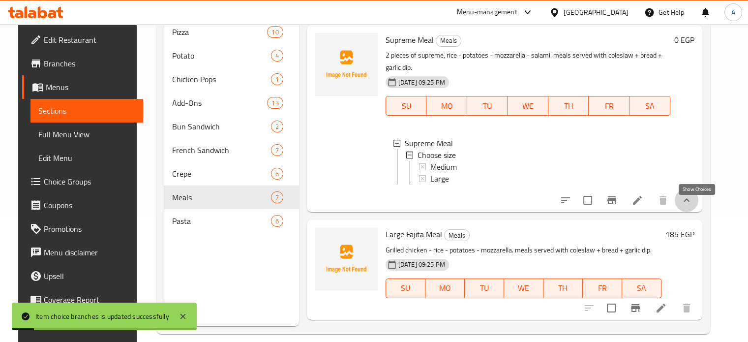
click at [693, 206] on icon "show more" at bounding box center [687, 200] width 12 height 12
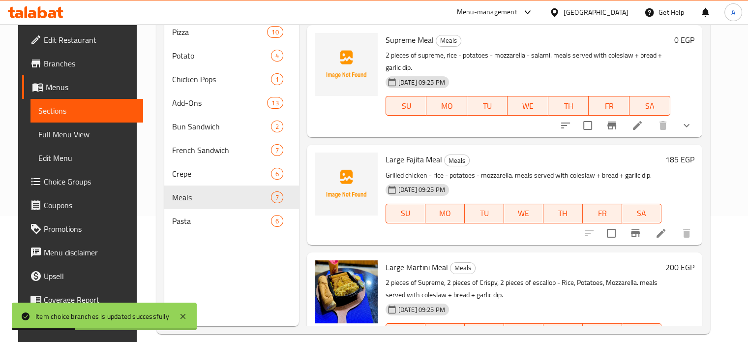
click at [689, 163] on h6 "185 EGP" at bounding box center [680, 159] width 29 height 14
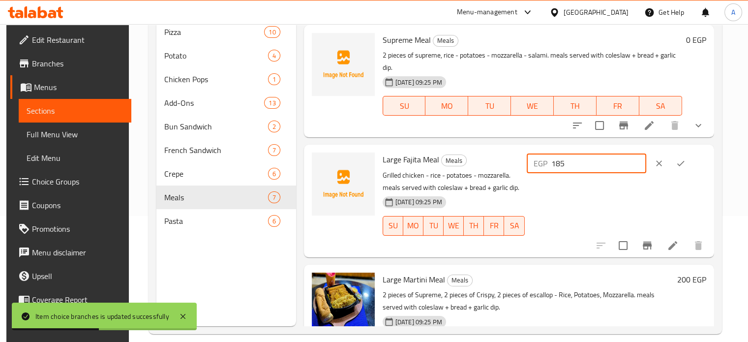
click at [596, 163] on input "185" at bounding box center [598, 163] width 95 height 20
type input "225"
click at [683, 168] on button "ok" at bounding box center [681, 163] width 22 height 22
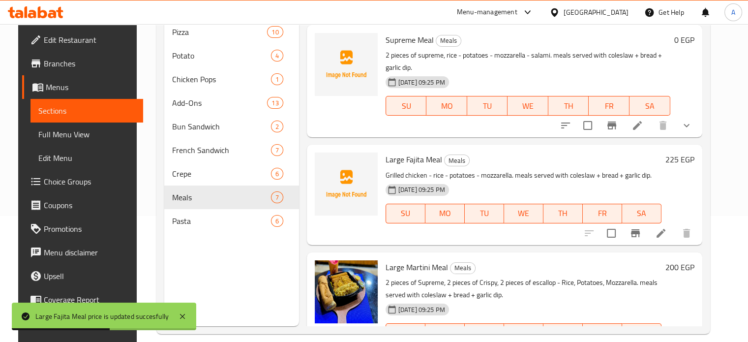
scroll to position [484, 0]
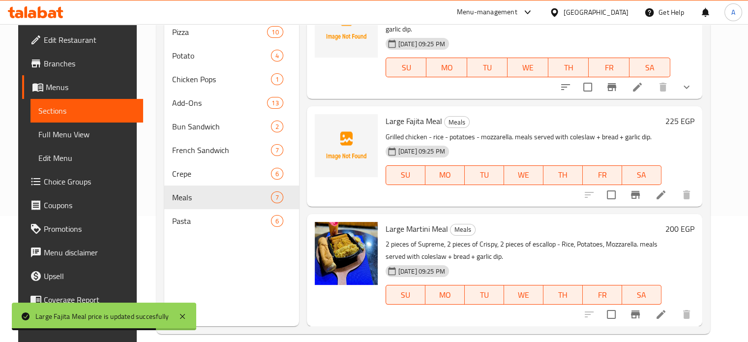
click at [690, 224] on h6 "200 EGP" at bounding box center [680, 229] width 29 height 14
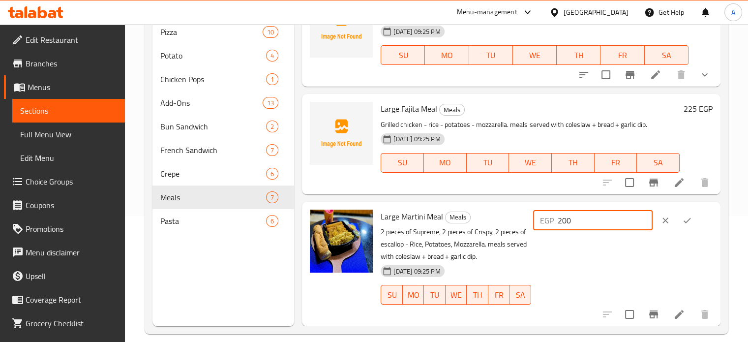
drag, startPoint x: 575, startPoint y: 232, endPoint x: 587, endPoint y: 232, distance: 12.3
drag, startPoint x: 587, startPoint y: 232, endPoint x: 577, endPoint y: 232, distance: 10.3
click at [577, 230] on input "200" at bounding box center [605, 221] width 95 height 20
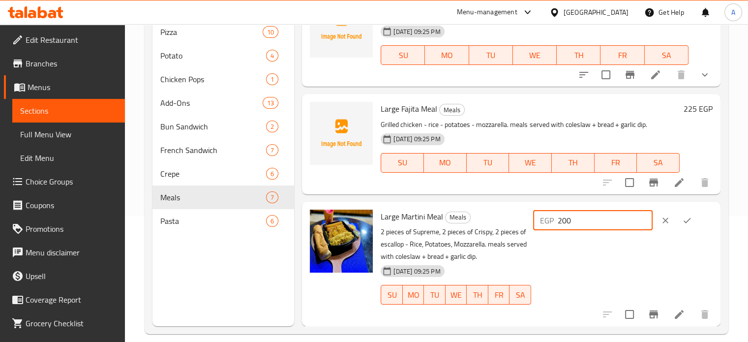
click at [577, 230] on input "200" at bounding box center [605, 221] width 95 height 20
type input "235"
click at [687, 225] on icon "ok" at bounding box center [687, 220] width 10 height 10
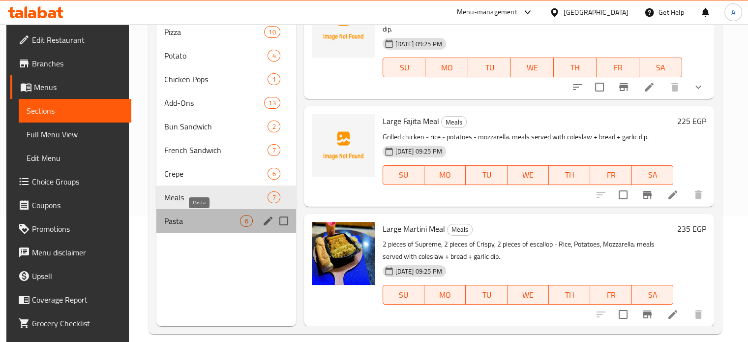
click at [203, 220] on span "Pasta" at bounding box center [202, 221] width 76 height 12
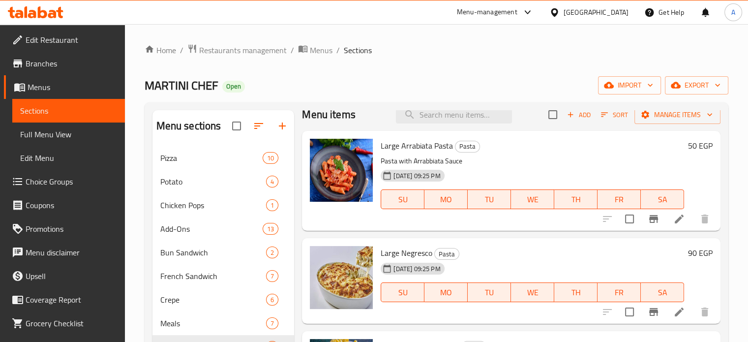
click at [688, 145] on h6 "50 EGP" at bounding box center [700, 146] width 25 height 14
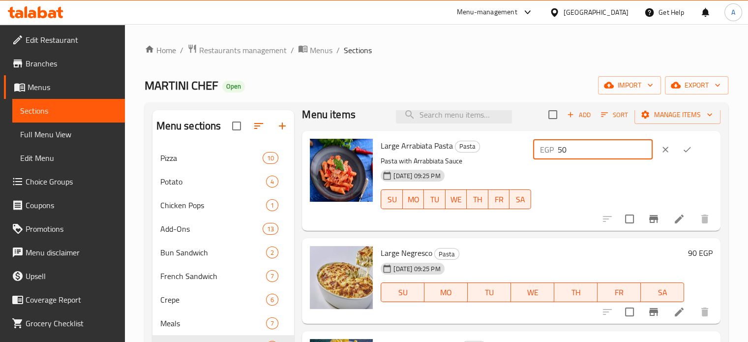
drag, startPoint x: 579, startPoint y: 151, endPoint x: 539, endPoint y: 155, distance: 40.5
drag, startPoint x: 539, startPoint y: 155, endPoint x: 530, endPoint y: 156, distance: 8.9
click at [530, 156] on p "Pasta with Arrabbiata Sauce" at bounding box center [456, 161] width 151 height 12
drag, startPoint x: 599, startPoint y: 152, endPoint x: 497, endPoint y: 153, distance: 101.8
click at [497, 153] on div "Large Arrabiata Pasta Pasta Pasta with Arrabbiata Sauce [DATE] 09:25 PM SU MO T…" at bounding box center [547, 181] width 340 height 92
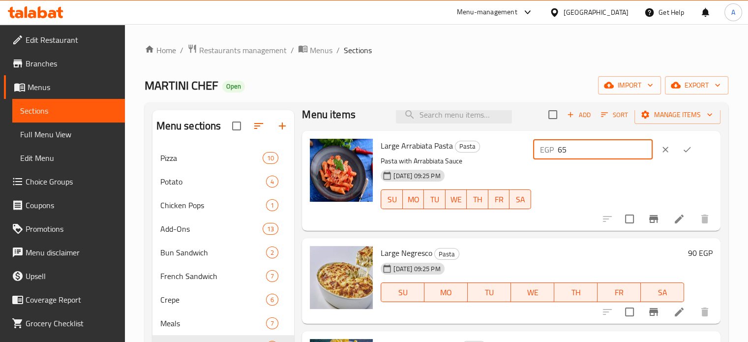
type input "65"
click at [682, 153] on icon "ok" at bounding box center [687, 150] width 10 height 10
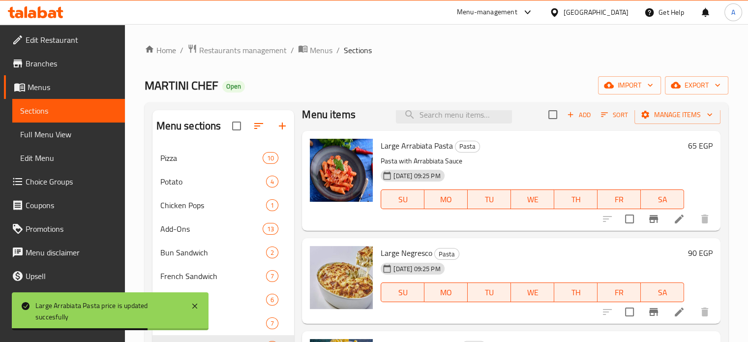
click at [688, 249] on h6 "90 EGP" at bounding box center [700, 253] width 25 height 14
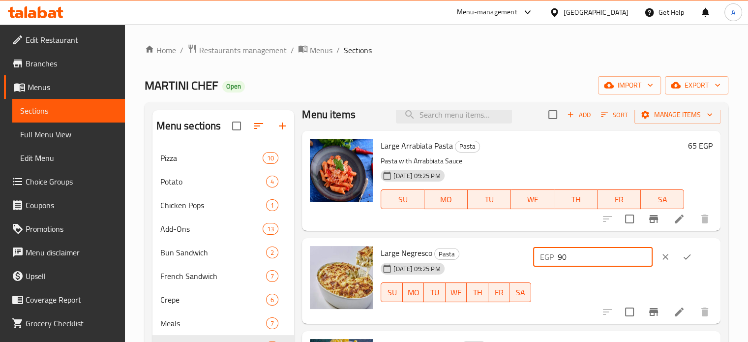
drag, startPoint x: 584, startPoint y: 247, endPoint x: 540, endPoint y: 265, distance: 48.1
click at [540, 265] on div "Large Negresco Pasta [DATE] 09:25 PM SU MO TU WE TH FR SA EGP 90 ​" at bounding box center [547, 281] width 340 height 78
type input "120"
click at [687, 258] on icon "ok" at bounding box center [687, 257] width 10 height 10
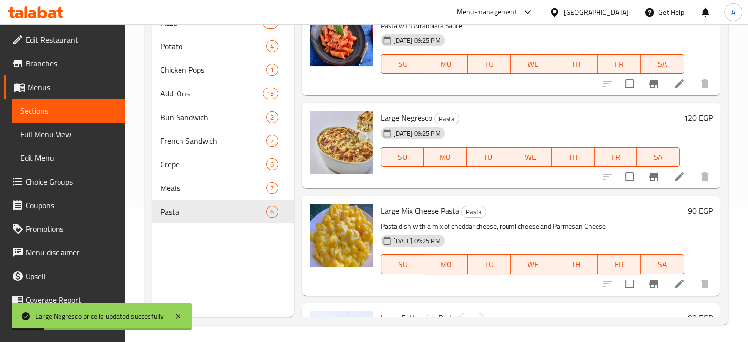
scroll to position [97, 0]
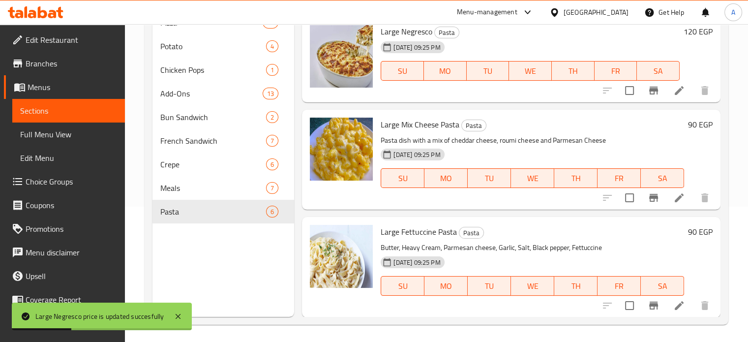
click at [691, 127] on h6 "90 EGP" at bounding box center [700, 125] width 25 height 14
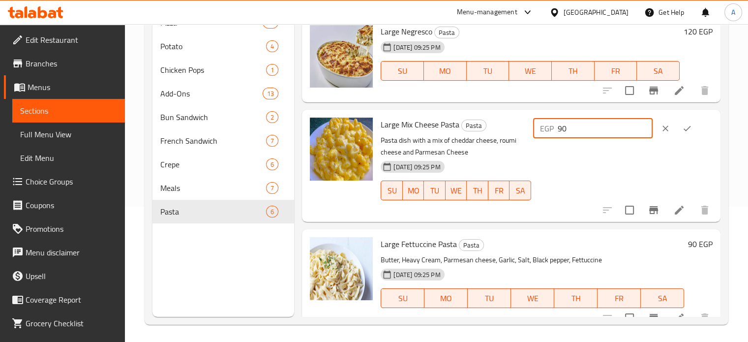
drag, startPoint x: 584, startPoint y: 133, endPoint x: 561, endPoint y: 132, distance: 23.1
click at [561, 132] on div "EGP 90 ​" at bounding box center [593, 129] width 120 height 20
type input "120"
click at [683, 130] on icon "ok" at bounding box center [687, 128] width 10 height 10
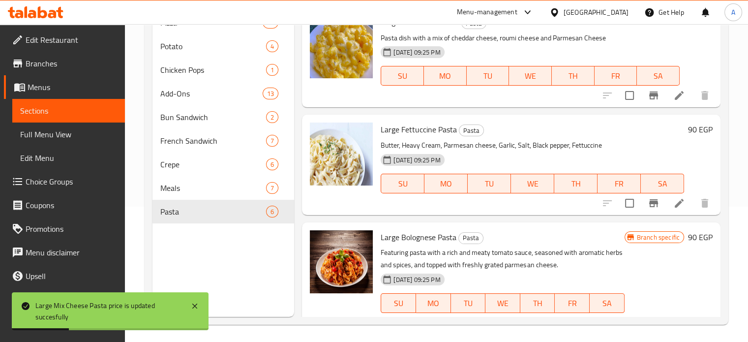
scroll to position [204, 0]
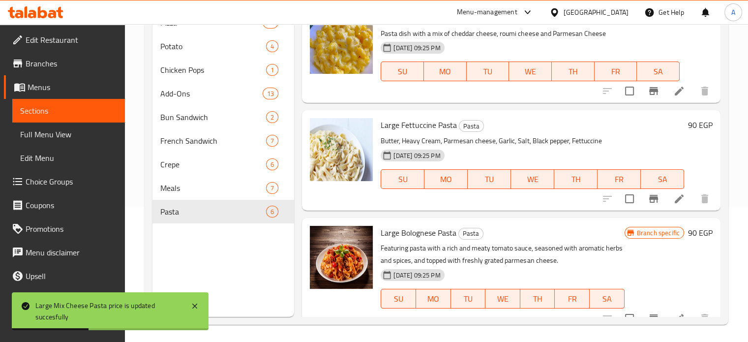
click at [688, 131] on h6 "90 EGP" at bounding box center [700, 125] width 25 height 14
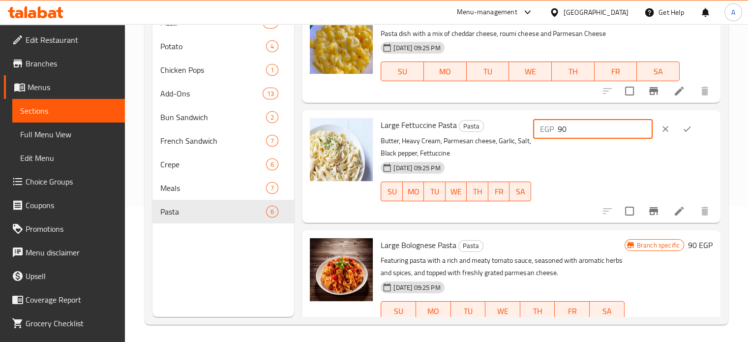
drag, startPoint x: 578, startPoint y: 127, endPoint x: 569, endPoint y: 130, distance: 9.8
click at [569, 130] on div "EGP 90 ​" at bounding box center [593, 129] width 120 height 20
type input "130"
click at [693, 126] on button "ok" at bounding box center [687, 129] width 22 height 22
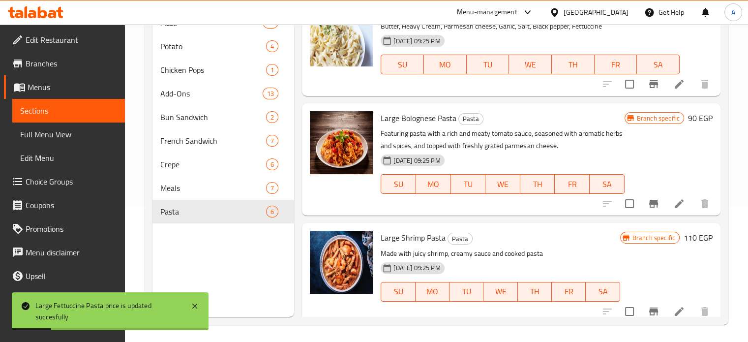
scroll to position [324, 0]
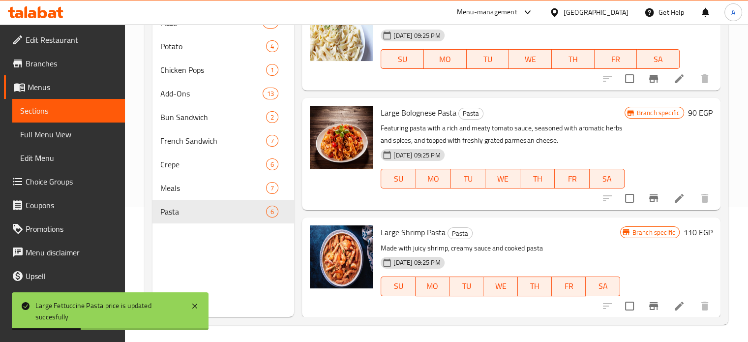
click at [690, 110] on h6 "90 EGP" at bounding box center [700, 113] width 25 height 14
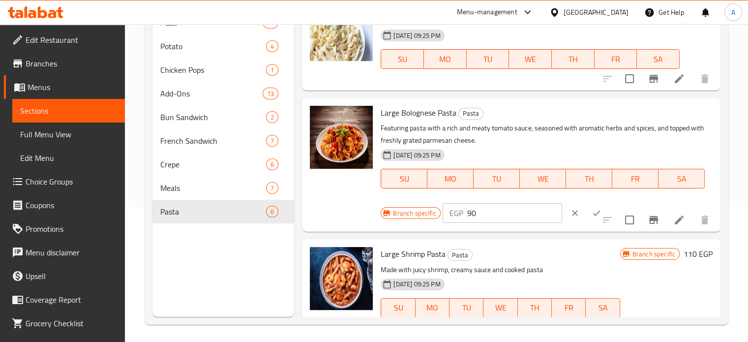
click at [592, 216] on icon "ok" at bounding box center [597, 213] width 10 height 10
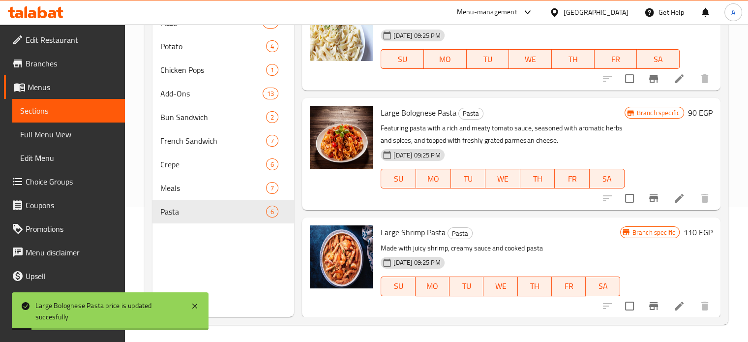
drag, startPoint x: 720, startPoint y: 204, endPoint x: 727, endPoint y: 255, distance: 51.6
click at [728, 256] on div "Home / Restaurants management / Menus / Sections MARTINI CHEF Open import expor…" at bounding box center [436, 117] width 623 height 456
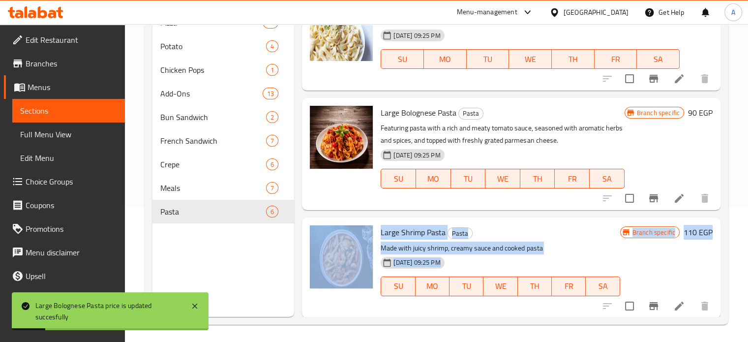
click at [697, 236] on h6 "110 EGP" at bounding box center [698, 232] width 29 height 14
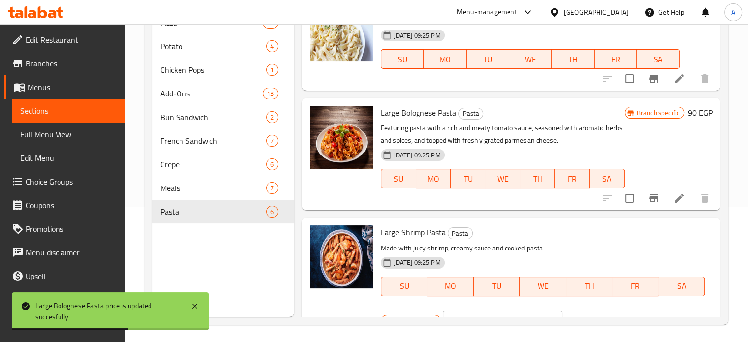
scroll to position [346, 0]
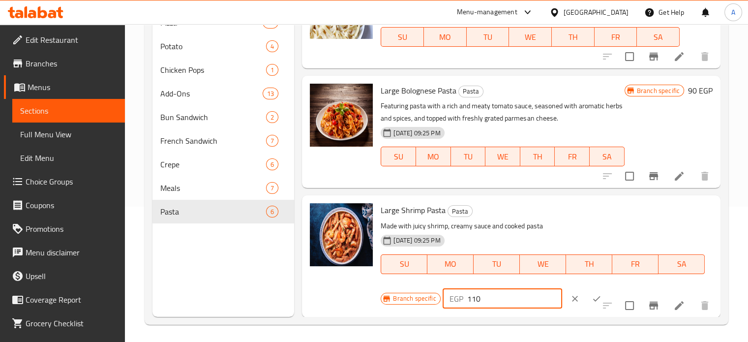
drag, startPoint x: 480, startPoint y: 302, endPoint x: 472, endPoint y: 303, distance: 8.4
click at [472, 303] on input "110" at bounding box center [514, 299] width 95 height 20
type input "165"
click at [592, 298] on icon "ok" at bounding box center [597, 299] width 10 height 10
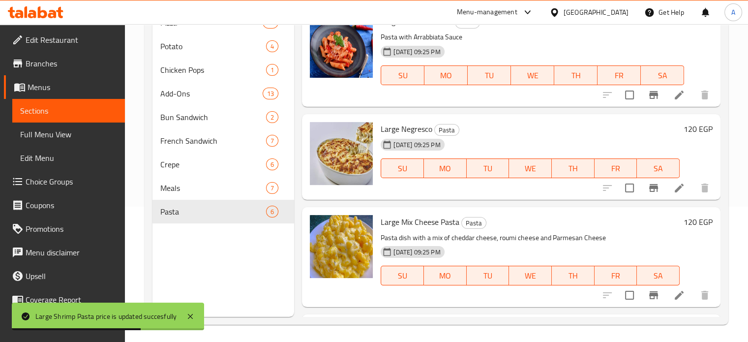
scroll to position [0, 0]
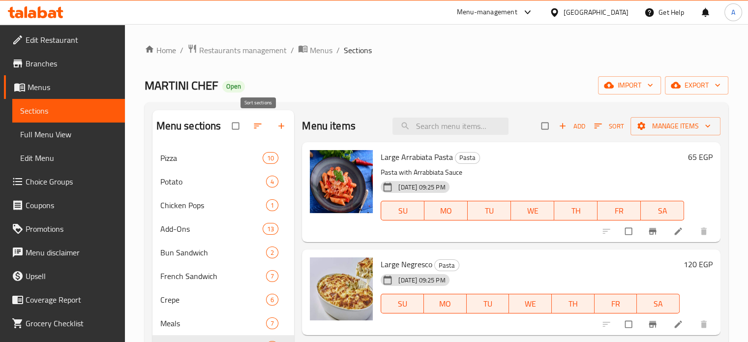
click at [255, 126] on icon "button" at bounding box center [257, 125] width 7 height 5
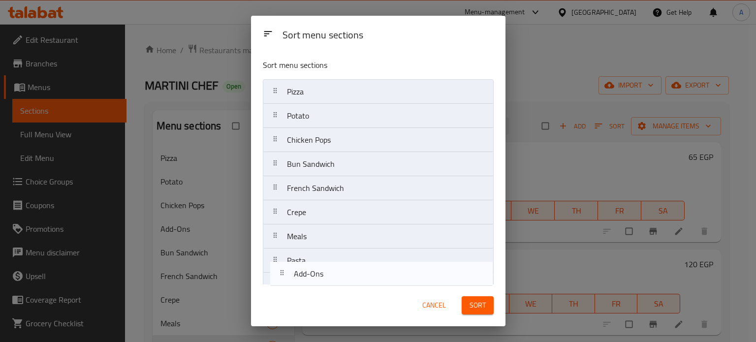
scroll to position [15, 0]
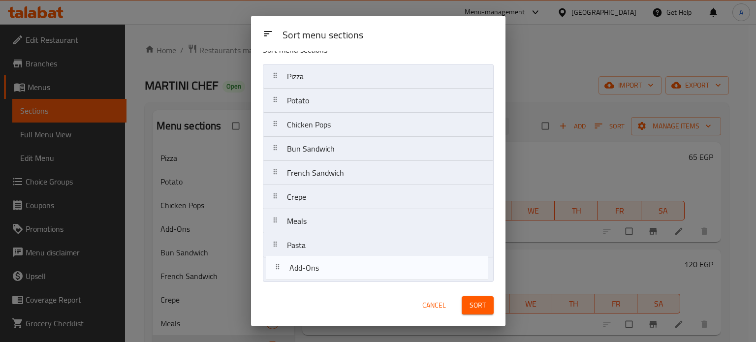
drag, startPoint x: 299, startPoint y: 167, endPoint x: 302, endPoint y: 270, distance: 102.9
click at [304, 274] on nav "Pizza Potato Chicken Pops Add-Ons Bun Sandwich French Sandwich Crepe Meals Pasta" at bounding box center [378, 173] width 231 height 218
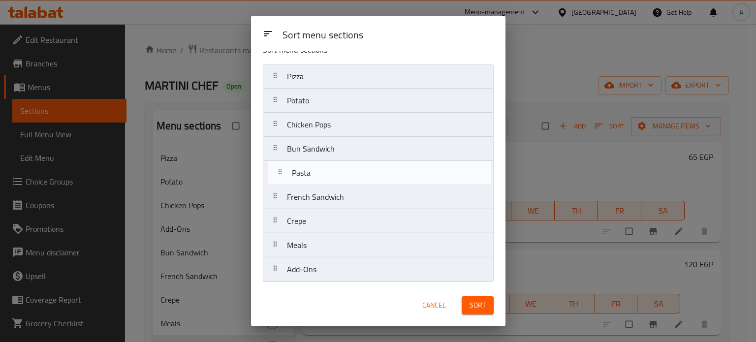
drag, startPoint x: 291, startPoint y: 248, endPoint x: 299, endPoint y: 171, distance: 77.1
click at [299, 171] on nav "Pizza Potato Chicken Pops Bun Sandwich French Sandwich Crepe Meals Pasta Add-Ons" at bounding box center [378, 173] width 231 height 218
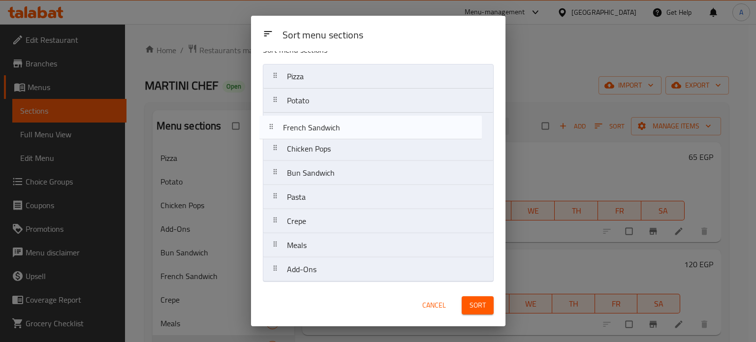
drag, startPoint x: 307, startPoint y: 194, endPoint x: 304, endPoint y: 124, distance: 69.9
click at [303, 115] on nav "Pizza Potato Chicken Pops Bun Sandwich Pasta French Sandwich Crepe Meals Add-Ons" at bounding box center [378, 173] width 231 height 218
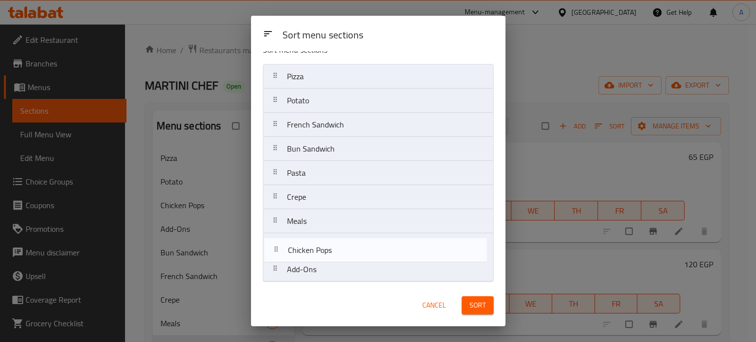
click at [311, 250] on nav "Pizza Potato French Sandwich Chicken Pops Bun Sandwich Pasta Crepe Meals Add-Ons" at bounding box center [378, 173] width 231 height 218
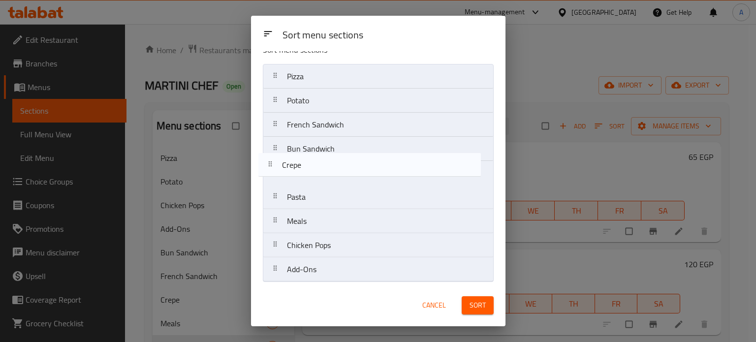
drag, startPoint x: 301, startPoint y: 198, endPoint x: 304, endPoint y: 164, distance: 34.1
click at [304, 164] on nav "Pizza Potato French Sandwich Bun Sandwich Pasta Crepe Meals Chicken Pops Add-Ons" at bounding box center [378, 173] width 231 height 218
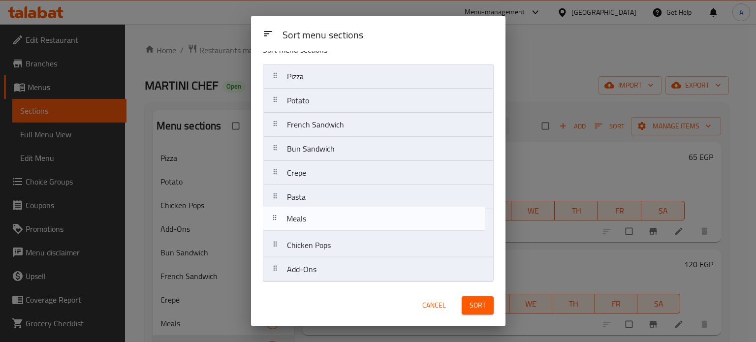
drag, startPoint x: 300, startPoint y: 228, endPoint x: 298, endPoint y: 222, distance: 6.4
click at [298, 222] on nav "Pizza Potato French Sandwich Bun Sandwich Crepe Pasta Meals Chicken Pops Add-Ons" at bounding box center [378, 173] width 231 height 218
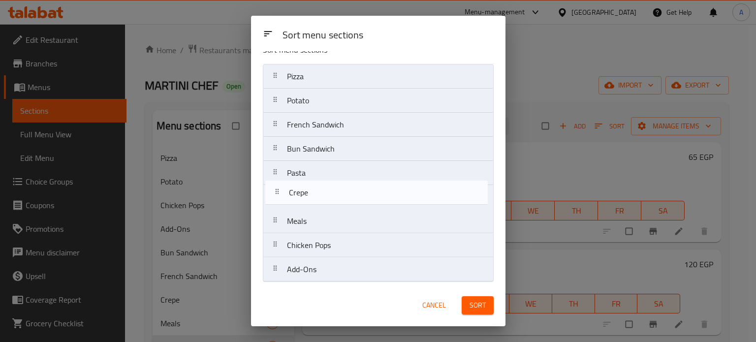
click at [303, 193] on nav "Pizza Potato French Sandwich Bun Sandwich Crepe Pasta Meals Chicken Pops Add-Ons" at bounding box center [378, 173] width 231 height 218
click at [303, 163] on div "Pasta" at bounding box center [296, 173] width 27 height 24
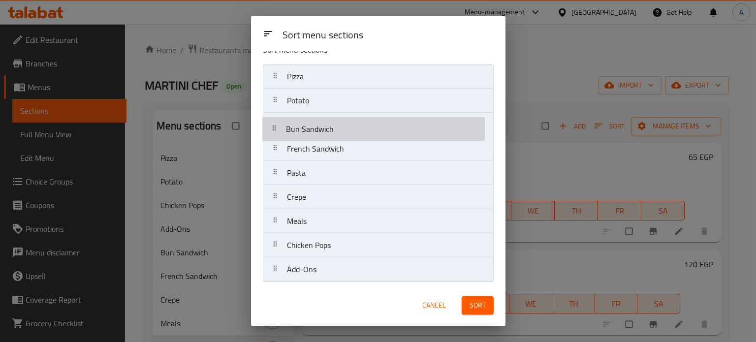
drag, startPoint x: 304, startPoint y: 150, endPoint x: 304, endPoint y: 127, distance: 22.6
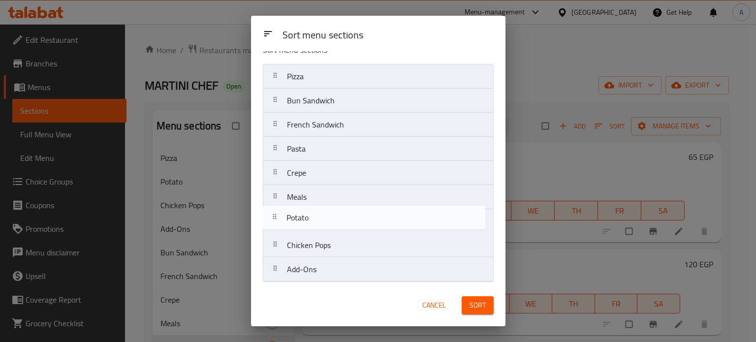
drag, startPoint x: 304, startPoint y: 103, endPoint x: 304, endPoint y: 223, distance: 120.0
click at [304, 223] on nav "Pizza Potato Bun Sandwich French Sandwich Pasta Crepe Meals Chicken Pops Add-Ons" at bounding box center [378, 173] width 231 height 218
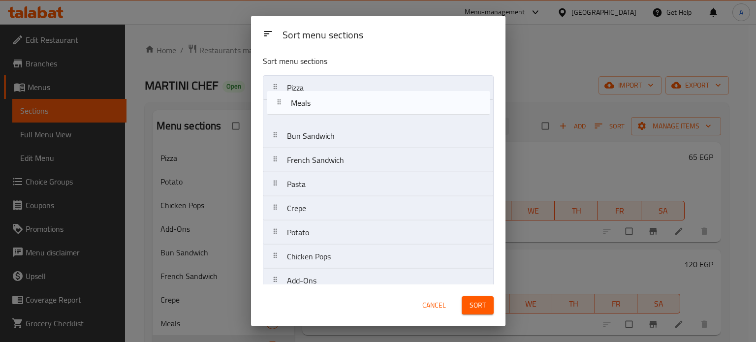
scroll to position [2, 0]
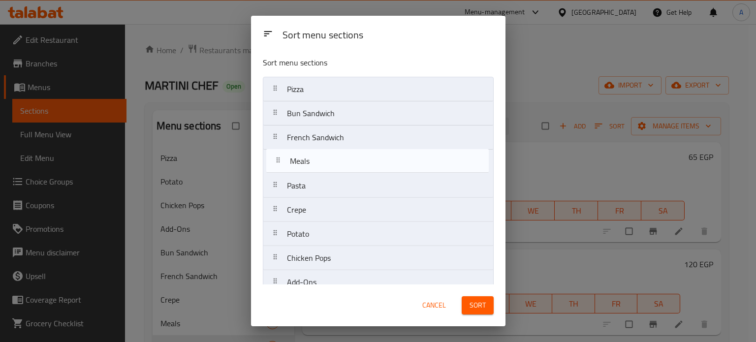
drag, startPoint x: 297, startPoint y: 198, endPoint x: 299, endPoint y: 159, distance: 38.9
click at [299, 159] on nav "Pizza Bun Sandwich French Sandwich Pasta Crepe Meals Potato Chicken Pops Add-Ons" at bounding box center [378, 186] width 231 height 218
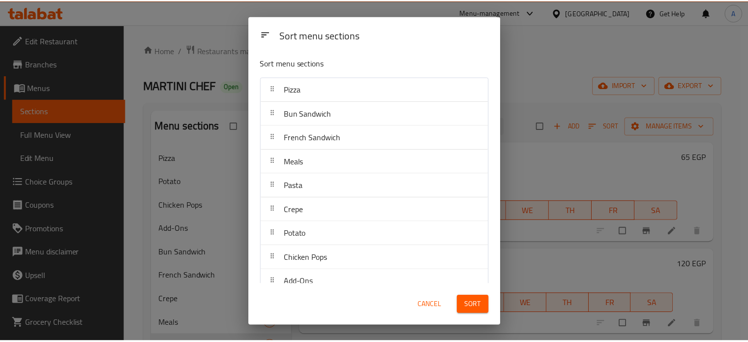
scroll to position [15, 0]
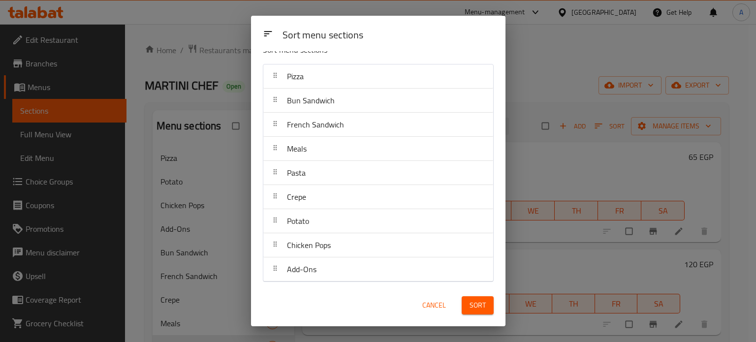
click at [471, 305] on span "Sort" at bounding box center [477, 305] width 16 height 12
